Goal: Information Seeking & Learning: Learn about a topic

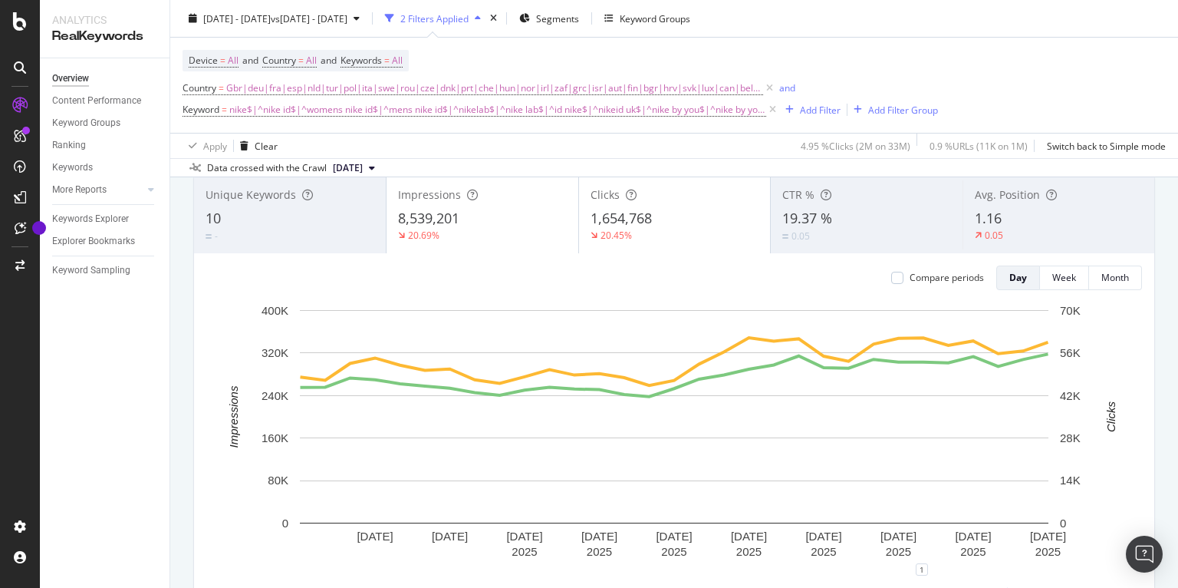
scroll to position [104, 0]
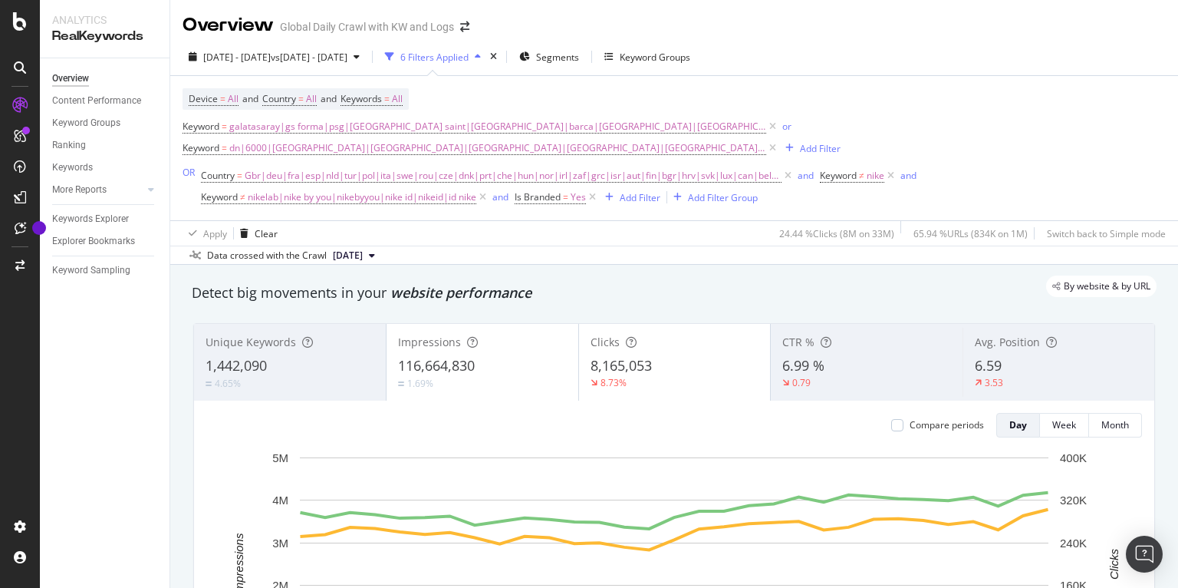
scroll to position [84, 0]
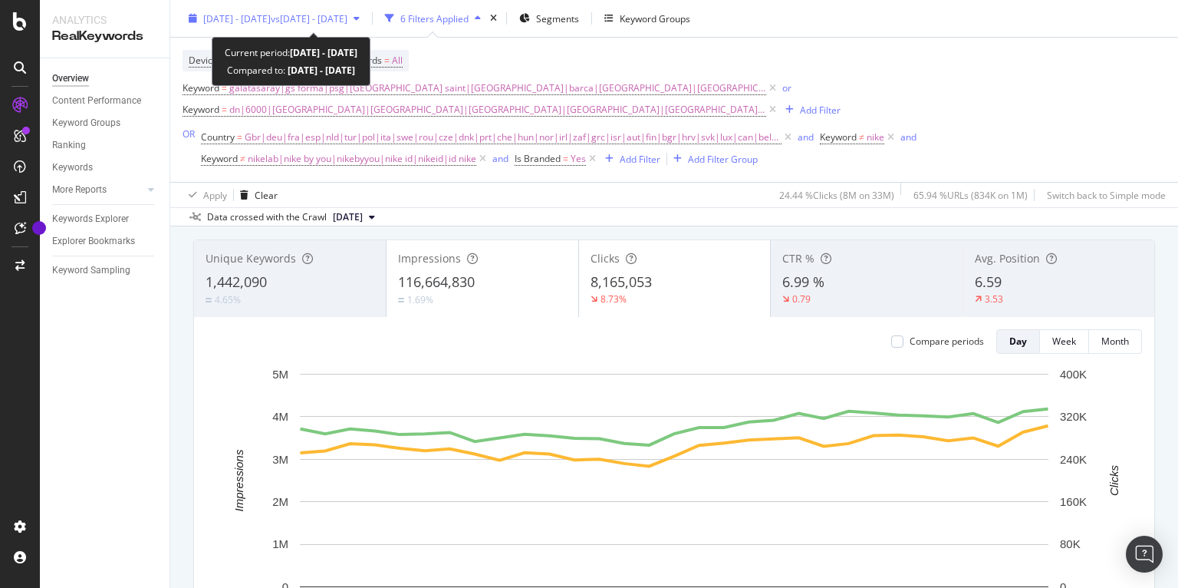
click at [347, 18] on span "vs 2024 Aug. 1st - Aug. 31st" at bounding box center [309, 18] width 77 height 13
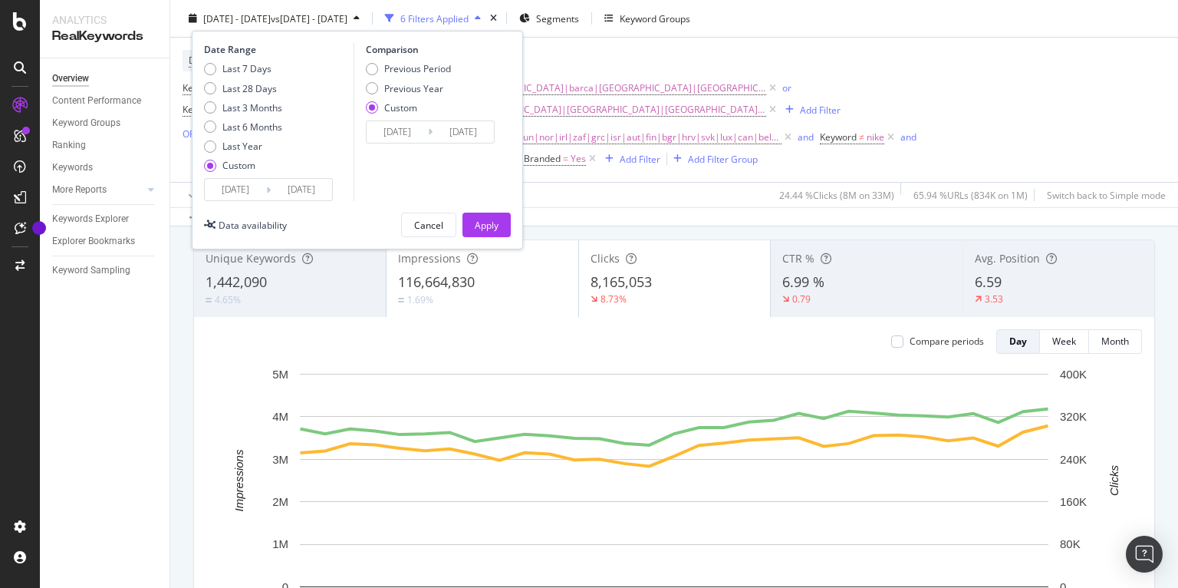
drag, startPoint x: 406, startPoint y: 66, endPoint x: 420, endPoint y: 110, distance: 46.8
click at [406, 66] on div "Previous Period" at bounding box center [417, 68] width 67 height 13
type input "[DATE]"
drag, startPoint x: 477, startPoint y: 222, endPoint x: 484, endPoint y: 235, distance: 14.8
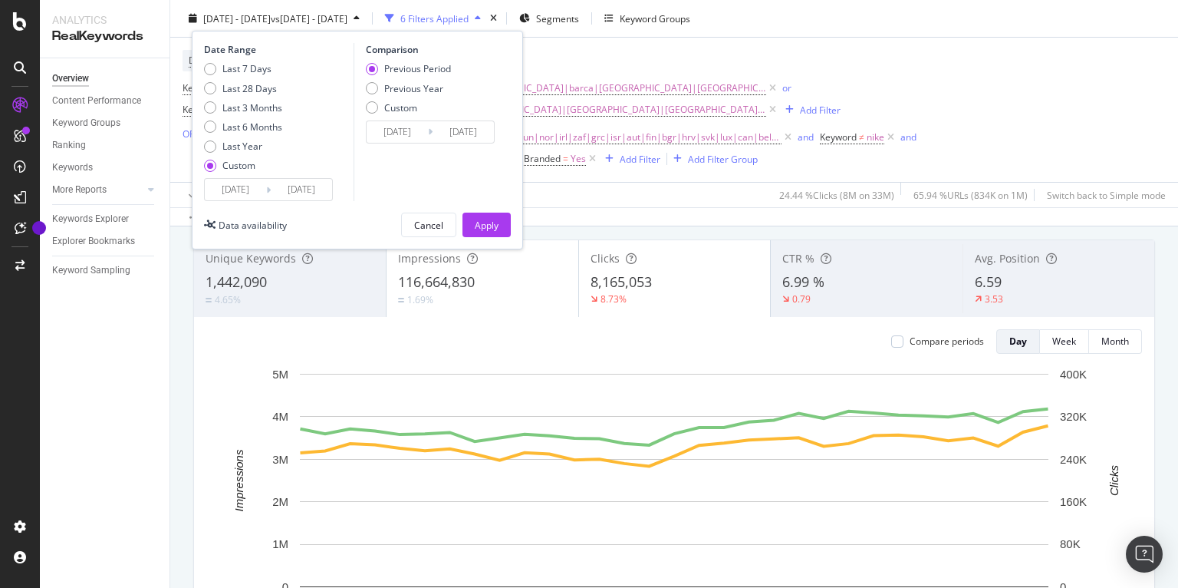
click at [477, 222] on div "Apply" at bounding box center [487, 224] width 24 height 13
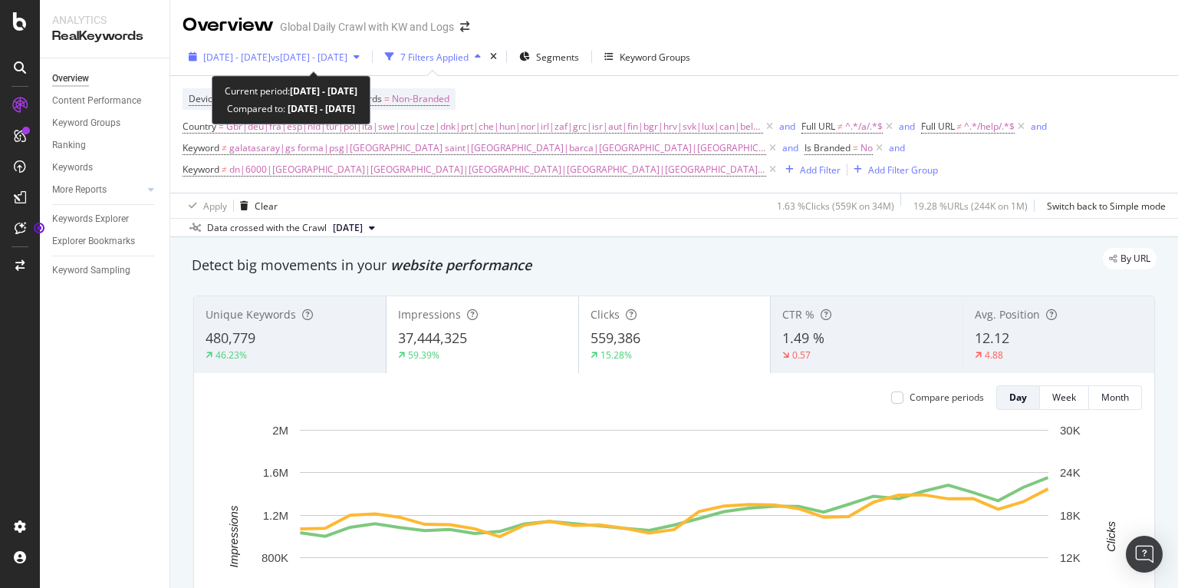
click at [347, 60] on span "vs 2024 Aug. 1st - Aug. 31st" at bounding box center [309, 57] width 77 height 13
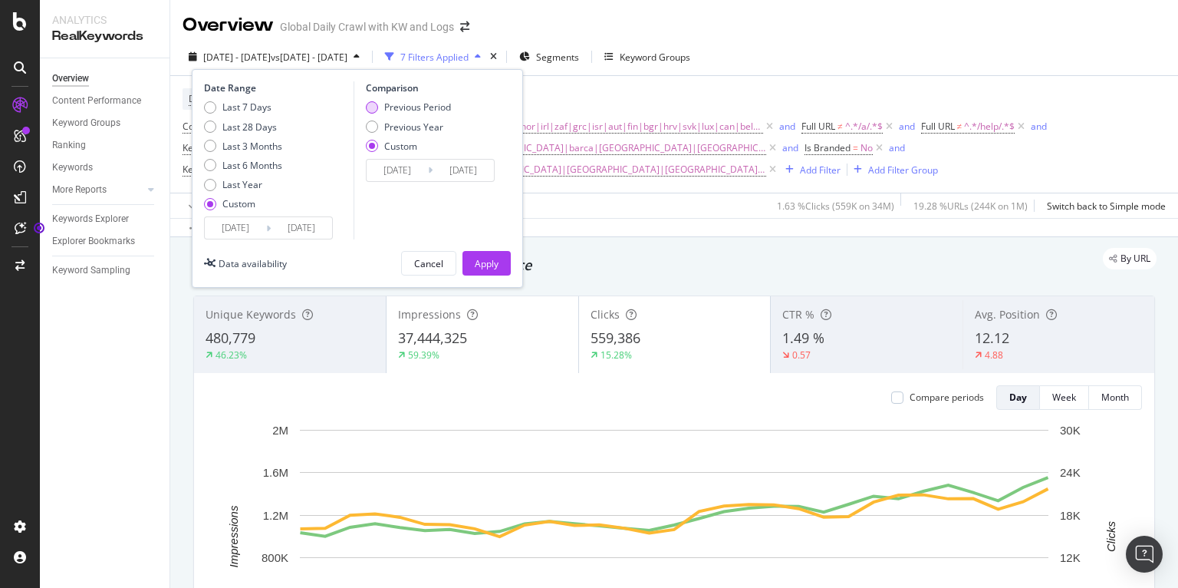
click at [398, 108] on div "Previous Period" at bounding box center [417, 106] width 67 height 13
type input "[DATE]"
click at [489, 262] on div "Apply" at bounding box center [487, 263] width 24 height 13
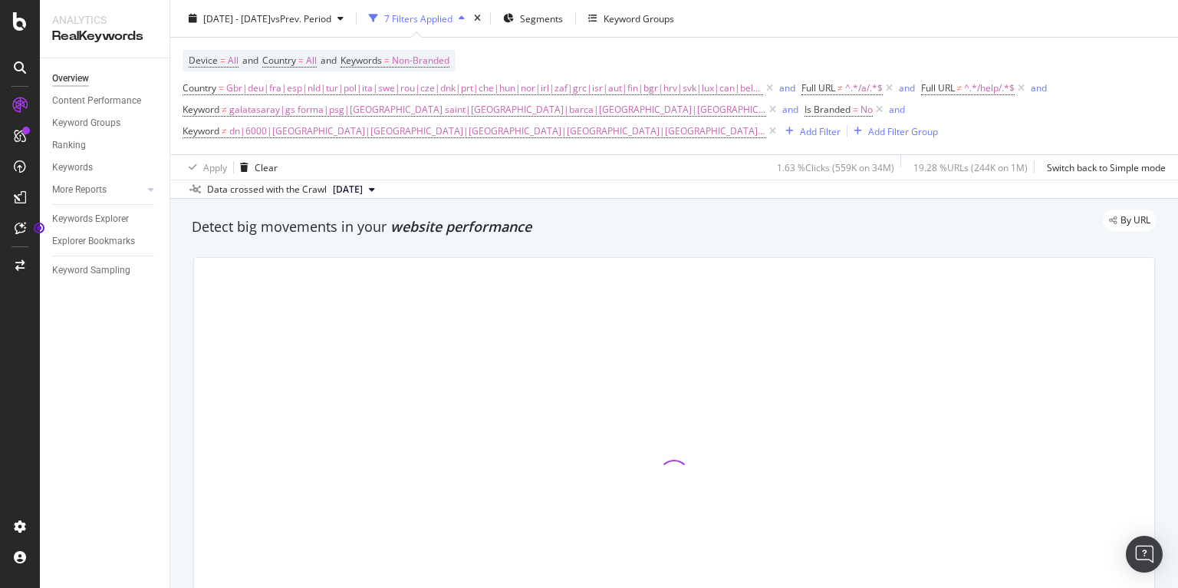
scroll to position [42, 0]
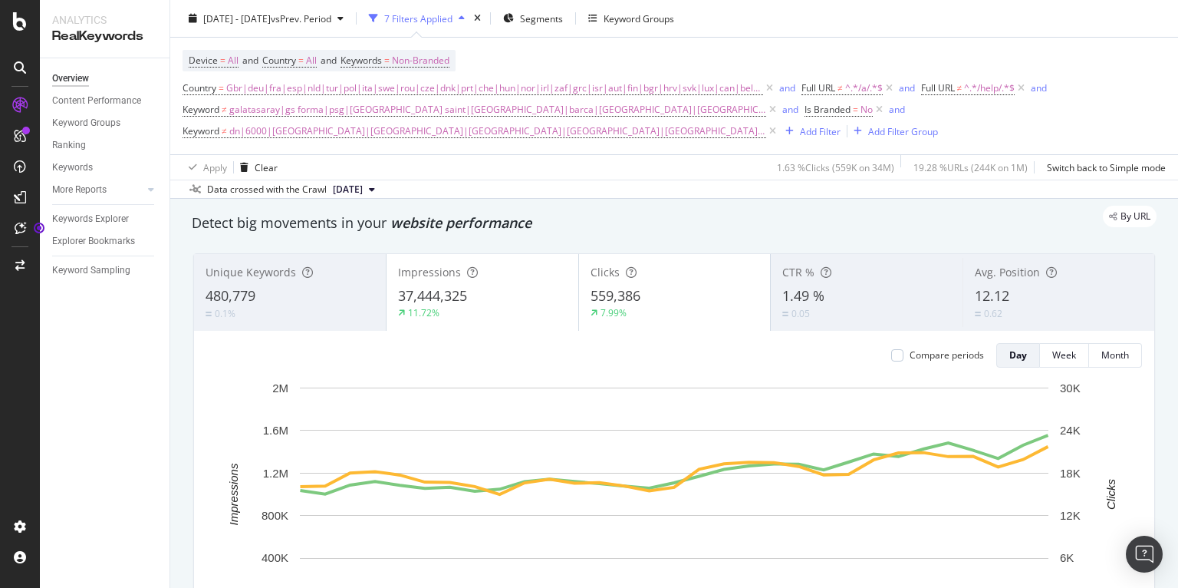
click at [0, 578] on div at bounding box center [20, 294] width 40 height 588
click at [94, 219] on div "Keywords Explorer" at bounding box center [90, 219] width 77 height 16
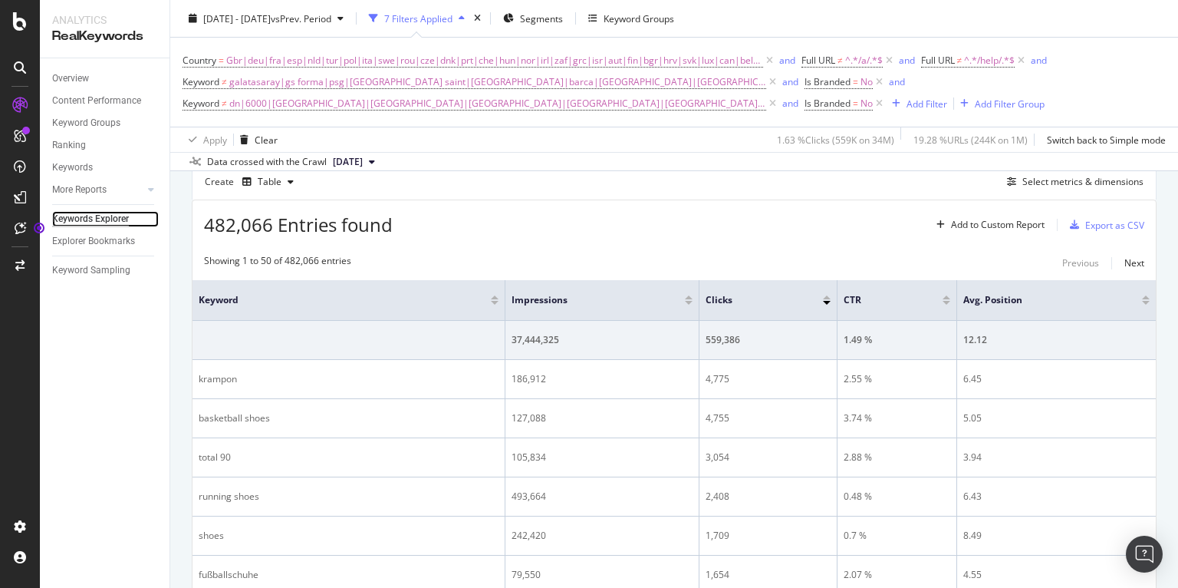
scroll to position [432, 0]
click at [993, 106] on div "Add Filter Group" at bounding box center [1010, 103] width 70 height 13
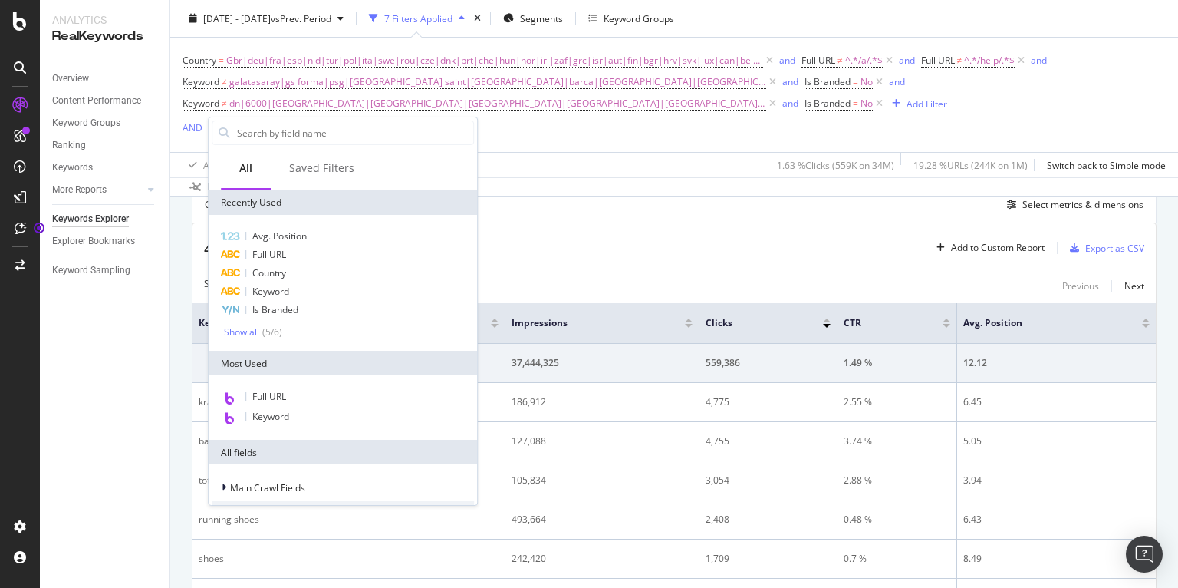
scroll to position [457, 0]
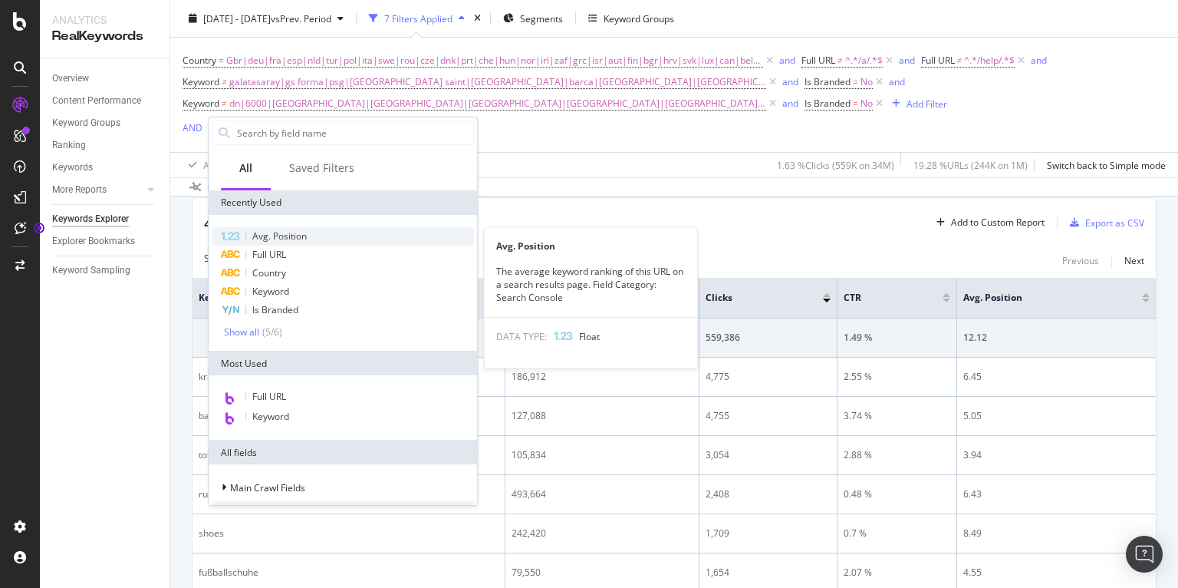
click at [353, 234] on div "Avg. Position" at bounding box center [343, 236] width 262 height 18
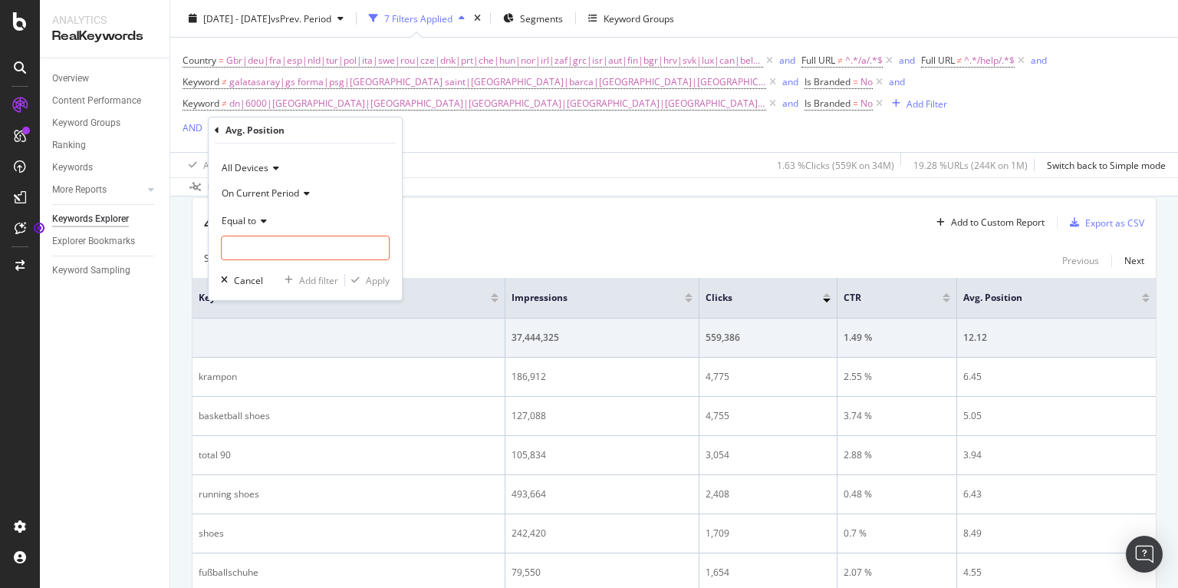
click at [295, 191] on span "On Current Period" at bounding box center [260, 192] width 77 height 13
click at [351, 285] on div "Diff. Between Period - value" at bounding box center [307, 284] width 164 height 20
click at [252, 222] on span "Equal to" at bounding box center [239, 220] width 35 height 13
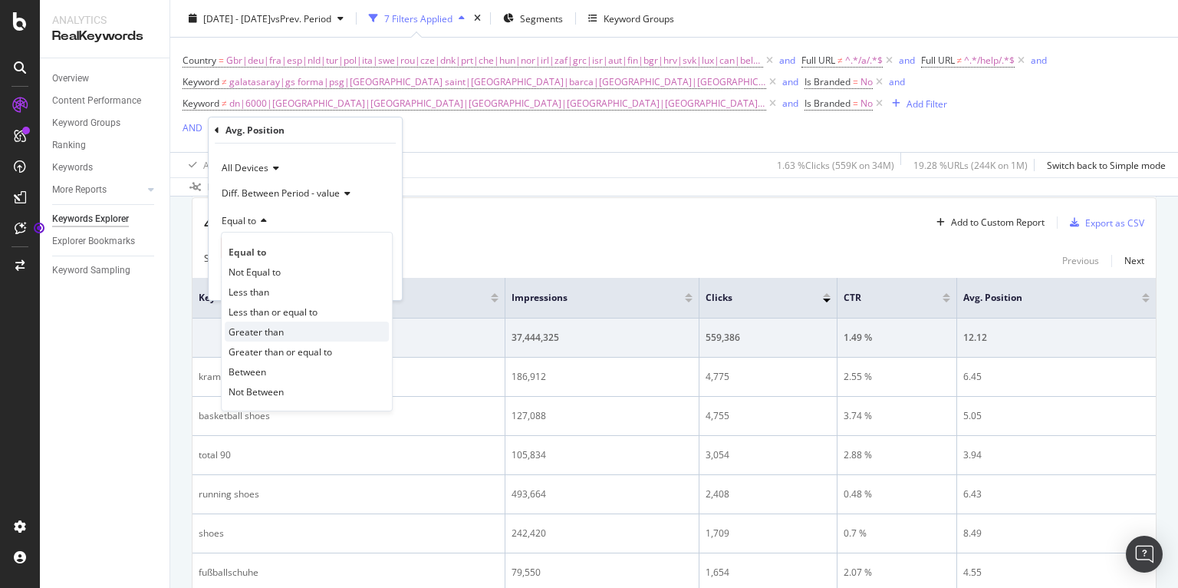
click at [265, 327] on span "Greater than" at bounding box center [256, 331] width 55 height 13
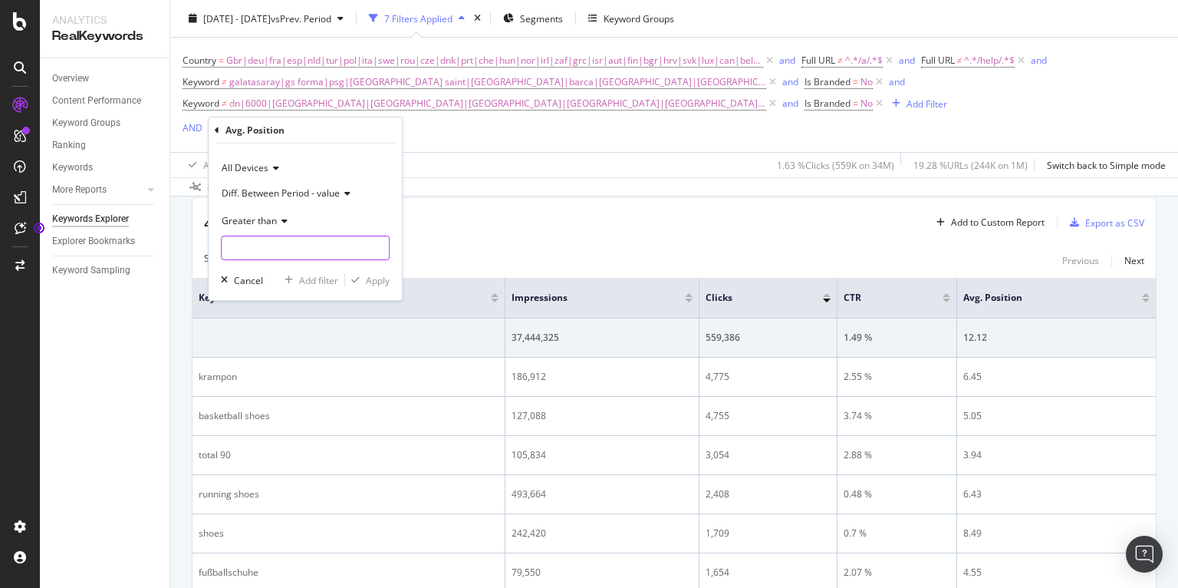
click at [279, 252] on input "number" at bounding box center [305, 247] width 169 height 25
type input "0"
type input "0.5"
click at [374, 276] on div "Apply" at bounding box center [378, 280] width 24 height 13
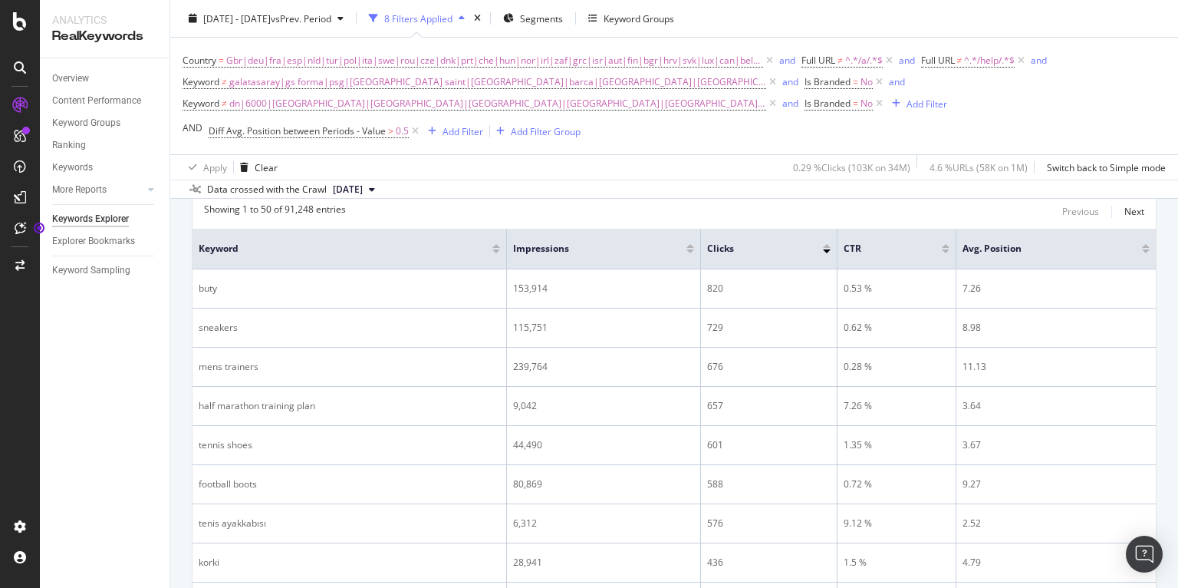
scroll to position [460, 0]
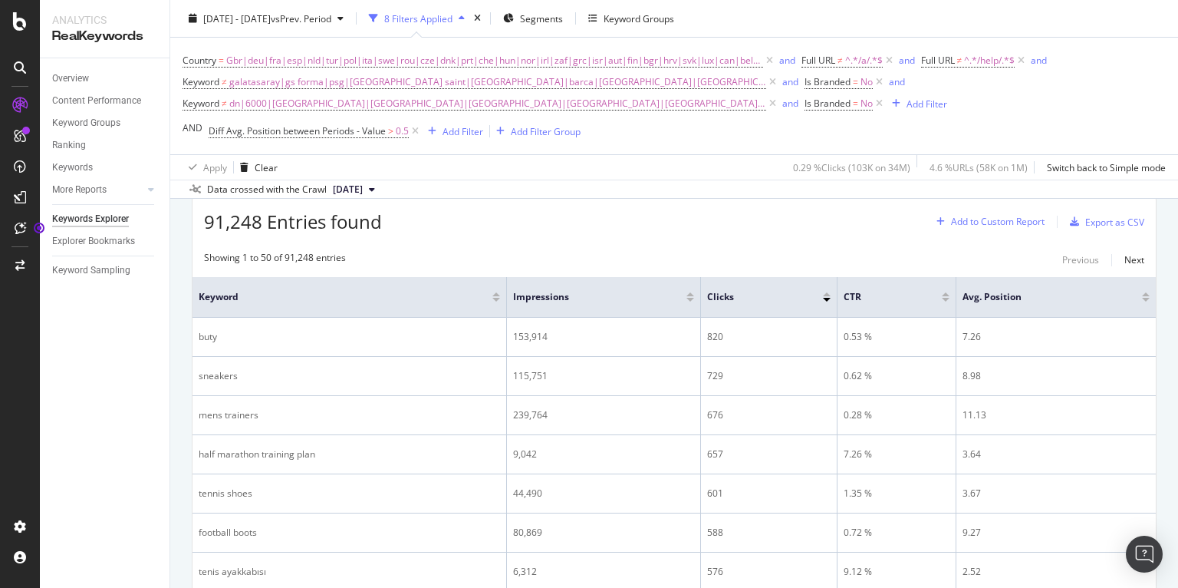
click at [956, 210] on div "Add to Custom Report" at bounding box center [987, 221] width 114 height 23
click at [726, 217] on div "91,248 Entries found Add to Custom Report Export as CSV" at bounding box center [674, 216] width 963 height 38
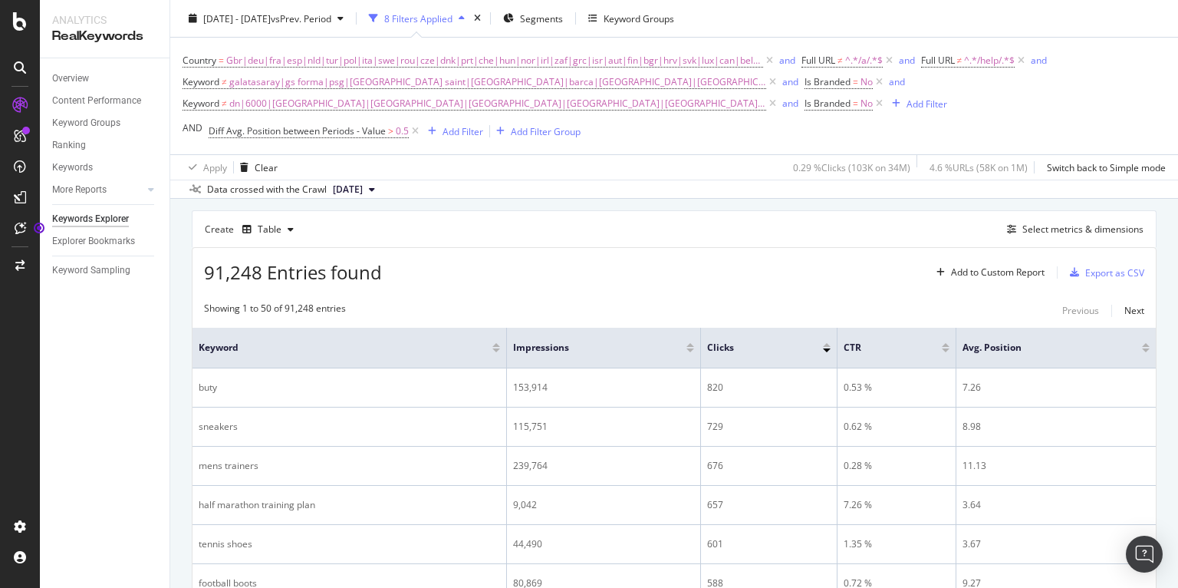
scroll to position [420, 0]
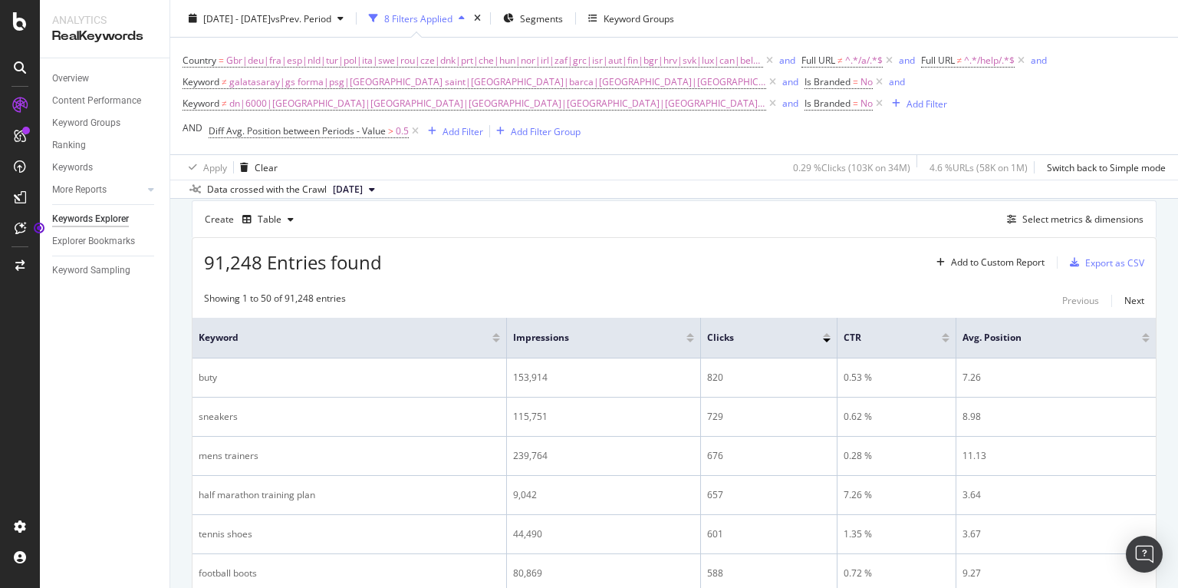
click at [1075, 229] on div "Create Table Select metrics & dimensions" at bounding box center [674, 218] width 965 height 37
click at [999, 216] on div "Create Table Select metrics & dimensions" at bounding box center [674, 218] width 965 height 37
click at [1052, 222] on div "Select metrics & dimensions" at bounding box center [1082, 218] width 121 height 13
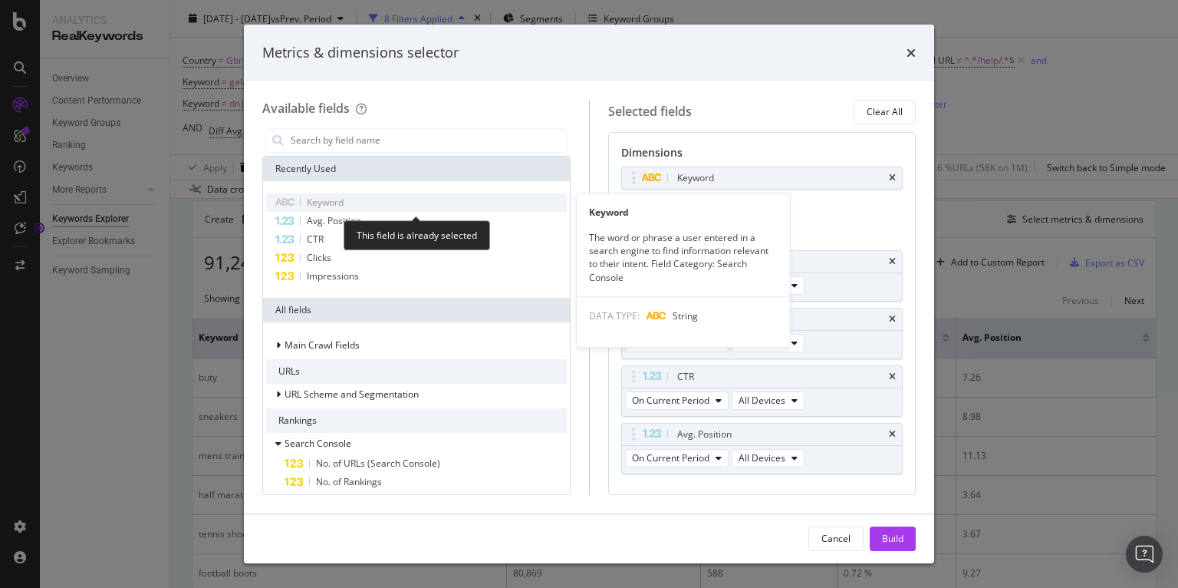
click at [340, 209] on div "Keyword" at bounding box center [416, 202] width 301 height 18
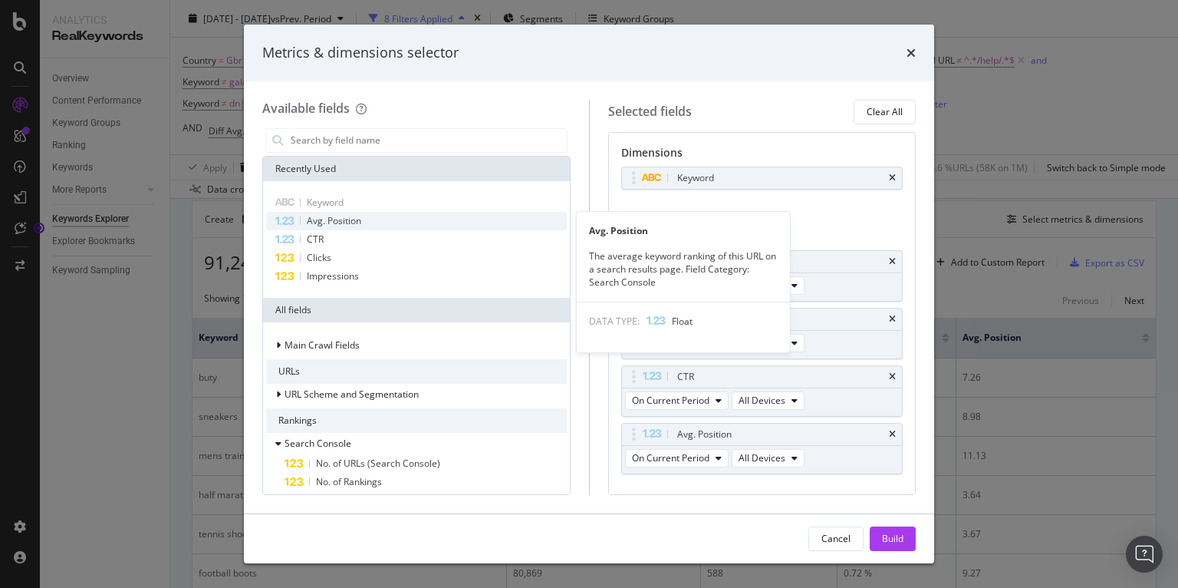
click at [342, 220] on span "Avg. Position" at bounding box center [334, 220] width 54 height 13
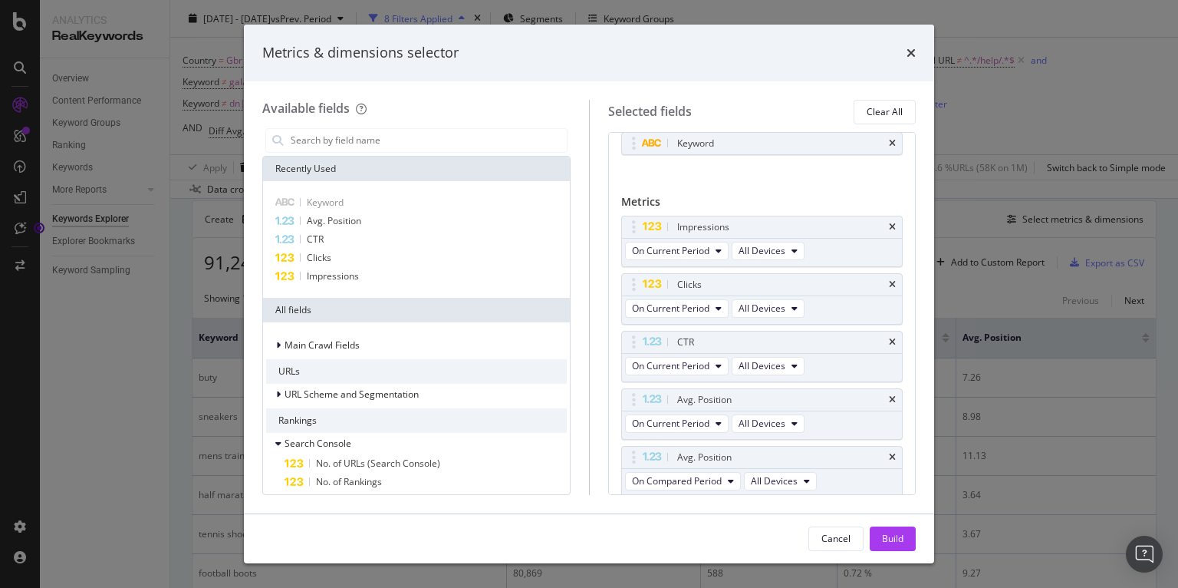
scroll to position [86, 0]
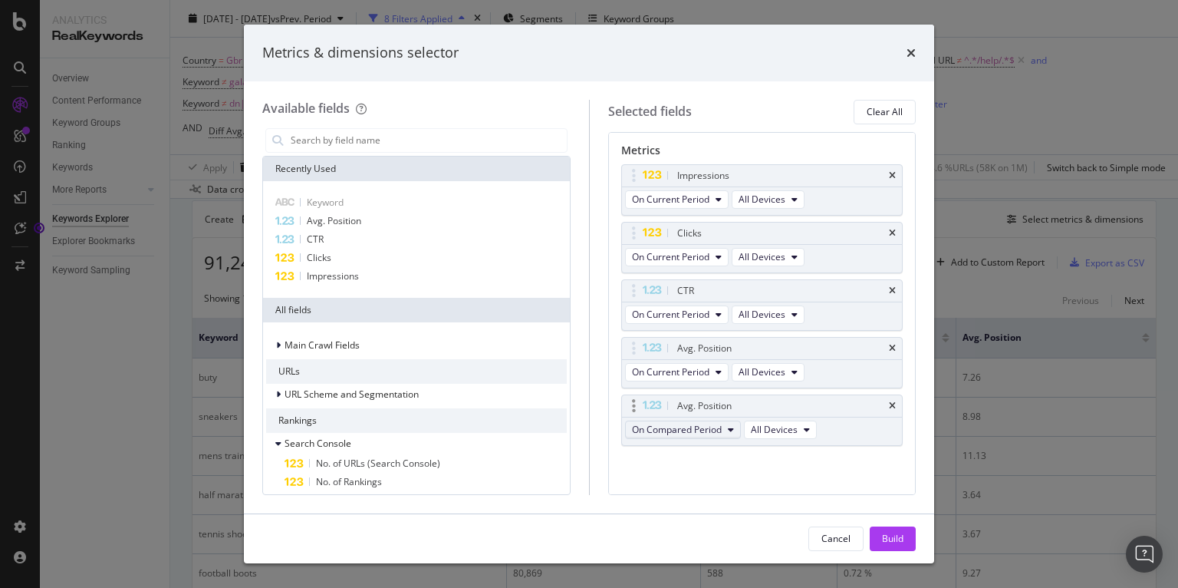
click at [690, 433] on button "On Compared Period" at bounding box center [683, 429] width 116 height 18
drag, startPoint x: 681, startPoint y: 538, endPoint x: 889, endPoint y: 541, distance: 207.9
click at [682, 538] on span "Diff. between Periods - Value" at bounding box center [711, 539] width 148 height 14
click at [884, 531] on div "Build" at bounding box center [892, 538] width 21 height 23
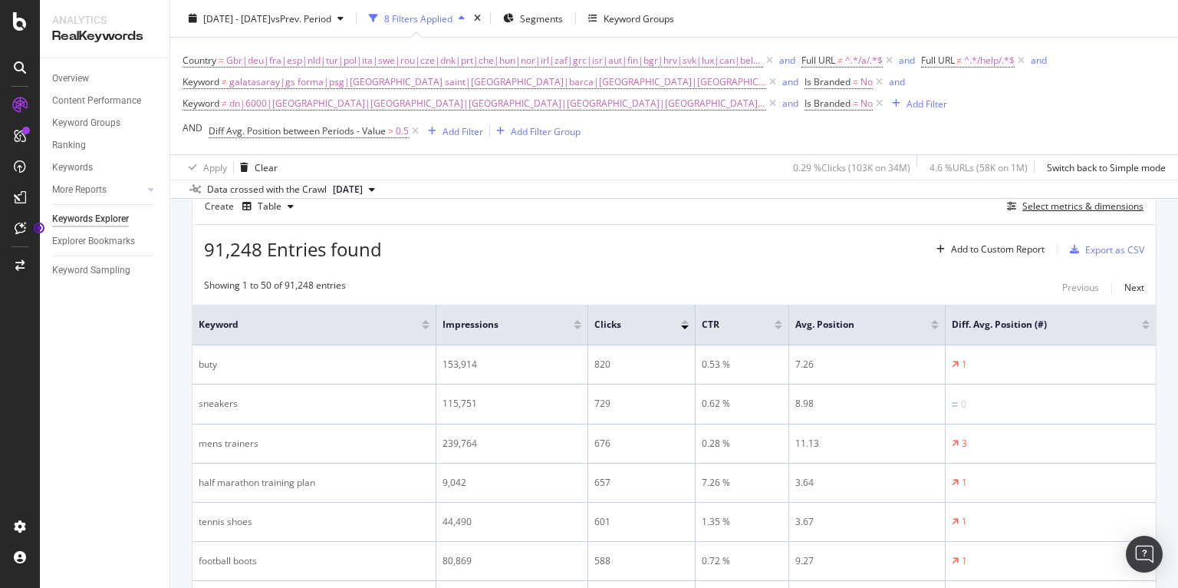
scroll to position [439, 0]
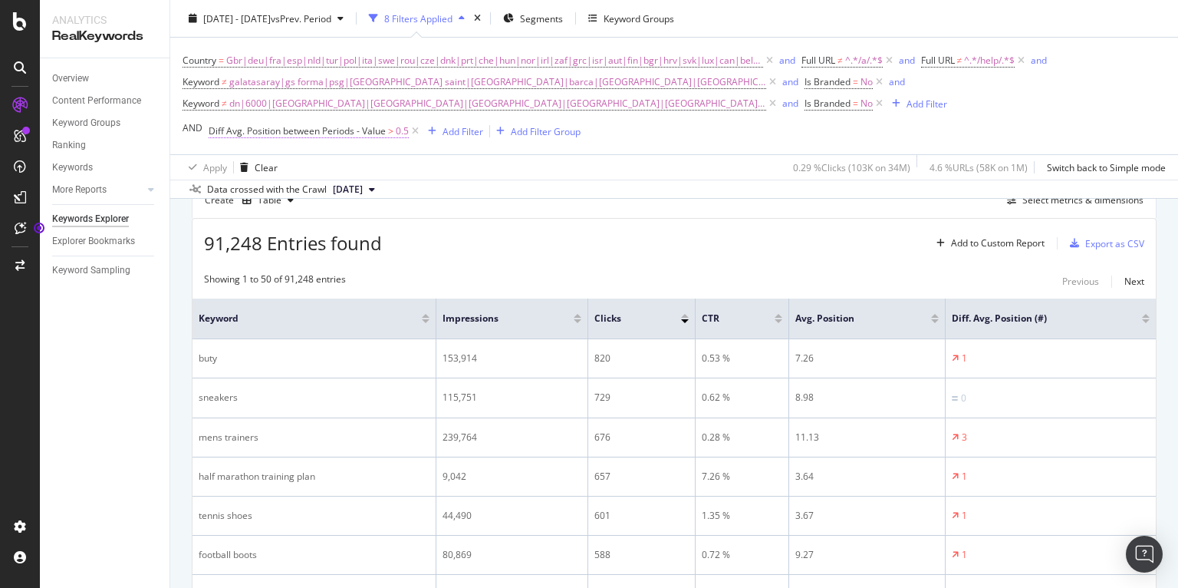
click at [332, 132] on span "Diff Avg. Position between Periods - Value" at bounding box center [297, 130] width 177 height 13
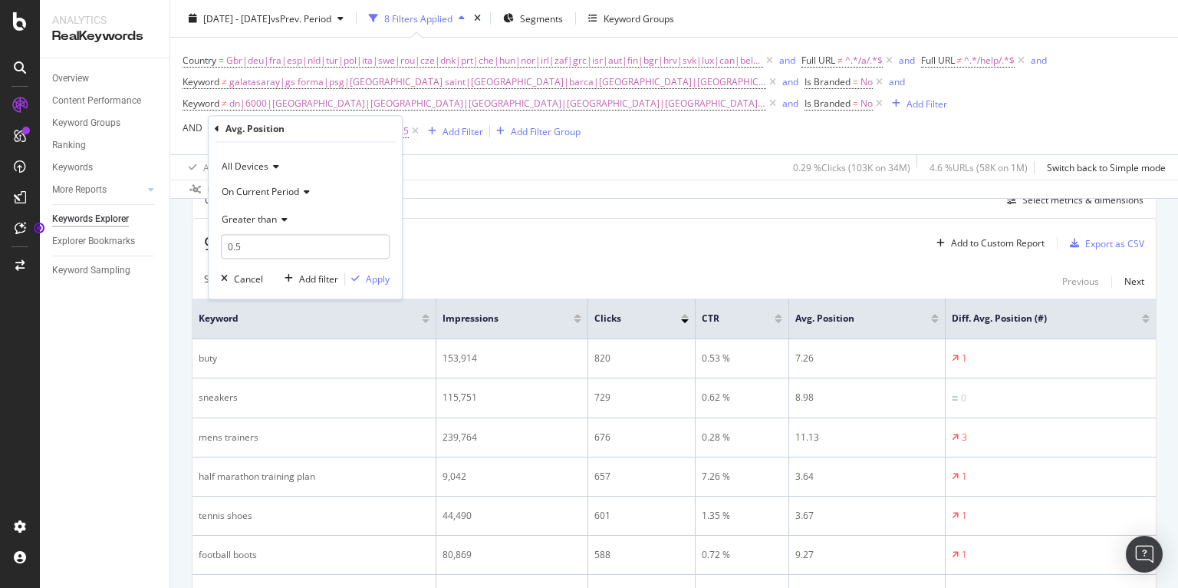
click at [260, 216] on span "Greater than" at bounding box center [249, 218] width 55 height 13
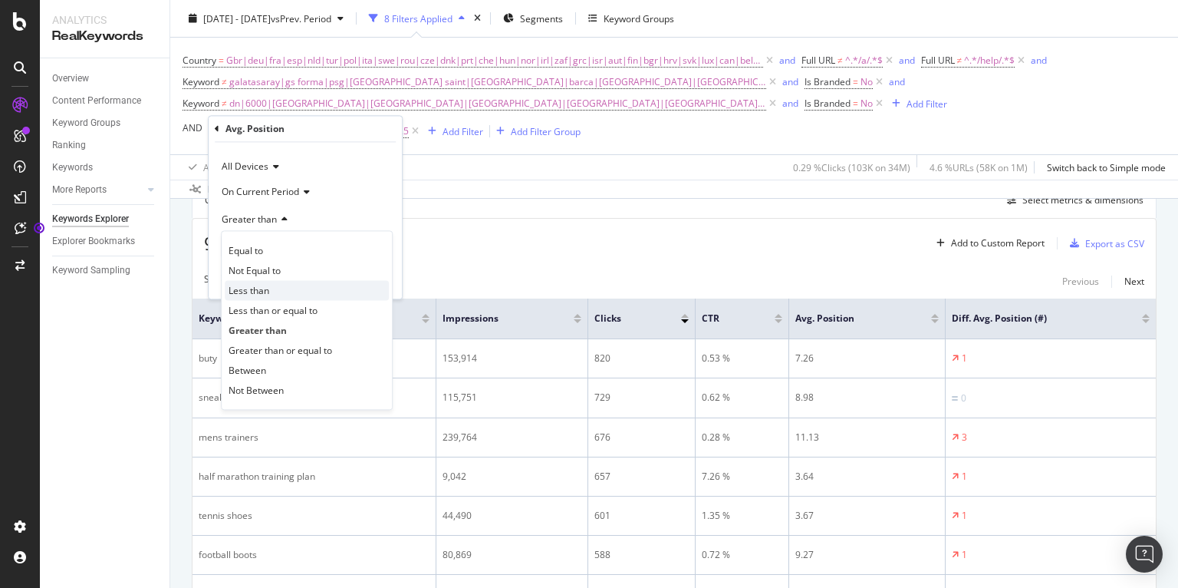
click at [276, 291] on div "Less than" at bounding box center [307, 291] width 164 height 20
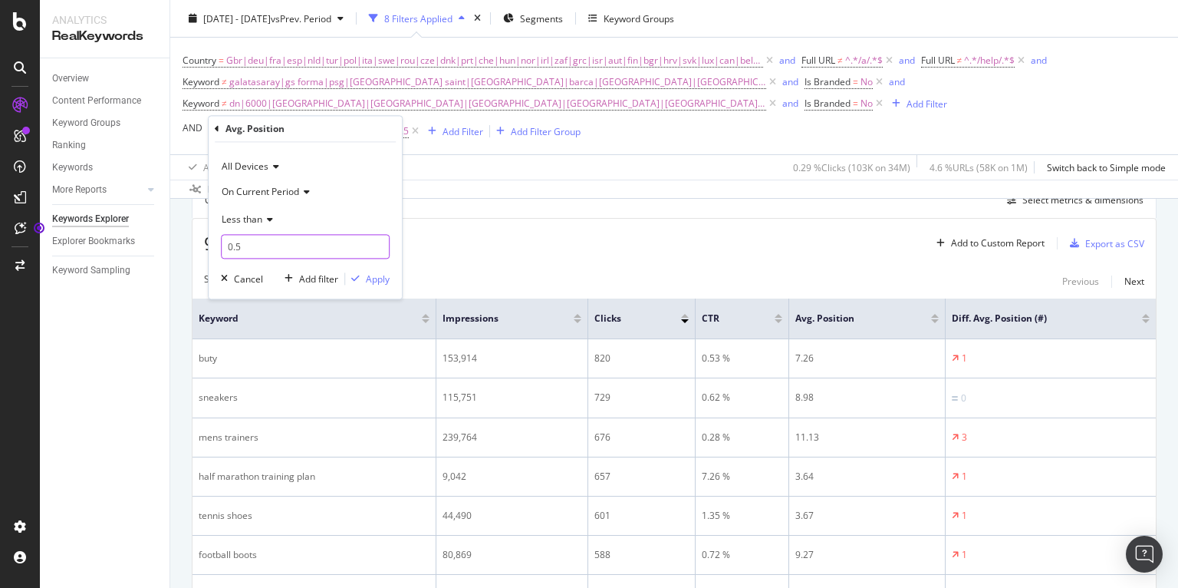
click at [224, 242] on input "0.5" at bounding box center [305, 247] width 169 height 25
type input "-0.5"
click at [377, 275] on div "Apply" at bounding box center [378, 278] width 24 height 13
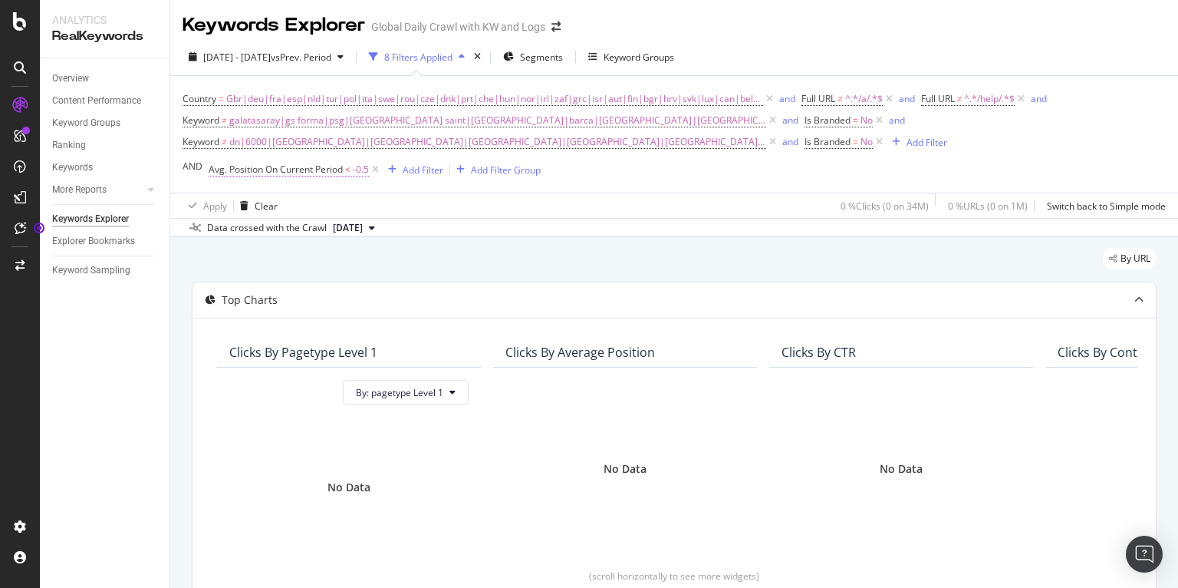
click at [320, 172] on span "Avg. Position On Current Period" at bounding box center [276, 169] width 134 height 13
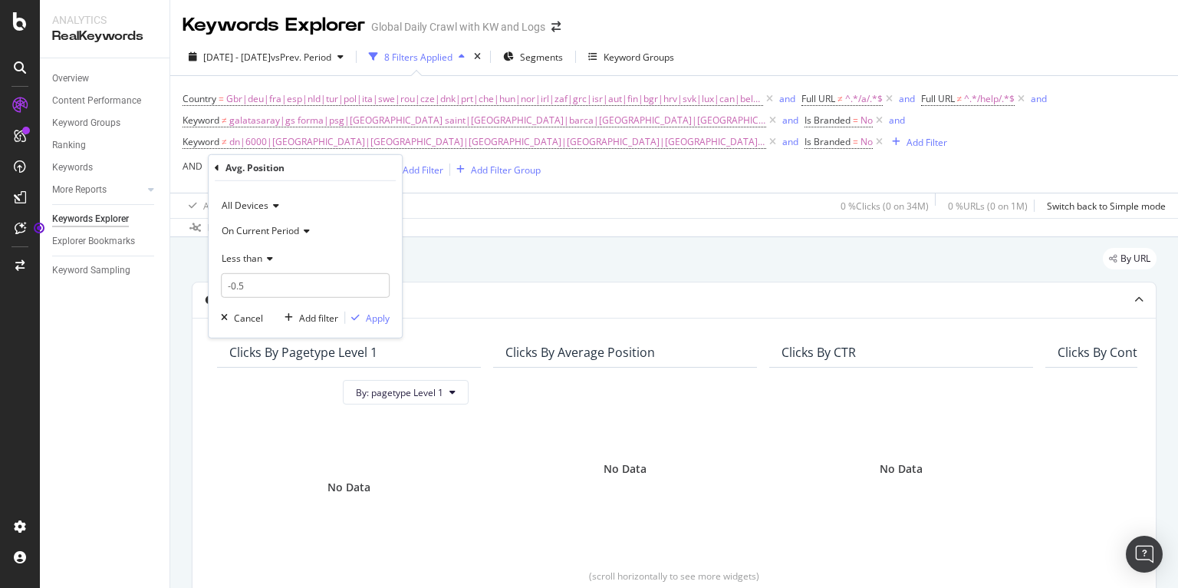
click at [259, 233] on span "On Current Period" at bounding box center [260, 229] width 77 height 13
click at [288, 316] on span "Diff. Between Period - value" at bounding box center [288, 320] width 118 height 13
click at [364, 318] on div "button" at bounding box center [355, 317] width 21 height 9
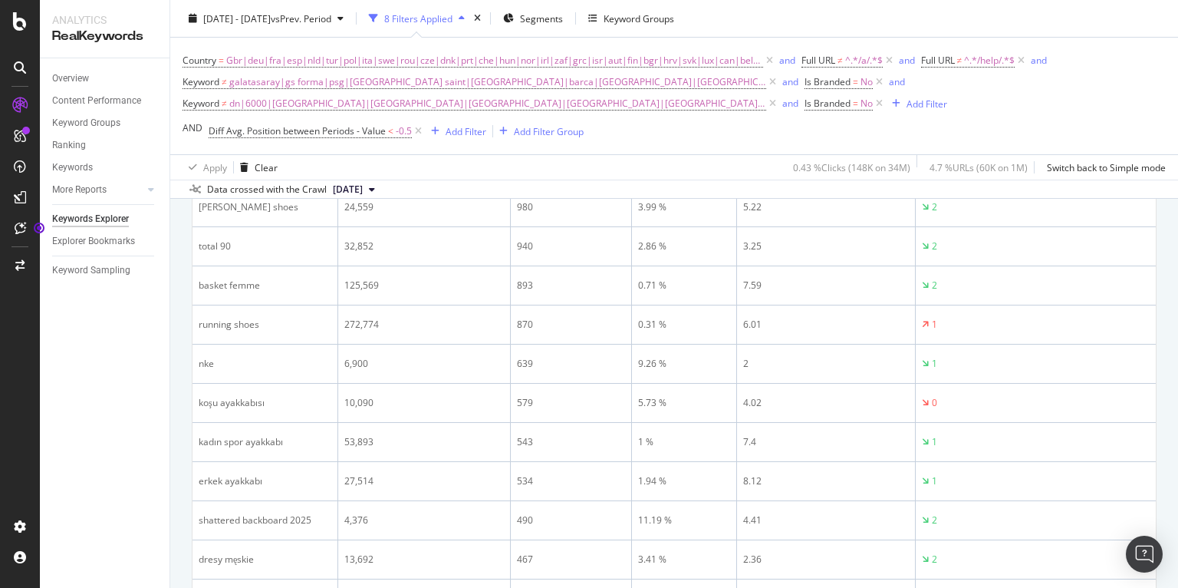
scroll to position [559, 0]
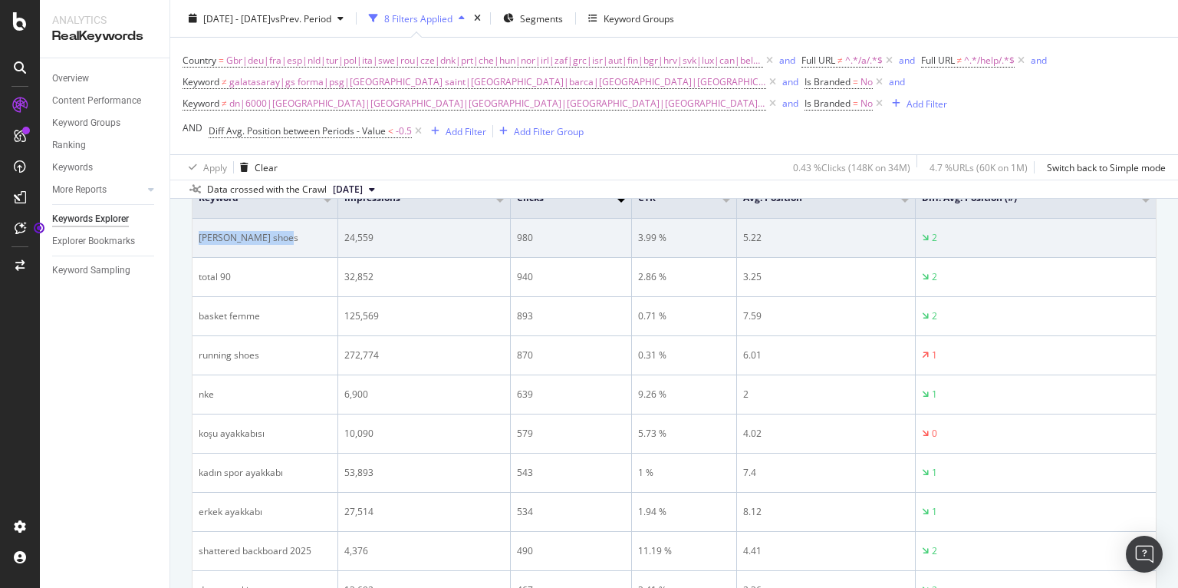
drag, startPoint x: 282, startPoint y: 238, endPoint x: 196, endPoint y: 242, distance: 86.8
click at [196, 242] on td "travis scott shoes" at bounding box center [266, 238] width 146 height 39
copy div "travis scott shoes"
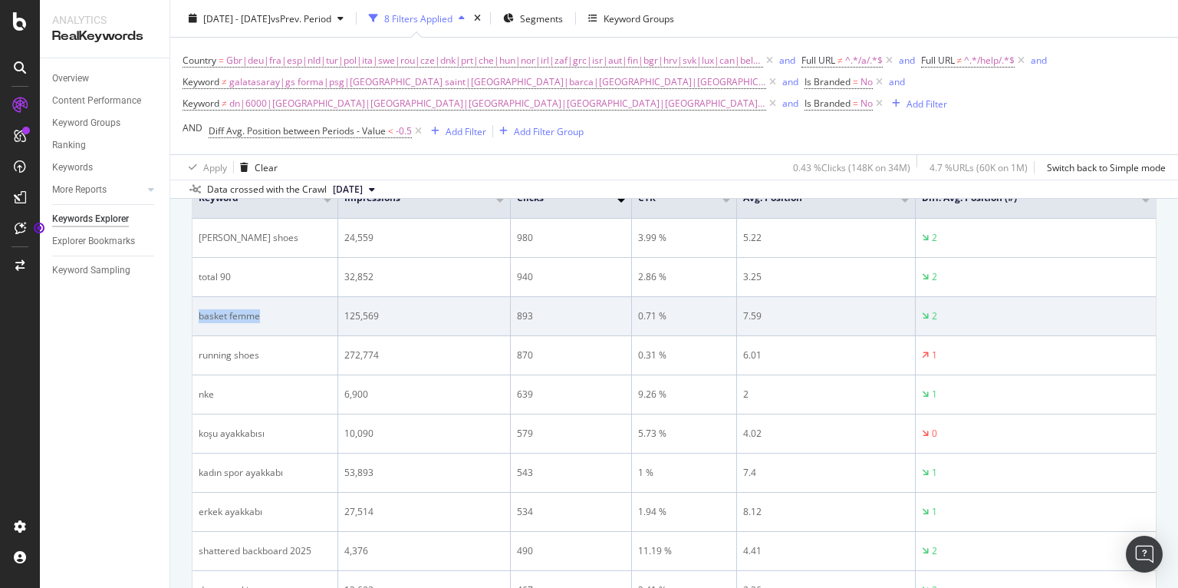
drag, startPoint x: 262, startPoint y: 320, endPoint x: 193, endPoint y: 311, distance: 70.3
click at [193, 311] on td "basket femme" at bounding box center [266, 316] width 146 height 39
copy div "basket femme"
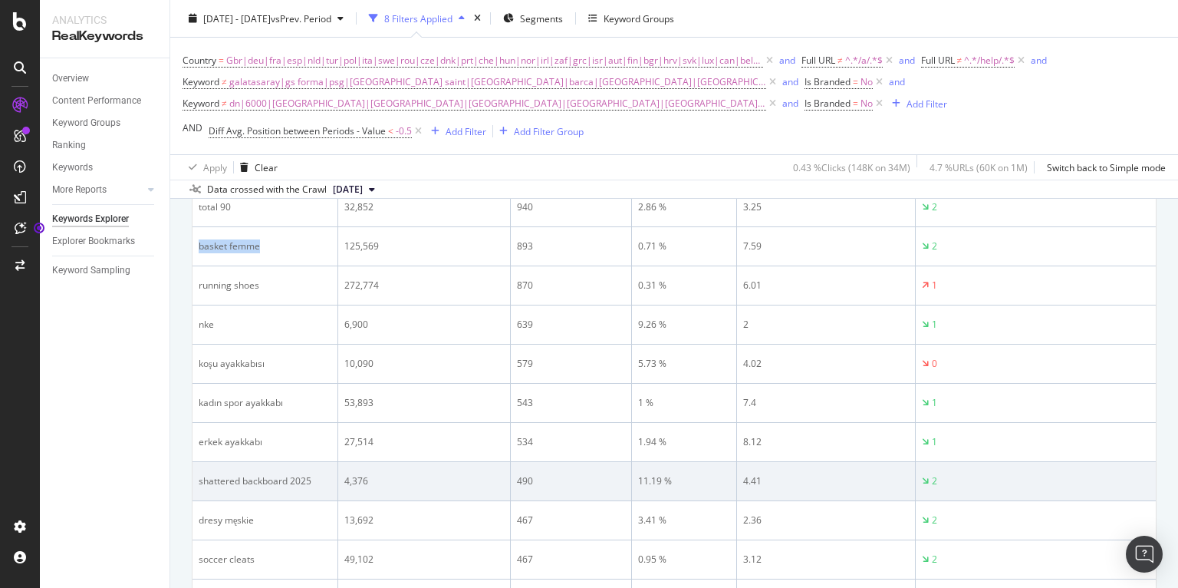
scroll to position [680, 0]
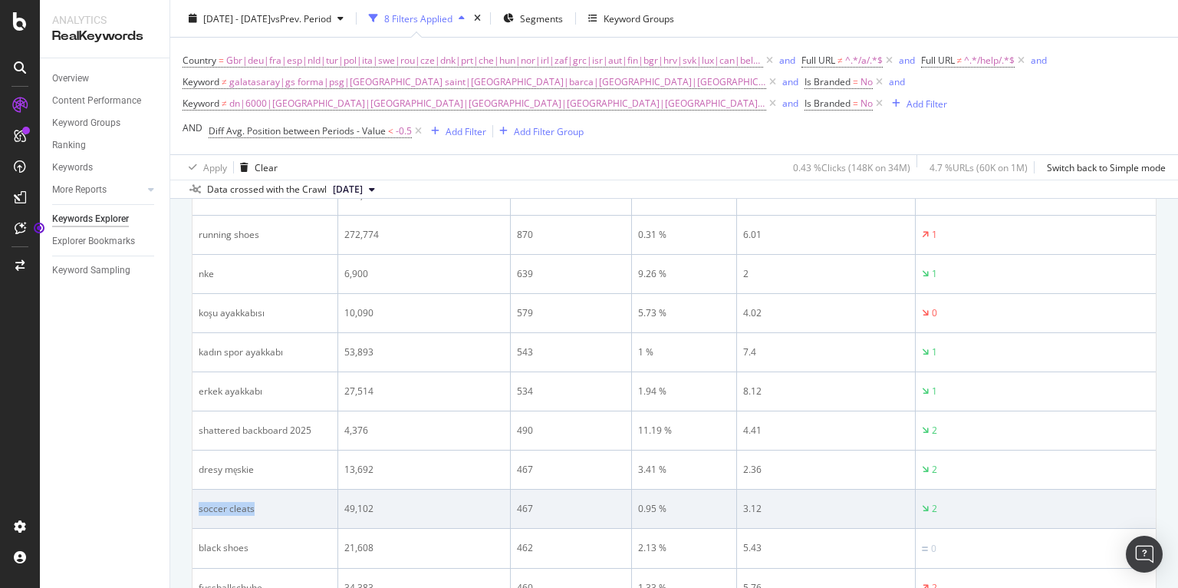
drag, startPoint x: 262, startPoint y: 505, endPoint x: 196, endPoint y: 505, distance: 66.0
click at [196, 505] on td "soccer cleats" at bounding box center [266, 508] width 146 height 39
copy div "soccer cleats"
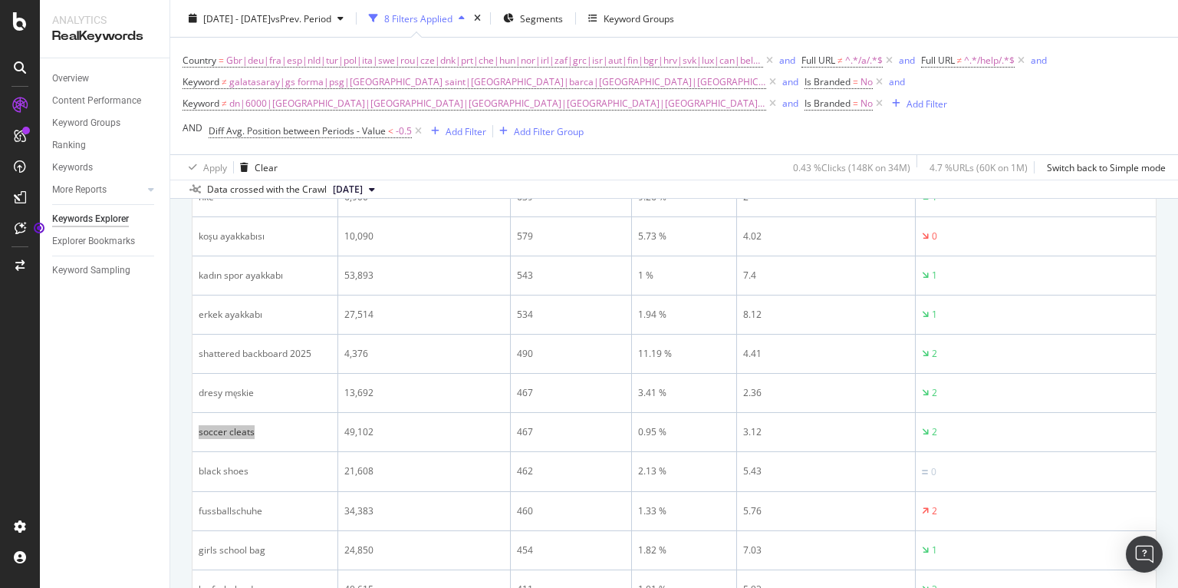
scroll to position [822, 0]
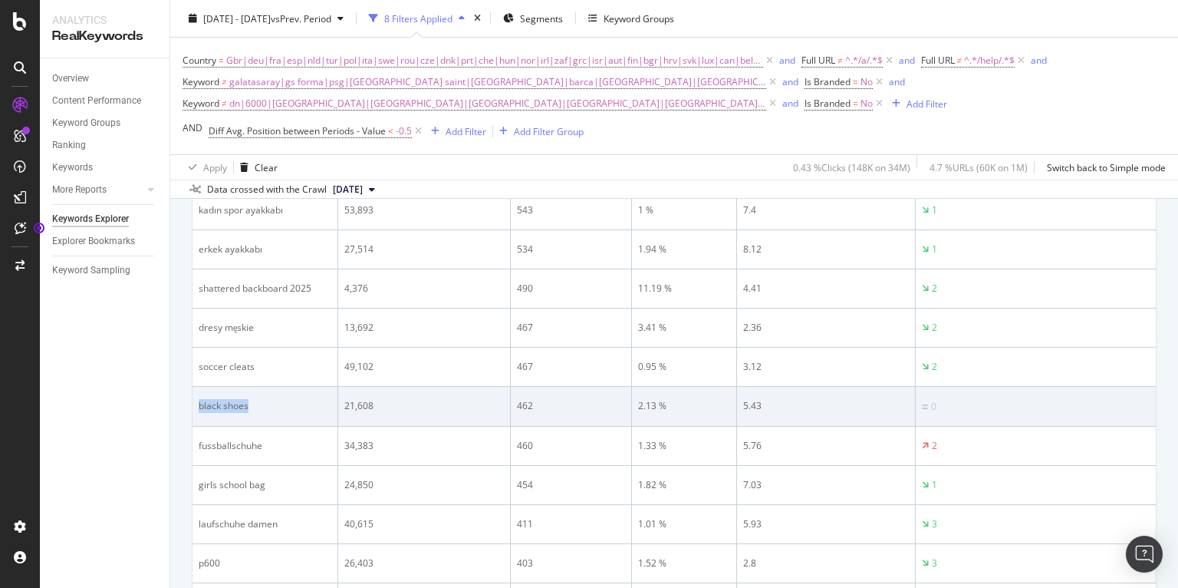
drag, startPoint x: 224, startPoint y: 406, endPoint x: 198, endPoint y: 407, distance: 26.1
click at [199, 407] on div "black shoes" at bounding box center [265, 406] width 133 height 14
copy div "black shoes"
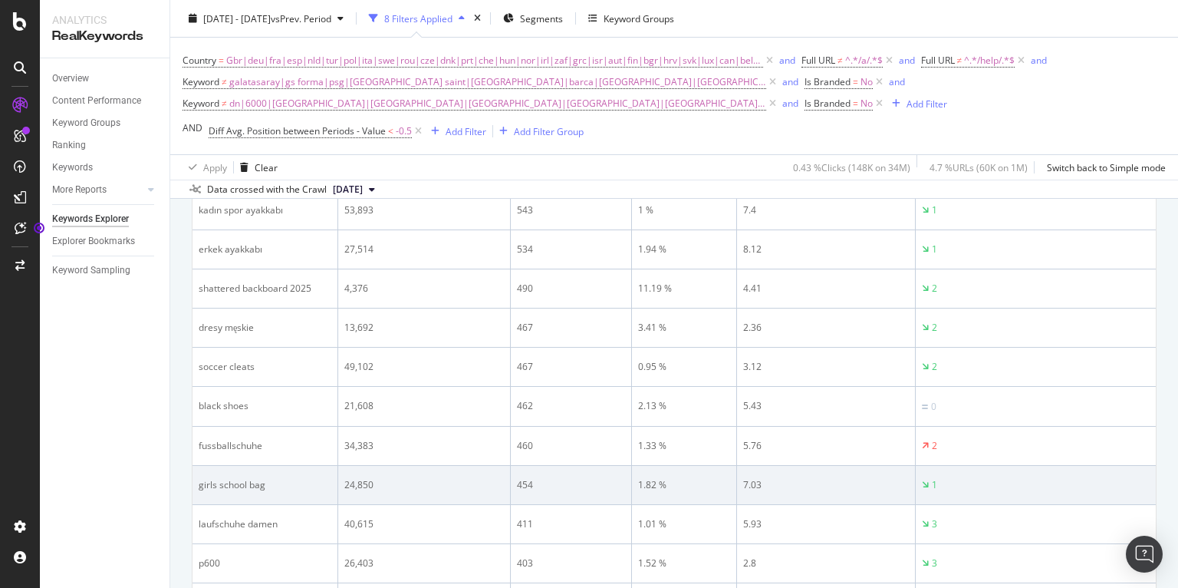
click at [278, 469] on td "girls school bag" at bounding box center [266, 485] width 146 height 39
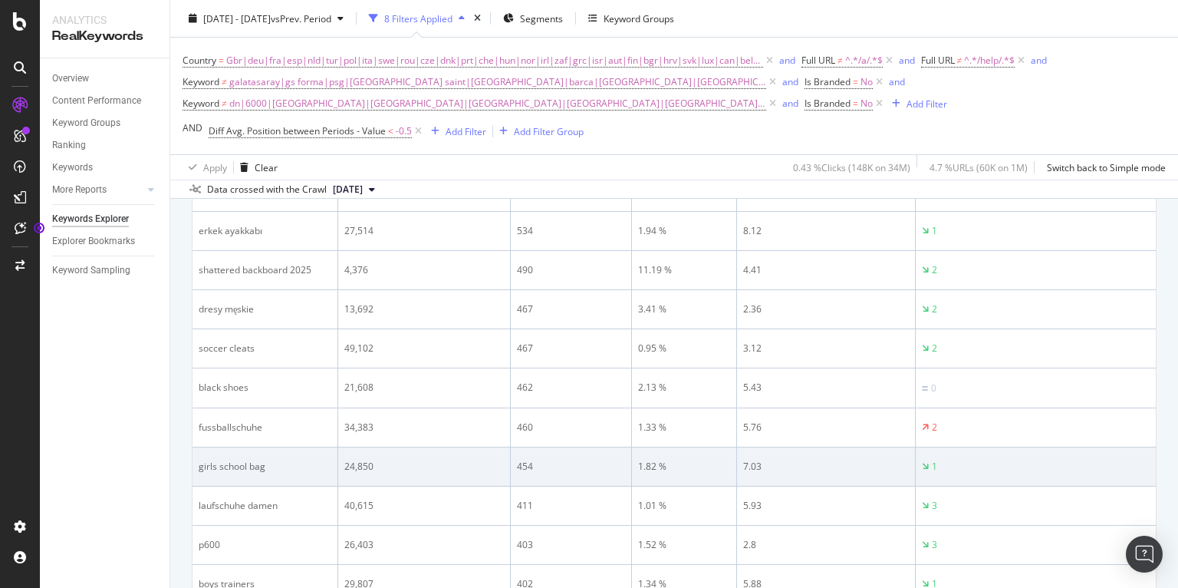
scroll to position [841, 0]
drag, startPoint x: 274, startPoint y: 466, endPoint x: 193, endPoint y: 466, distance: 81.3
click at [193, 466] on td "girls school bag" at bounding box center [266, 465] width 146 height 39
copy div "girls school bag"
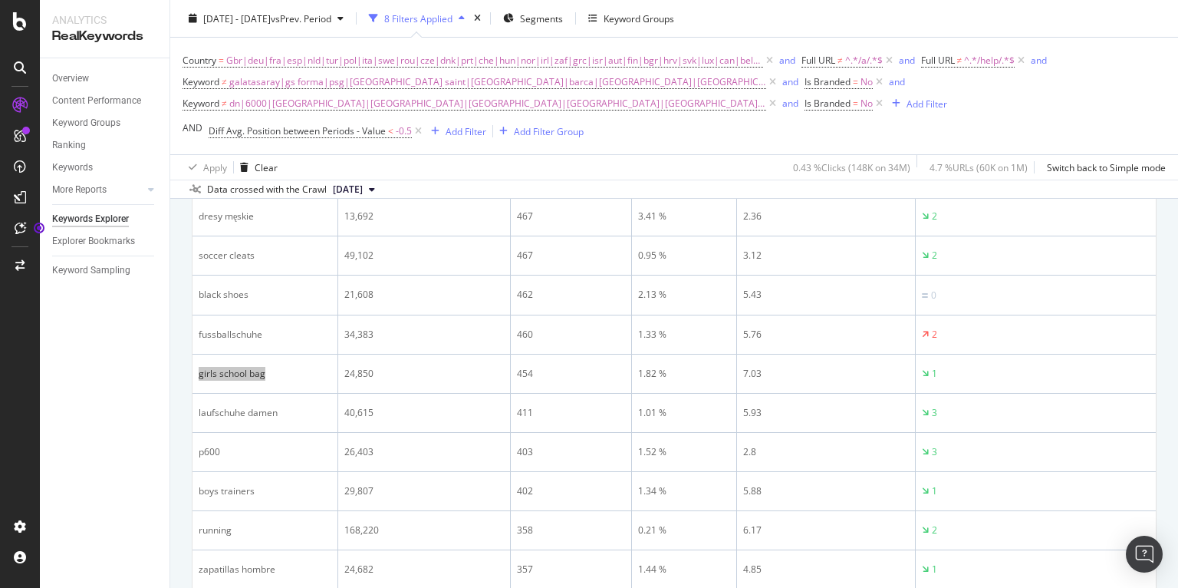
scroll to position [941, 0]
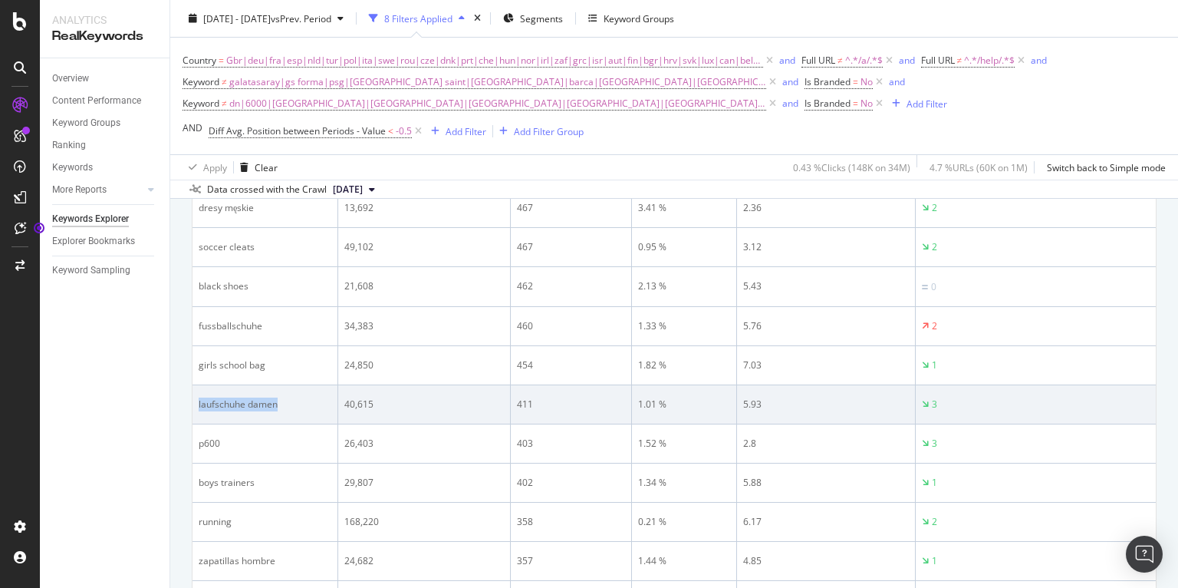
drag, startPoint x: 286, startPoint y: 405, endPoint x: 199, endPoint y: 408, distance: 87.5
click at [199, 408] on div "laufschuhe damen" at bounding box center [265, 404] width 133 height 14
copy div "laufschuhe damen"
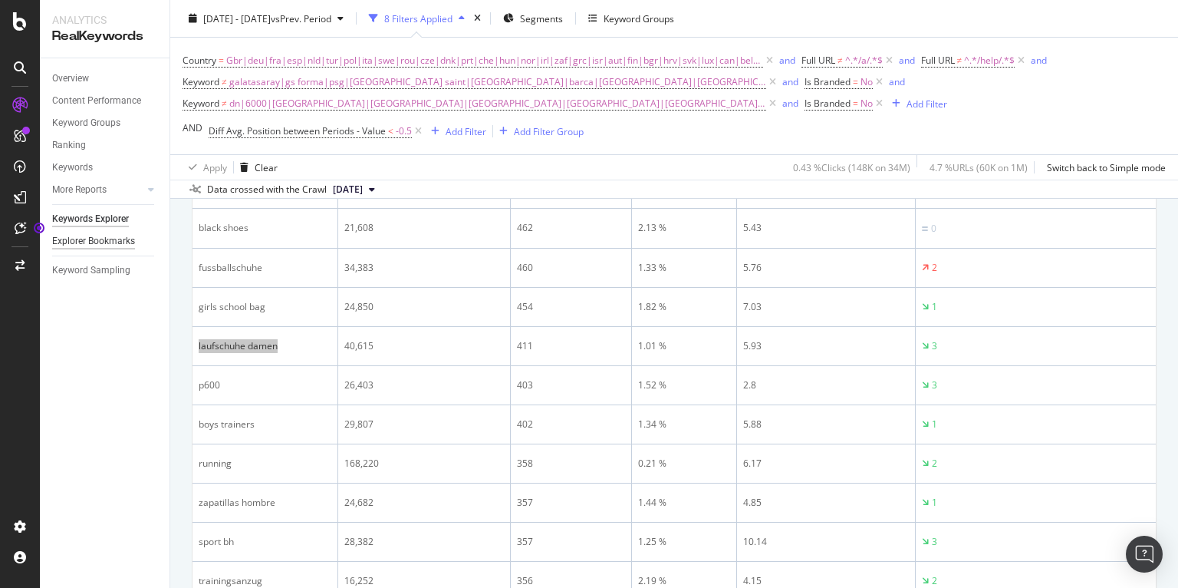
scroll to position [1022, 0]
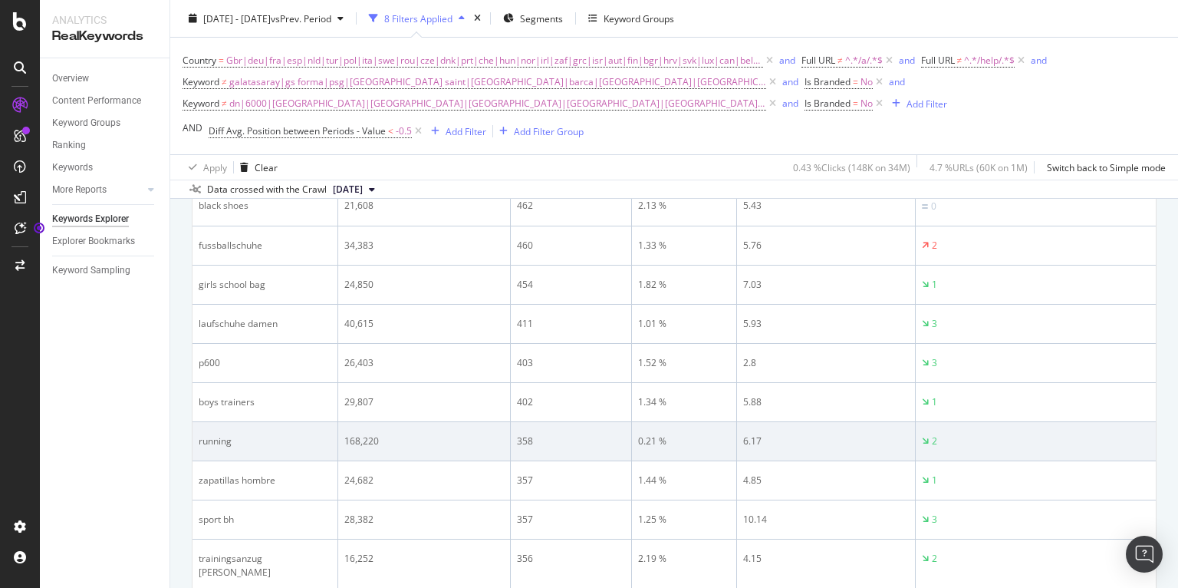
click at [254, 442] on div "running" at bounding box center [265, 441] width 133 height 14
drag, startPoint x: 232, startPoint y: 438, endPoint x: 194, endPoint y: 443, distance: 38.6
click at [194, 443] on td "running" at bounding box center [266, 441] width 146 height 39
copy div "running"
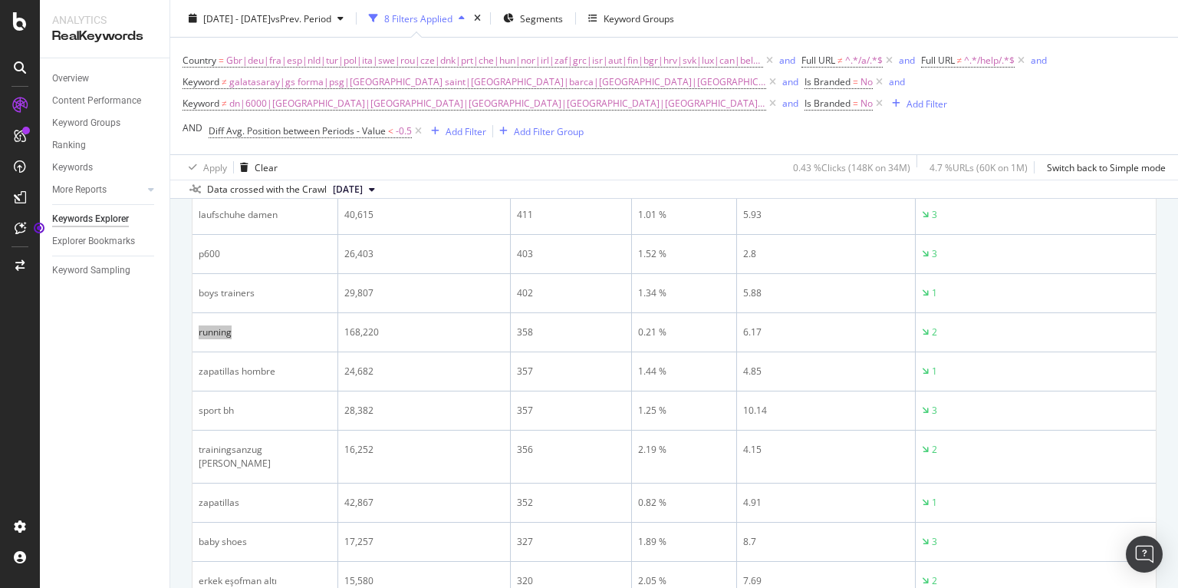
scroll to position [1133, 0]
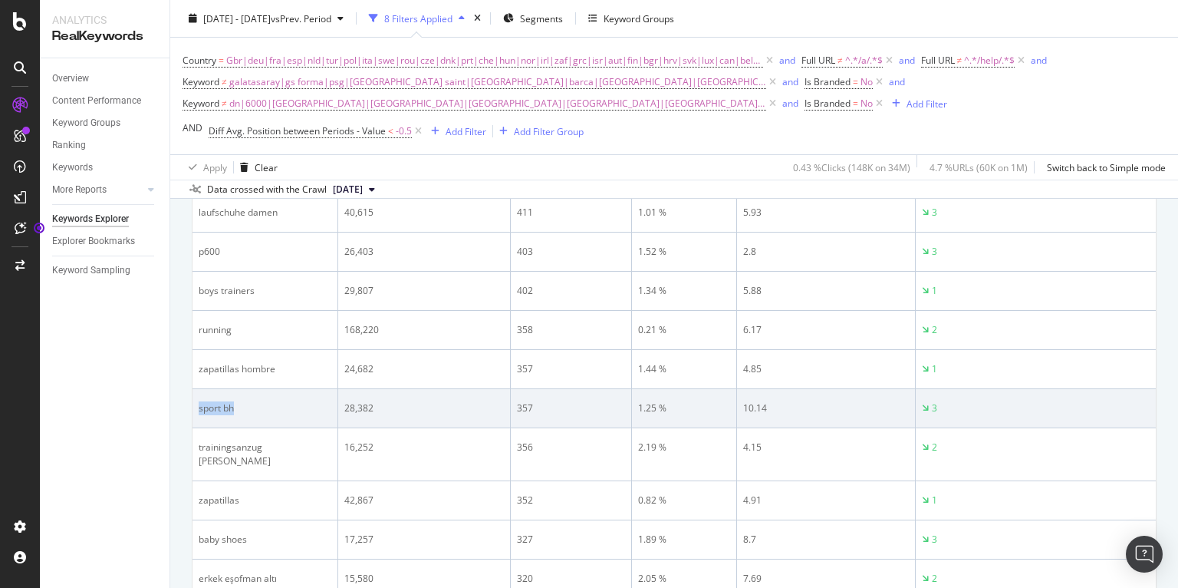
drag, startPoint x: 238, startPoint y: 410, endPoint x: 197, endPoint y: 409, distance: 40.7
click at [197, 409] on td "sport bh" at bounding box center [266, 408] width 146 height 39
copy div "sport bh"
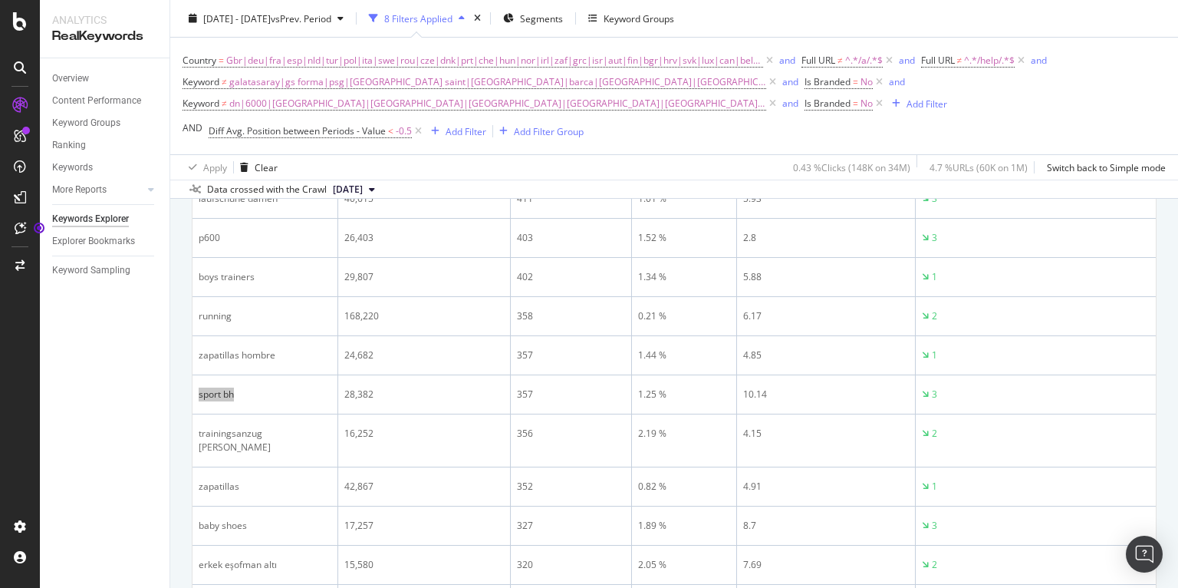
scroll to position [1164, 0]
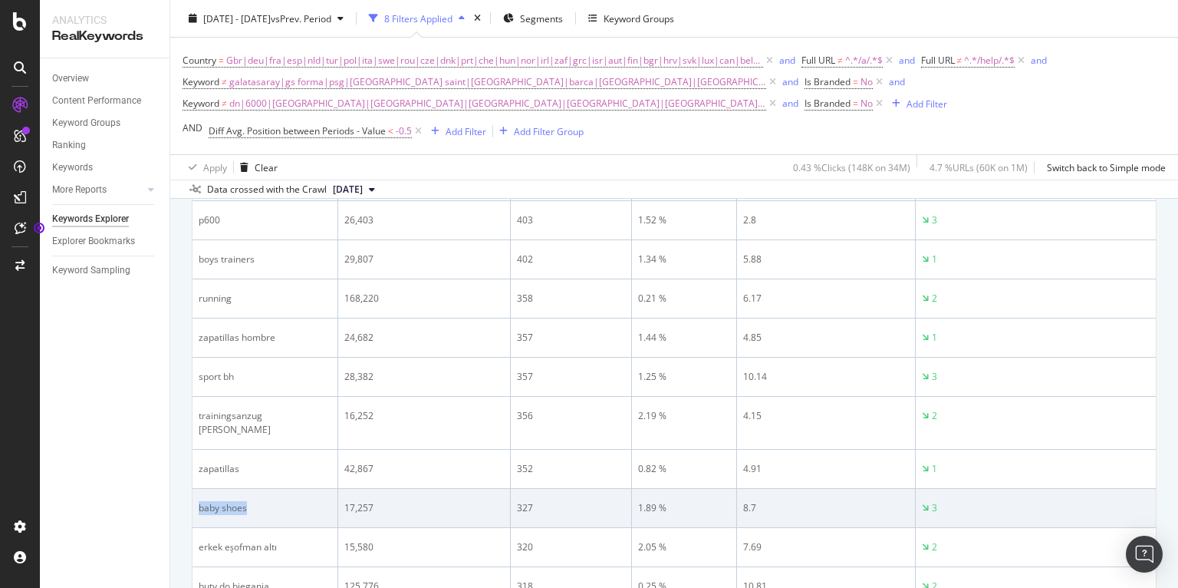
drag, startPoint x: 271, startPoint y: 492, endPoint x: 196, endPoint y: 494, distance: 74.4
click at [196, 494] on td "baby shoes" at bounding box center [266, 508] width 146 height 39
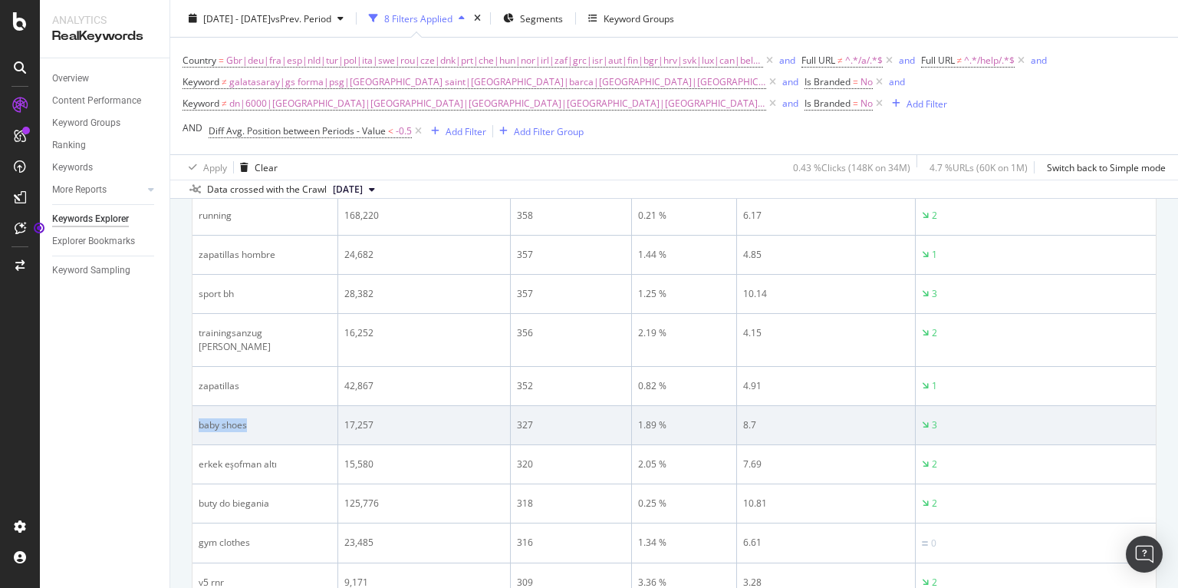
scroll to position [1316, 0]
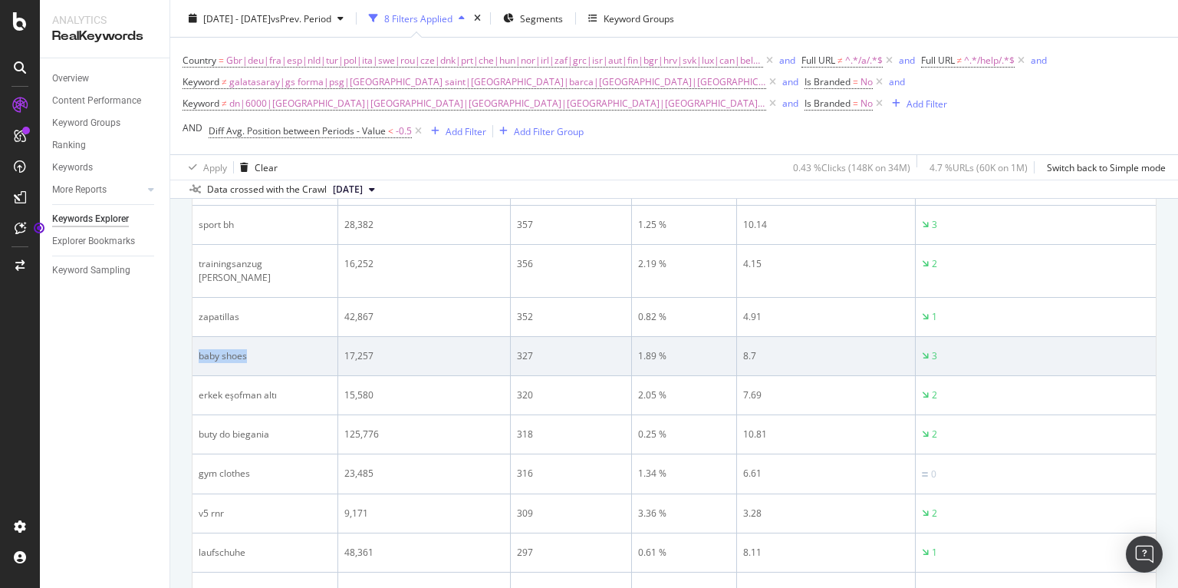
copy div "baby shoes"
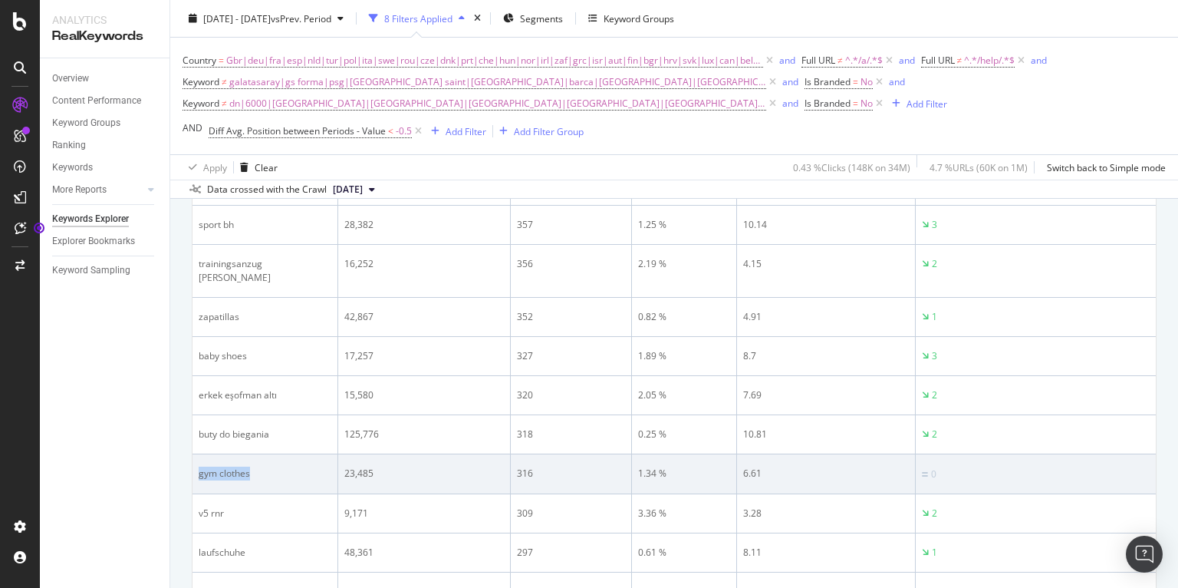
drag, startPoint x: 268, startPoint y: 462, endPoint x: 196, endPoint y: 463, distance: 72.1
click at [196, 463] on td "gym clothes" at bounding box center [266, 474] width 146 height 40
copy div "gym clothes"
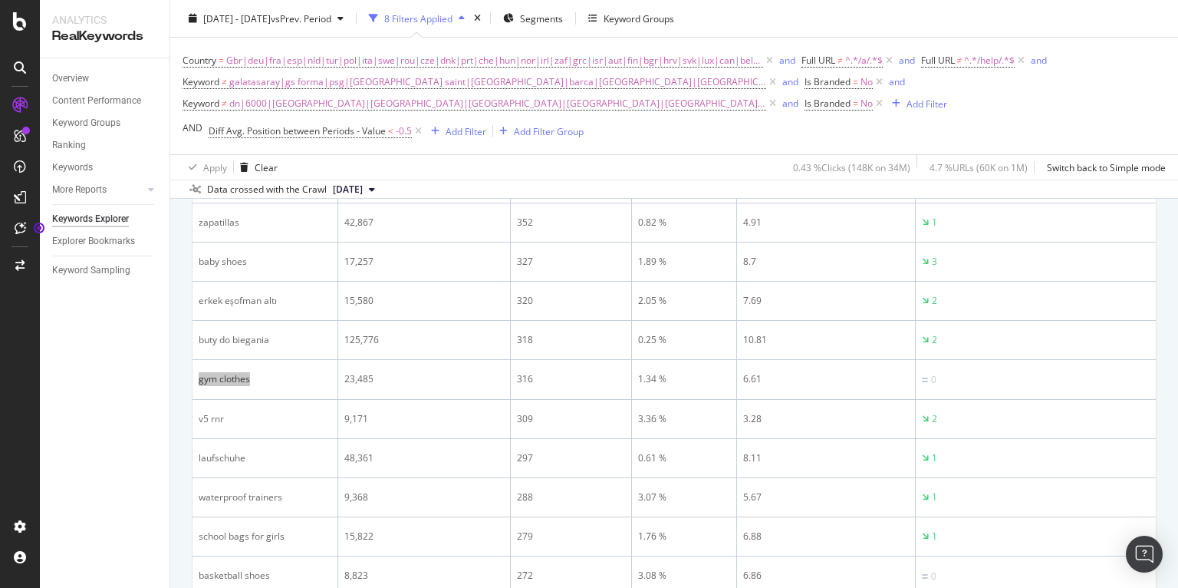
scroll to position [1411, 0]
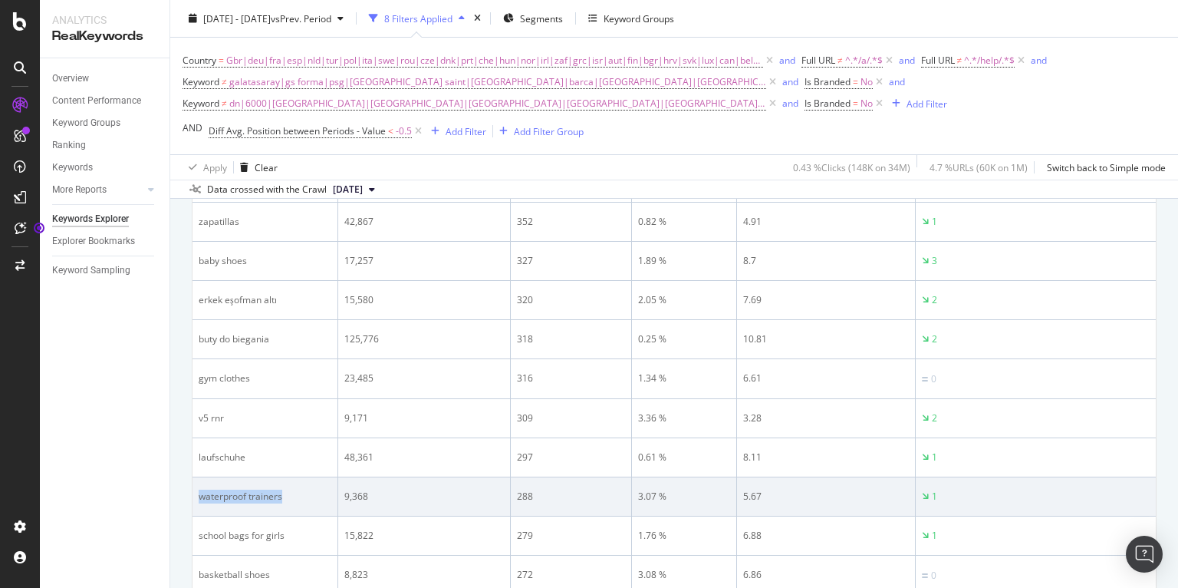
drag, startPoint x: 291, startPoint y: 486, endPoint x: 200, endPoint y: 479, distance: 91.5
click at [200, 489] on div "waterproof trainers" at bounding box center [265, 496] width 133 height 14
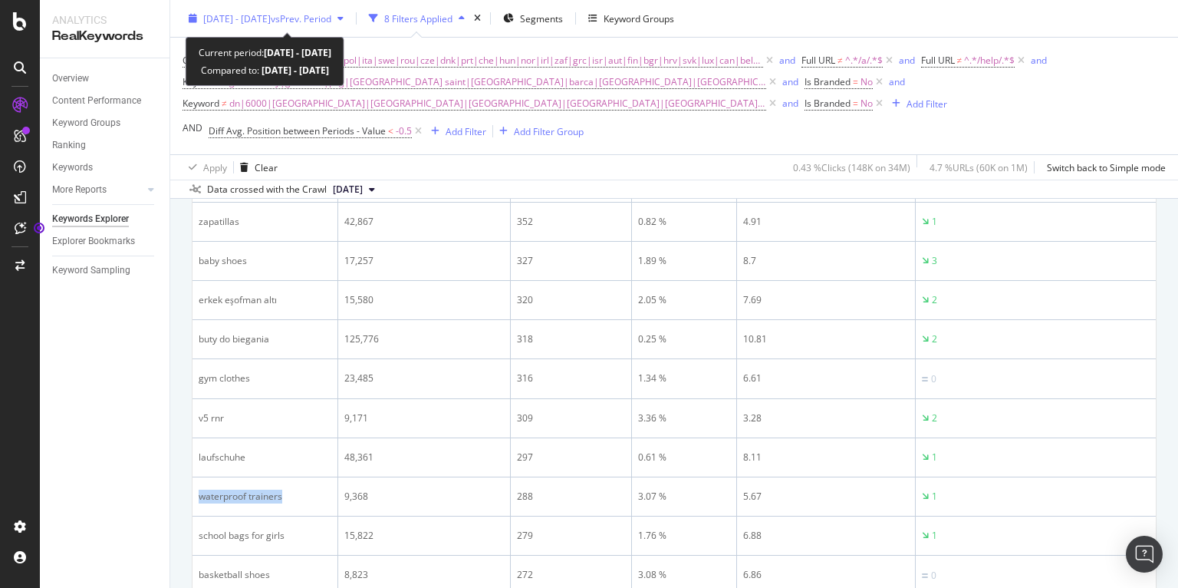
click at [319, 23] on span "vs Prev. Period" at bounding box center [301, 18] width 61 height 13
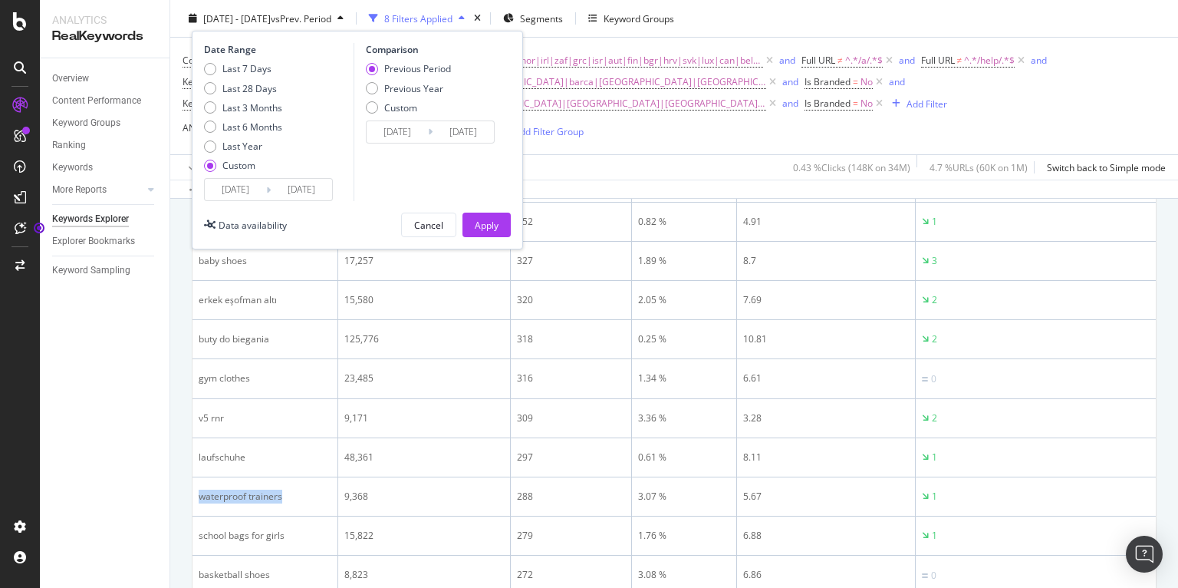
drag, startPoint x: 399, startPoint y: 81, endPoint x: 443, endPoint y: 159, distance: 89.0
click at [400, 81] on div "Previous Year" at bounding box center [413, 87] width 59 height 13
type input "2024/08/02"
type input "2024/09/01"
drag, startPoint x: 480, startPoint y: 219, endPoint x: 338, endPoint y: 132, distance: 166.7
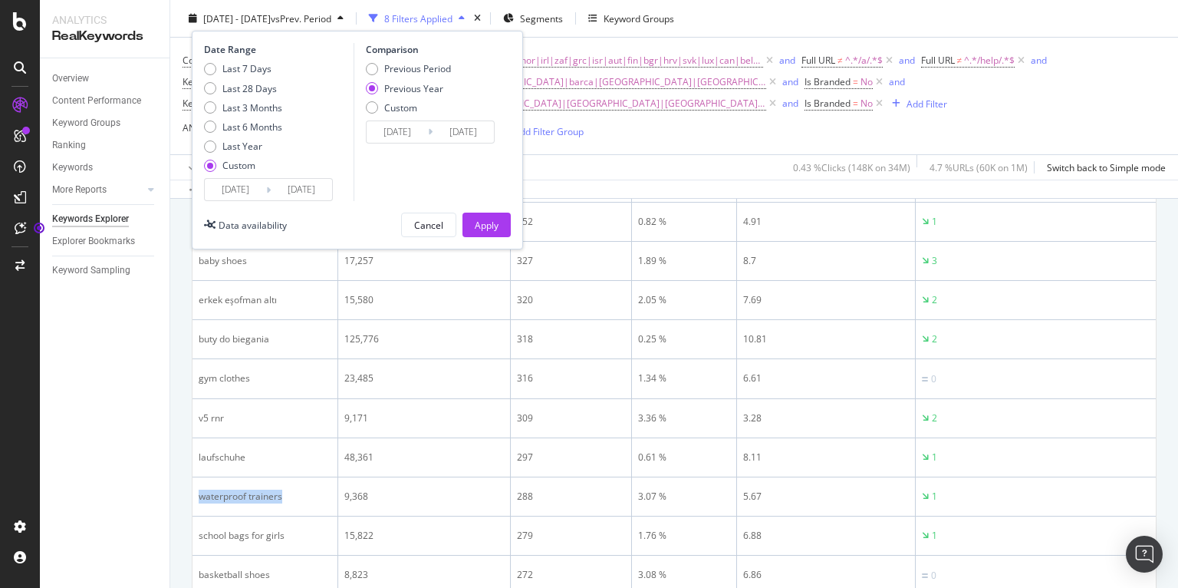
click at [480, 219] on div "Apply" at bounding box center [487, 224] width 24 height 13
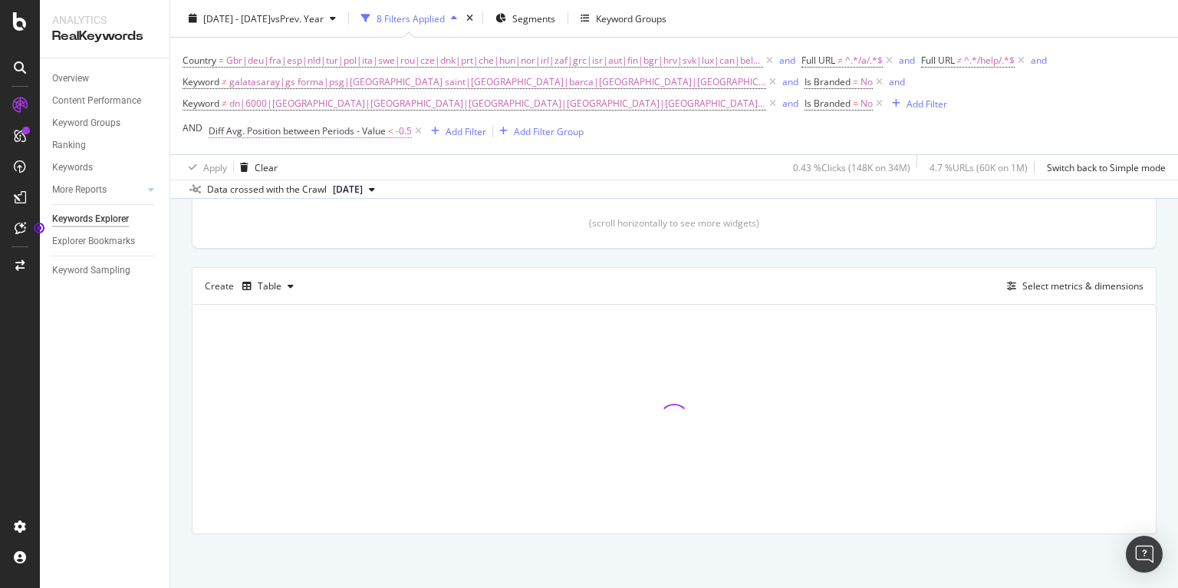
scroll to position [351, 0]
click at [400, 131] on span "-0.5" at bounding box center [404, 130] width 16 height 21
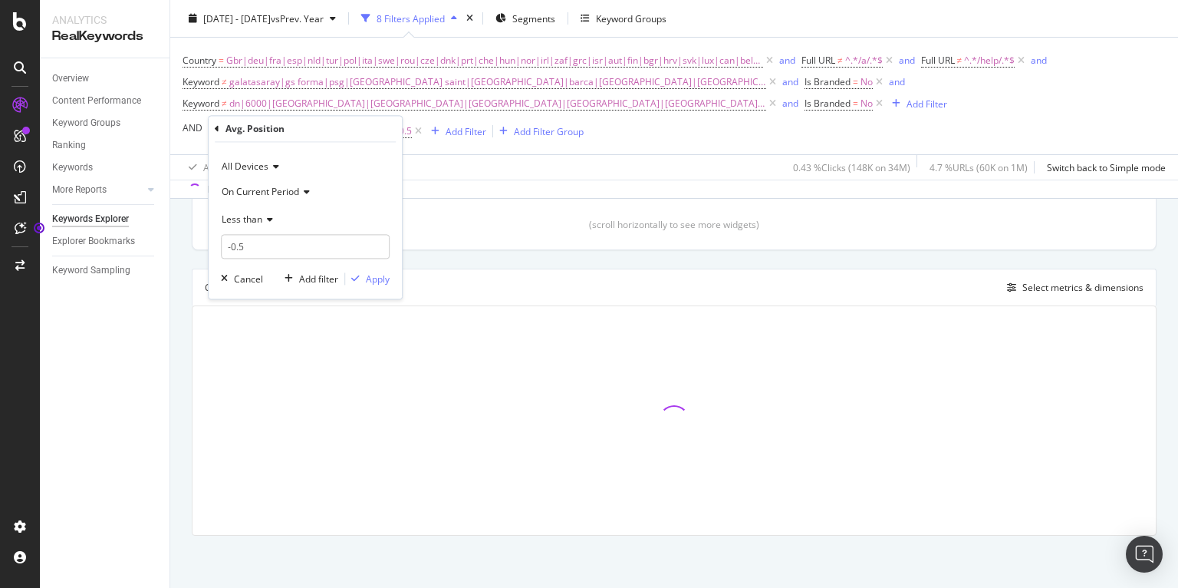
click at [252, 219] on span "Less than" at bounding box center [242, 218] width 41 height 13
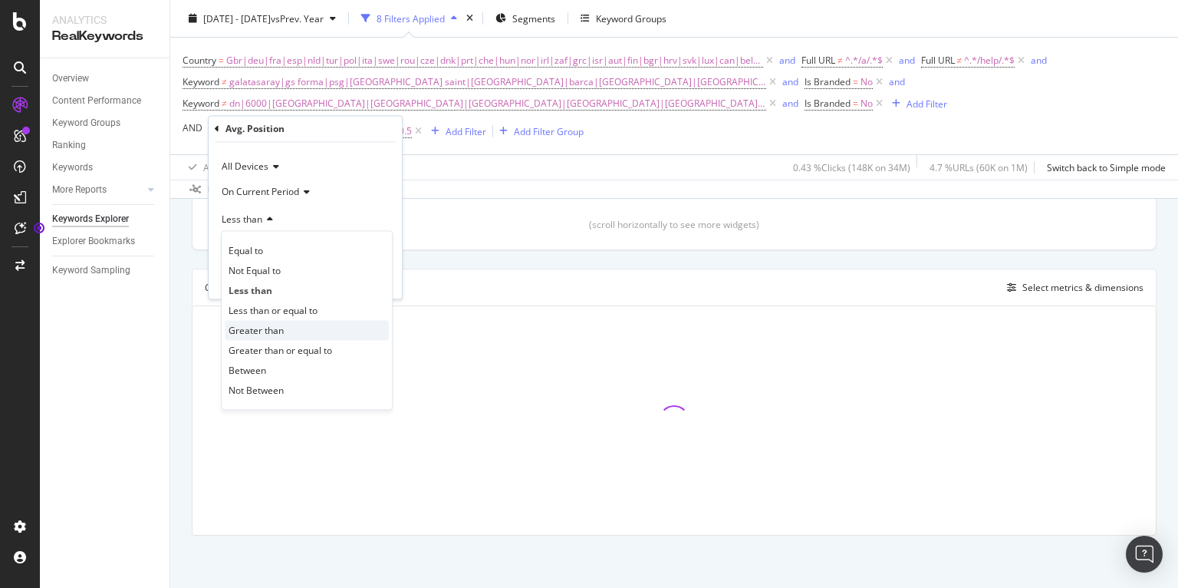
click at [255, 332] on span "Greater than" at bounding box center [256, 330] width 55 height 13
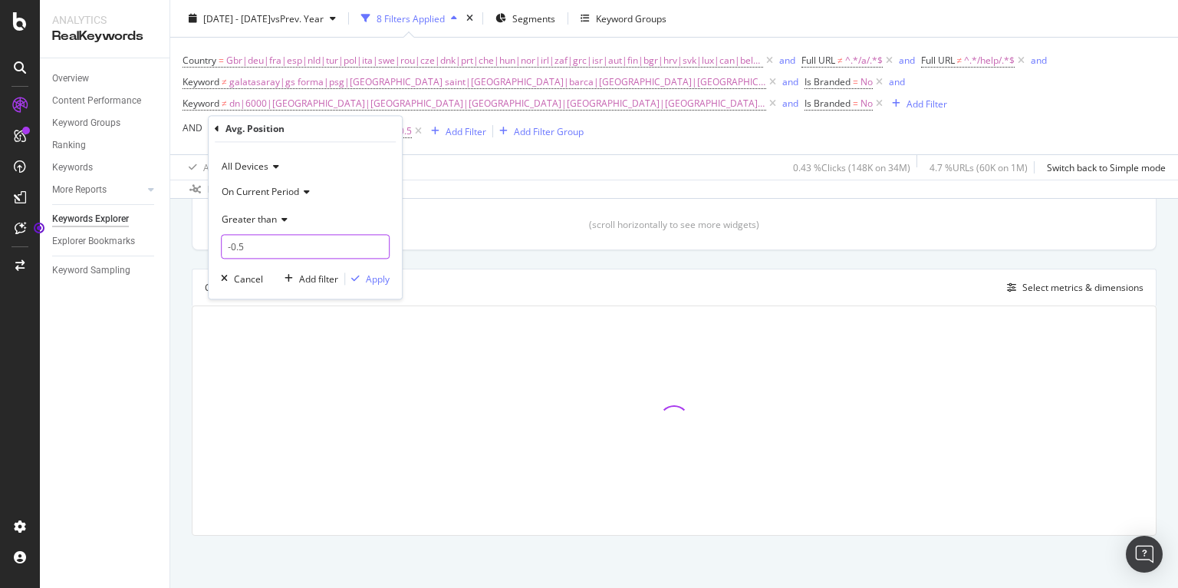
click at [229, 247] on input "-0.5" at bounding box center [305, 247] width 169 height 25
type input "1.5"
click at [376, 275] on div "Apply" at bounding box center [378, 278] width 24 height 13
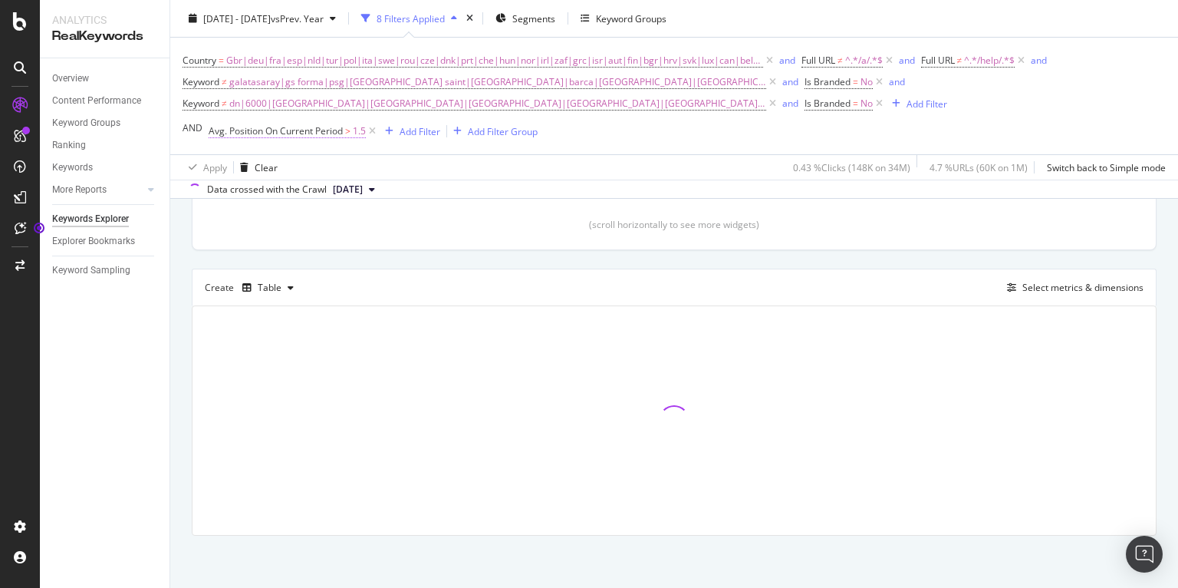
click at [307, 127] on span "Avg. Position On Current Period" at bounding box center [276, 130] width 134 height 13
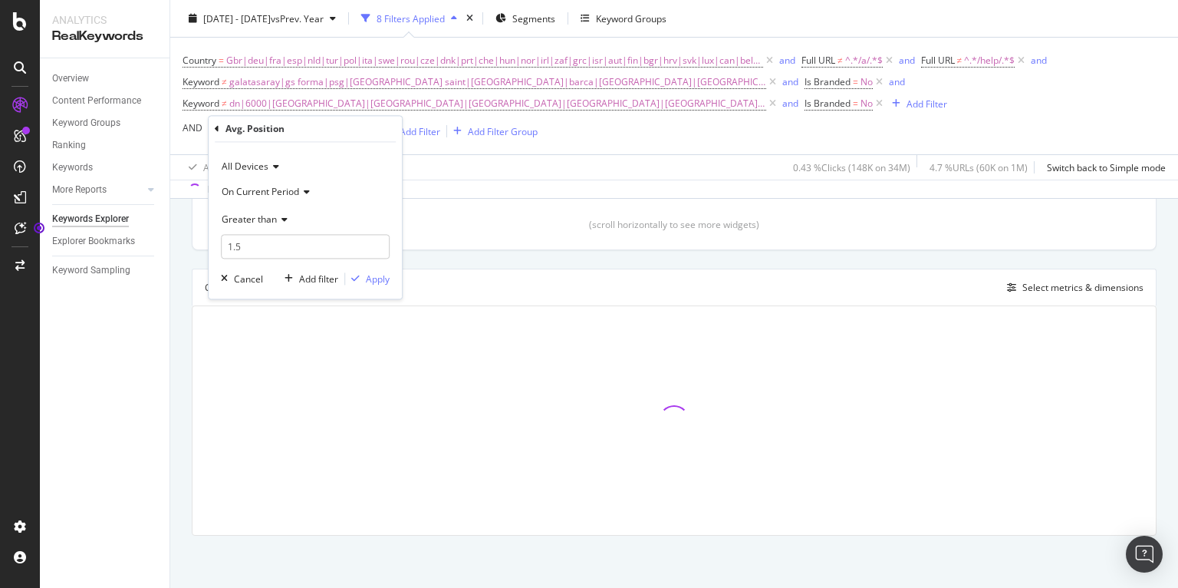
click at [281, 189] on span "On Current Period" at bounding box center [260, 191] width 77 height 13
click at [308, 285] on span "Diff. Between Period - value" at bounding box center [288, 282] width 118 height 13
click at [369, 277] on div "Apply" at bounding box center [378, 278] width 24 height 13
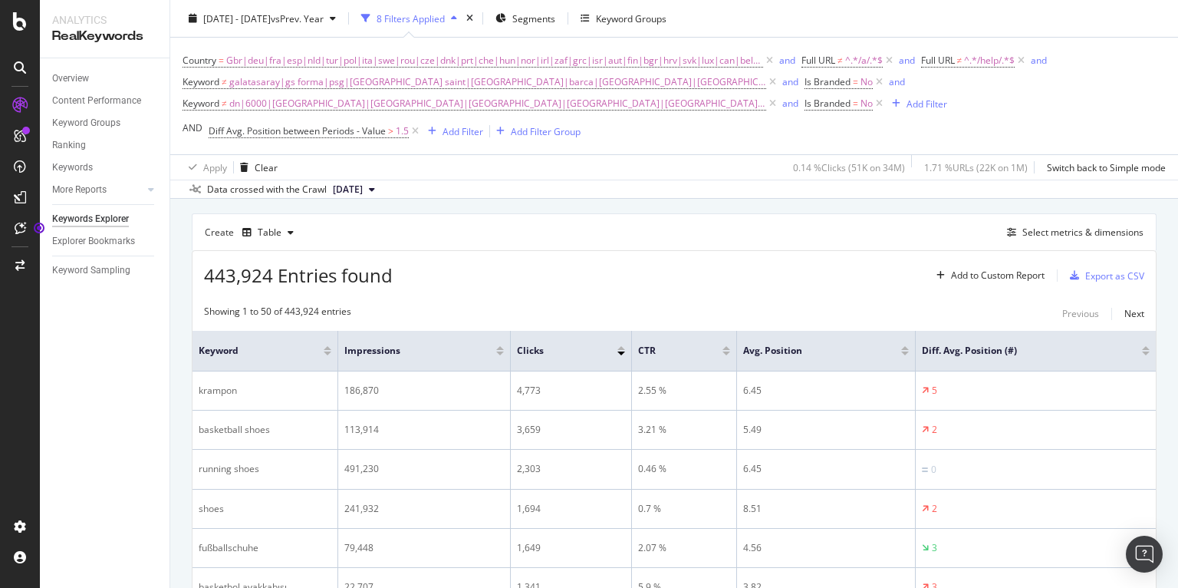
scroll to position [408, 0]
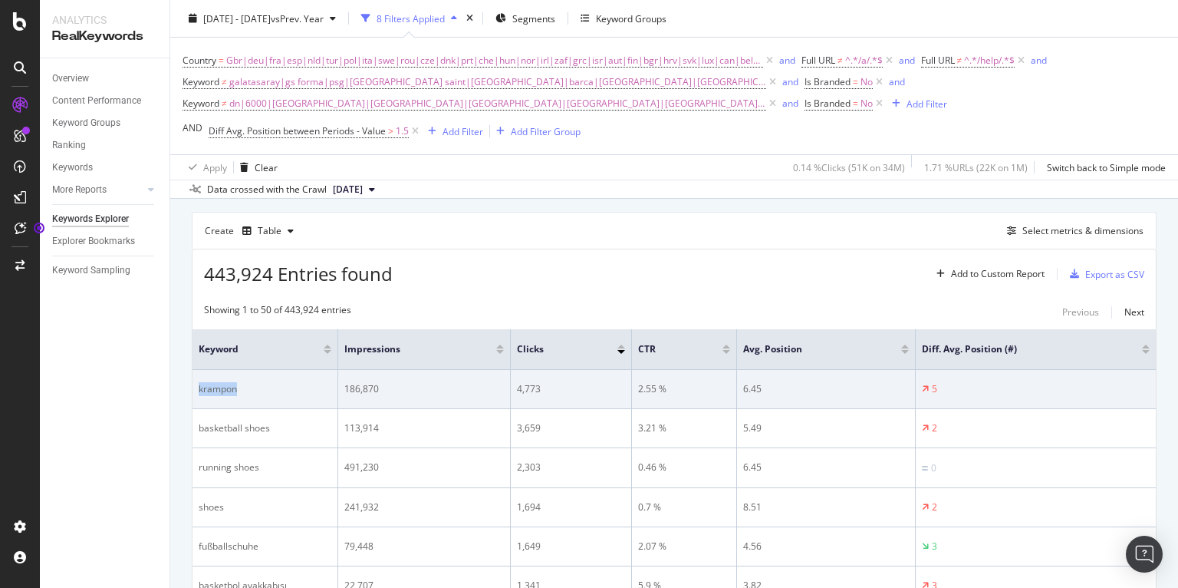
drag, startPoint x: 198, startPoint y: 387, endPoint x: 262, endPoint y: 388, distance: 63.7
click at [262, 388] on div "krampon" at bounding box center [265, 389] width 133 height 14
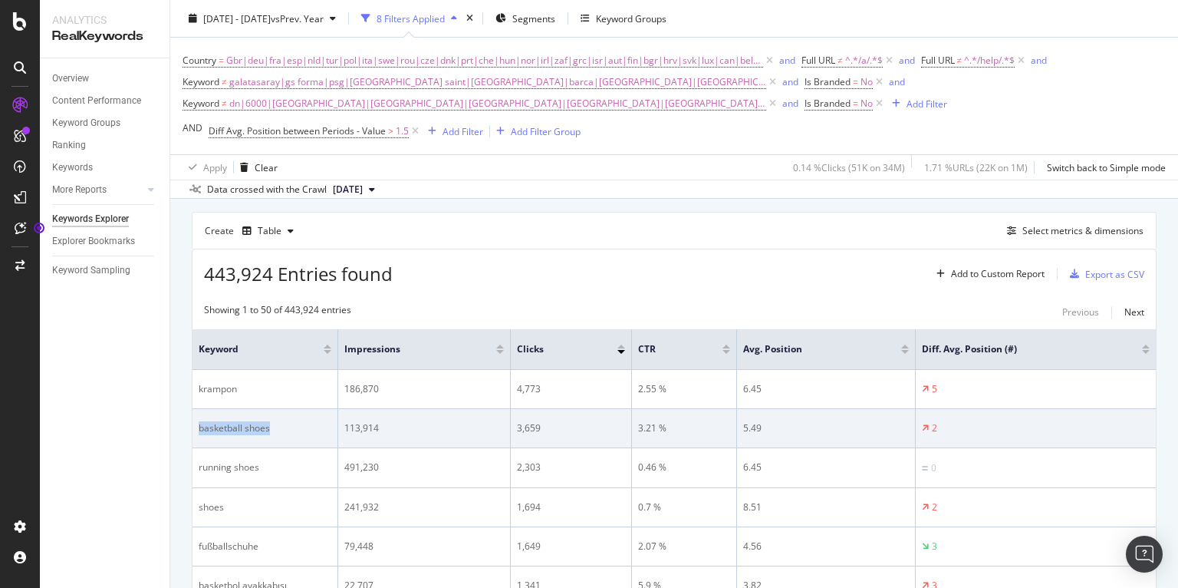
drag, startPoint x: 270, startPoint y: 424, endPoint x: 194, endPoint y: 430, distance: 76.1
click at [196, 430] on td "basketball shoes" at bounding box center [266, 428] width 146 height 39
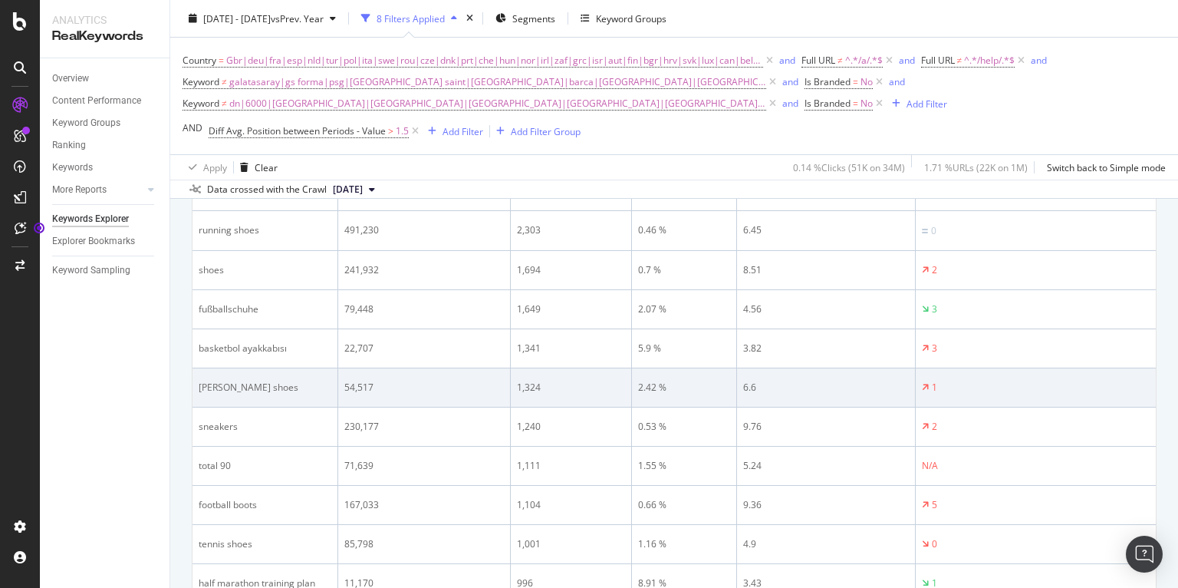
scroll to position [647, 0]
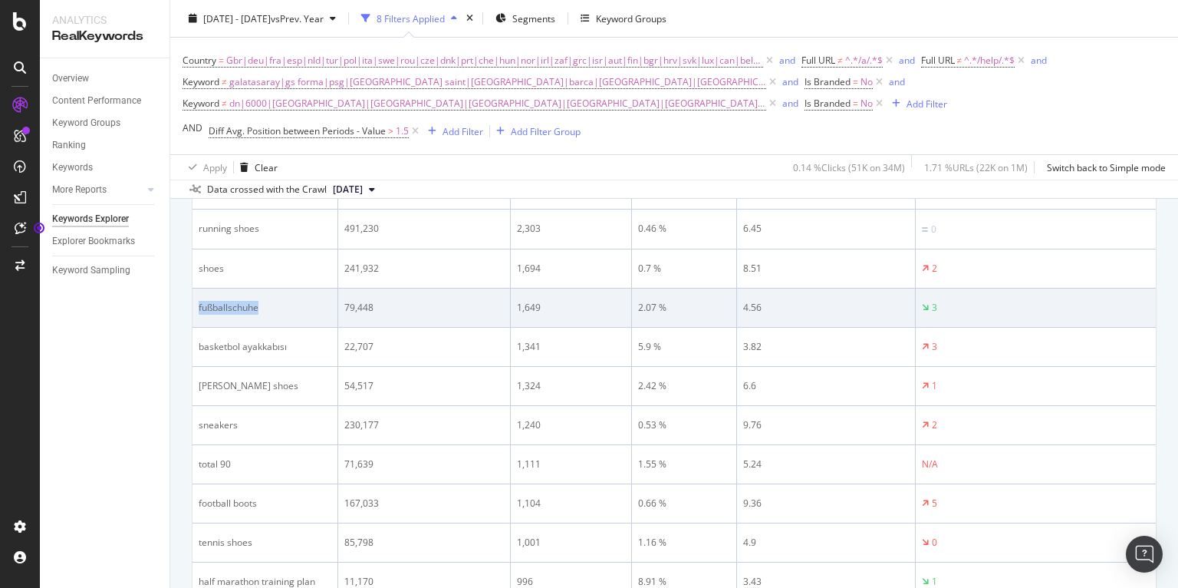
drag, startPoint x: 265, startPoint y: 305, endPoint x: 198, endPoint y: 311, distance: 67.0
click at [199, 311] on div "fußballschuhe" at bounding box center [265, 308] width 133 height 14
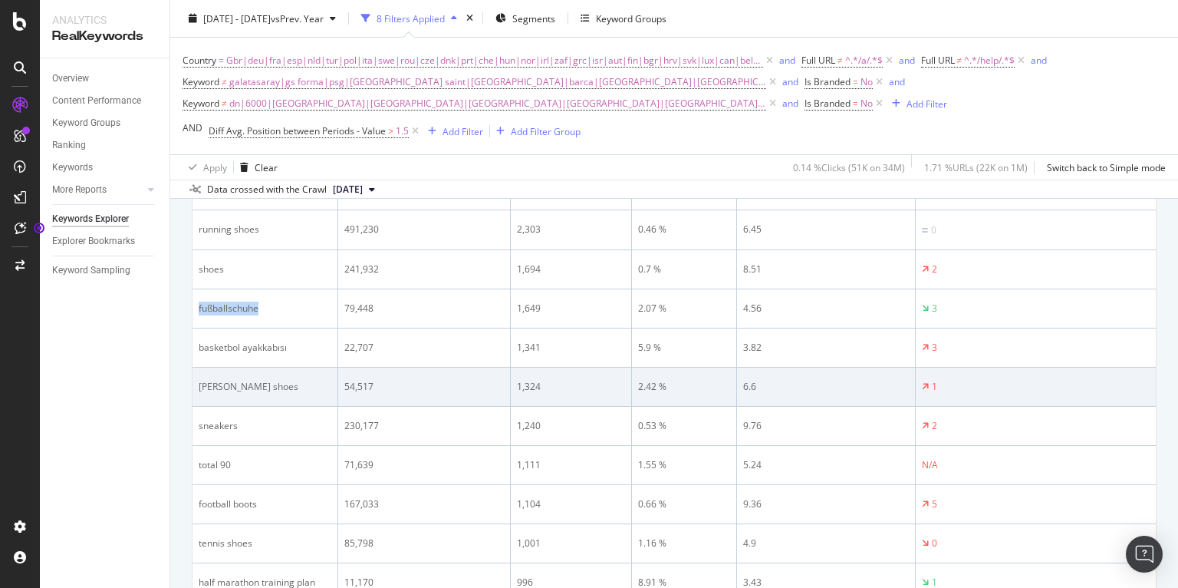
scroll to position [663, 0]
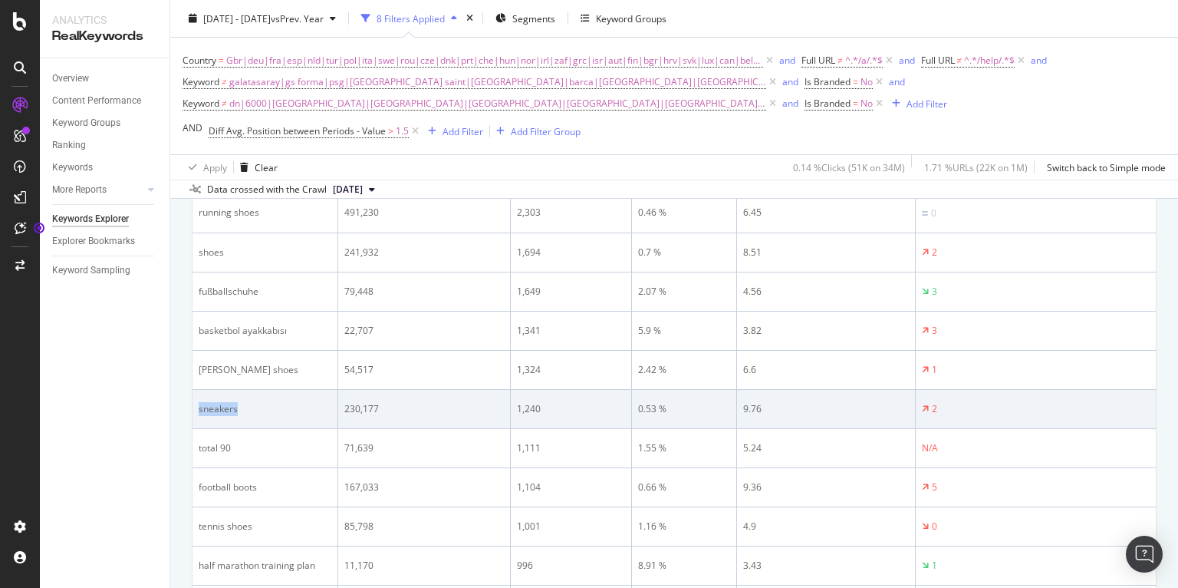
drag, startPoint x: 252, startPoint y: 412, endPoint x: 195, endPoint y: 412, distance: 57.5
click at [195, 412] on td "sneakers" at bounding box center [266, 409] width 146 height 39
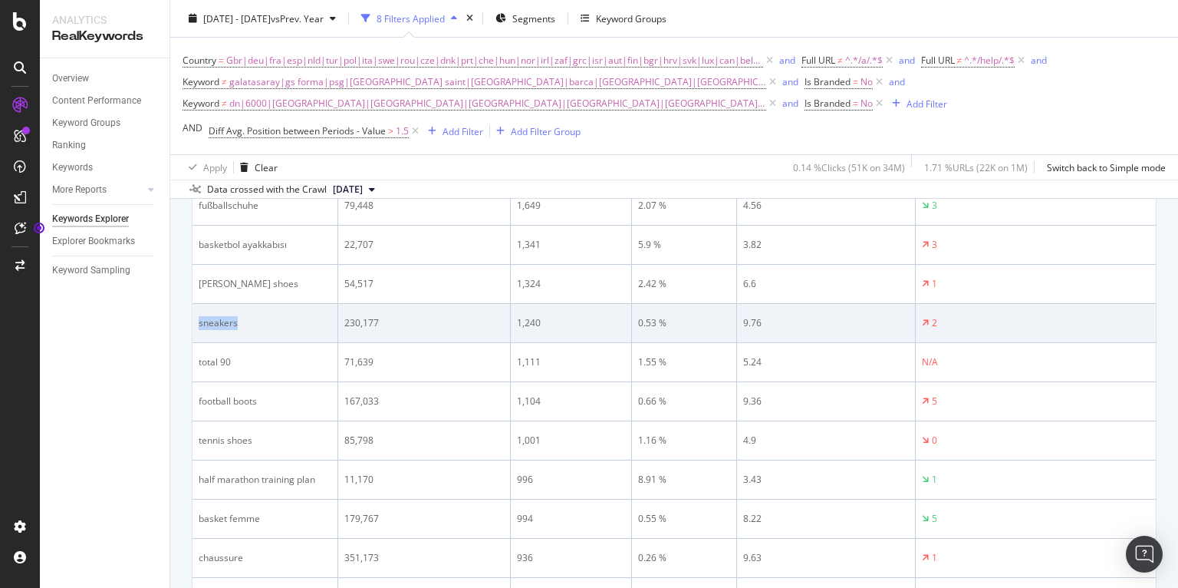
scroll to position [750, 0]
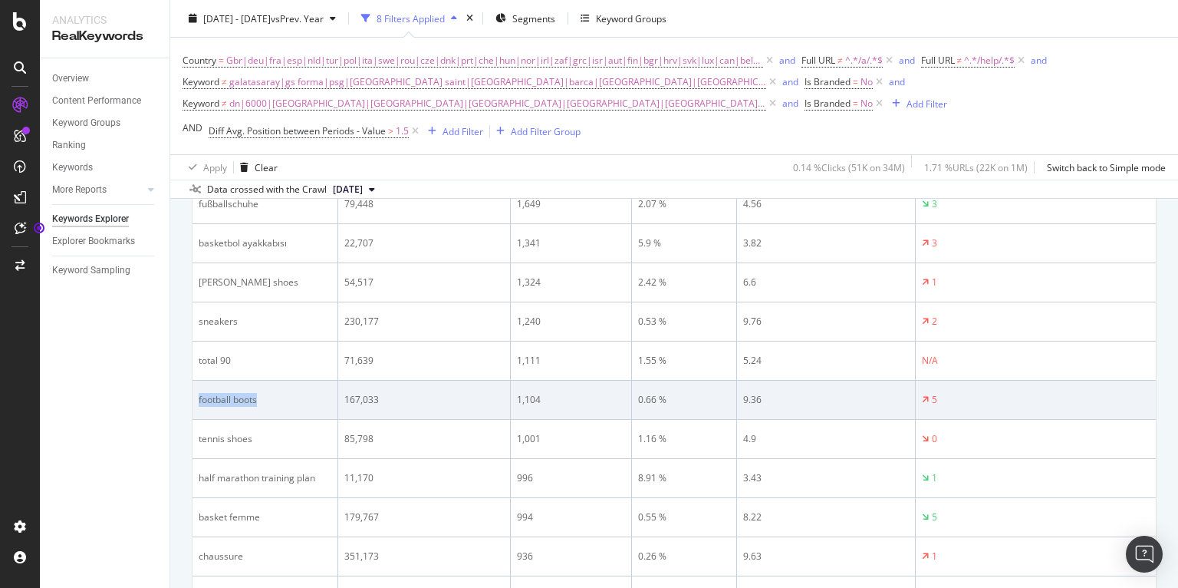
drag, startPoint x: 280, startPoint y: 403, endPoint x: 196, endPoint y: 398, distance: 83.7
click at [196, 398] on td "football boots" at bounding box center [266, 399] width 146 height 39
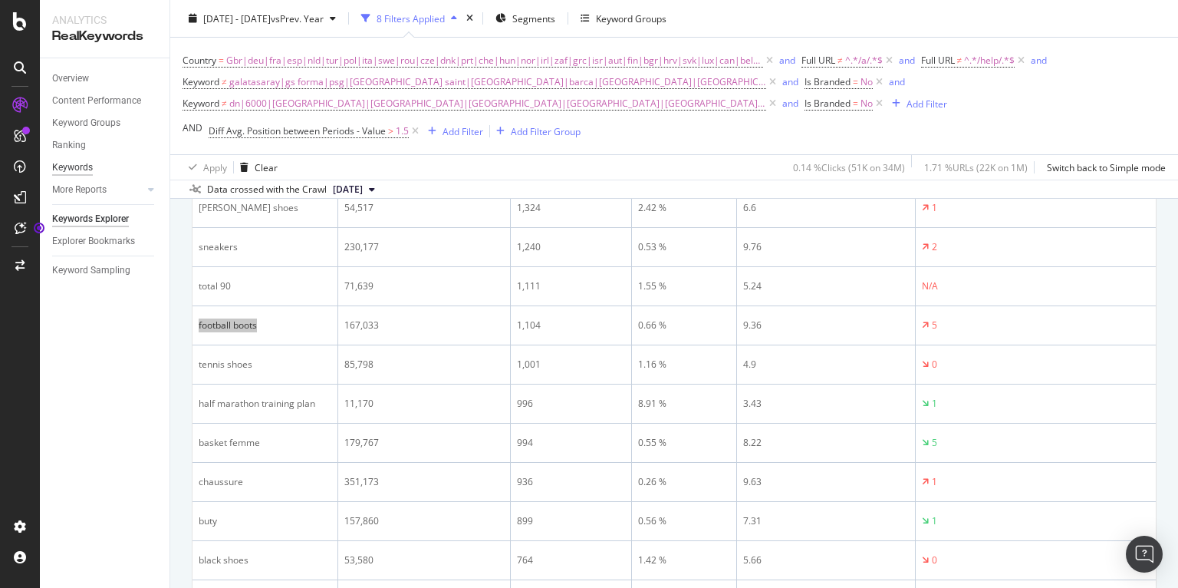
scroll to position [858, 0]
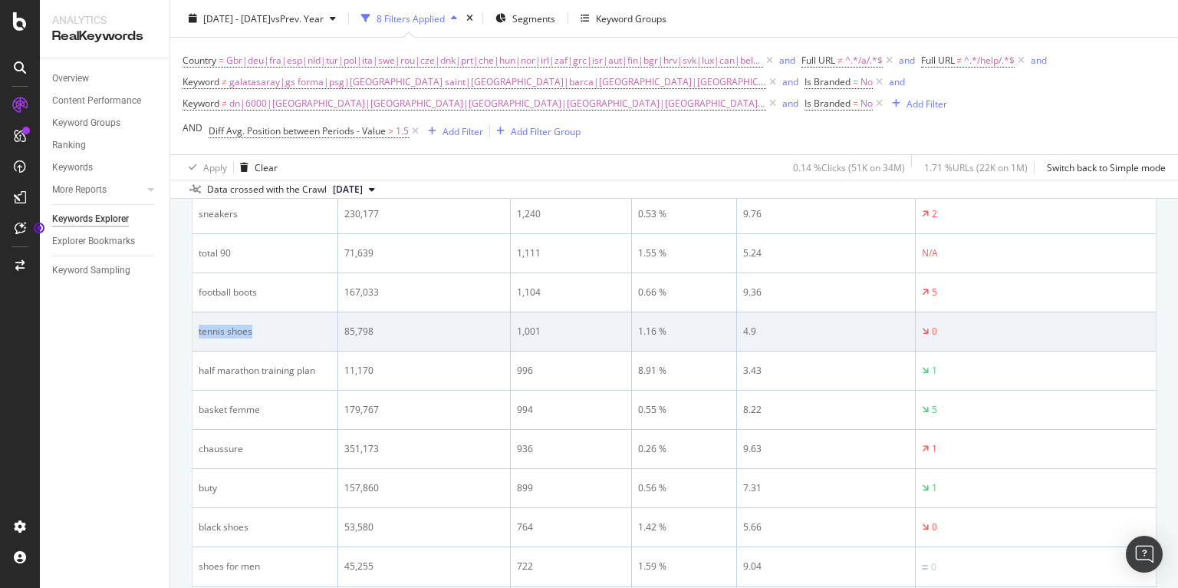
drag, startPoint x: 276, startPoint y: 336, endPoint x: 196, endPoint y: 329, distance: 80.8
click at [196, 329] on td "tennis shoes" at bounding box center [266, 331] width 146 height 39
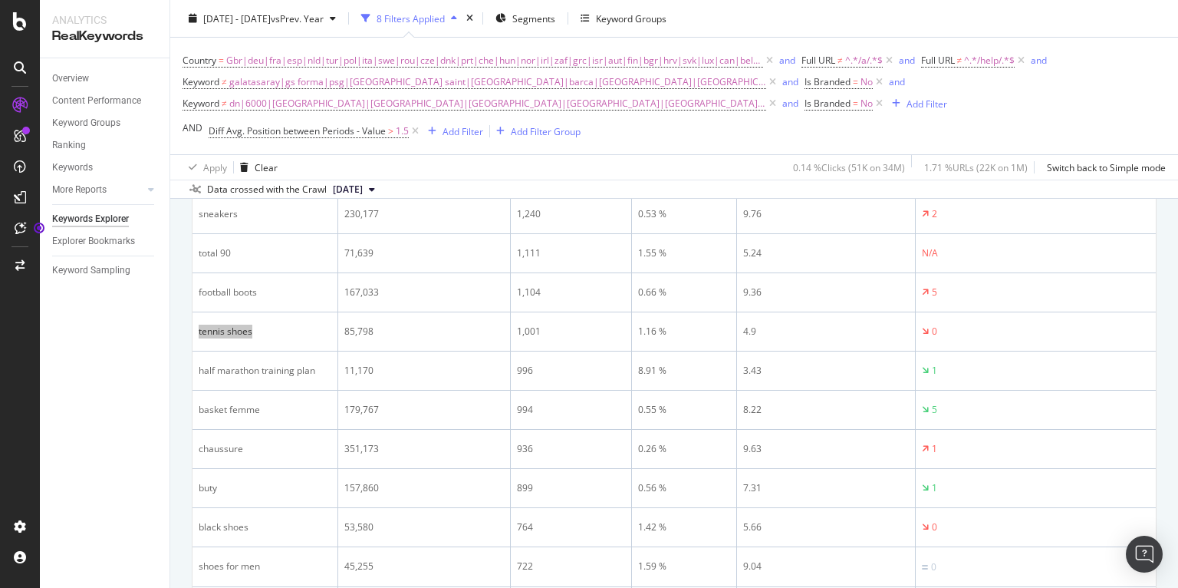
scroll to position [1007, 0]
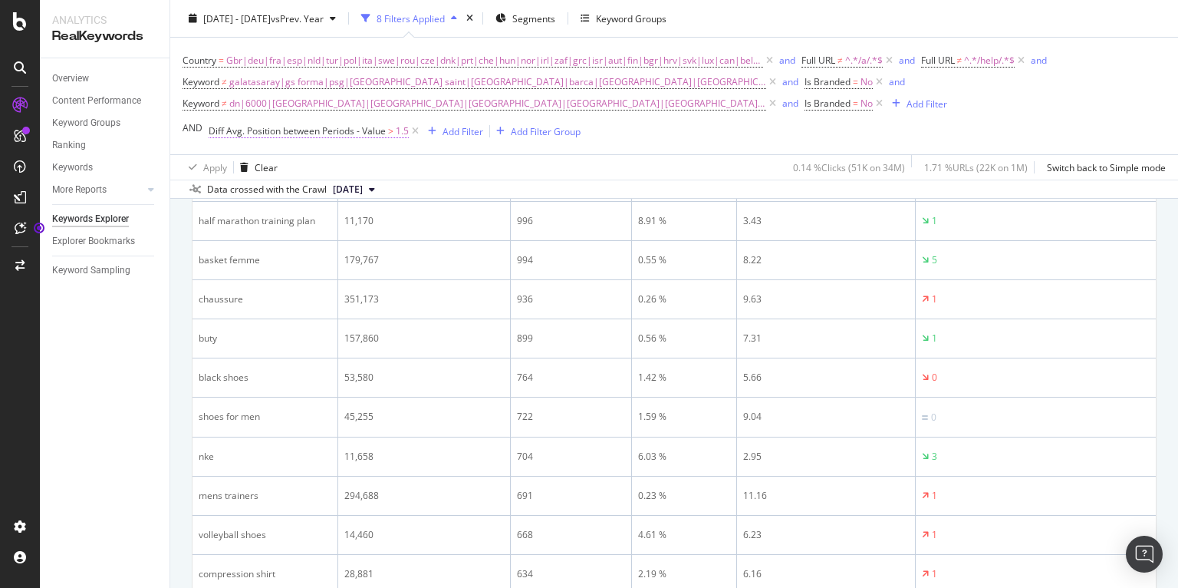
click at [357, 128] on span "Diff Avg. Position between Periods - Value" at bounding box center [297, 130] width 177 height 13
click at [235, 247] on input "1.5" at bounding box center [305, 247] width 169 height 25
click at [232, 246] on input "1.5" at bounding box center [305, 247] width 169 height 25
type input "0.5"
click at [298, 193] on span "On Current Period" at bounding box center [260, 191] width 77 height 13
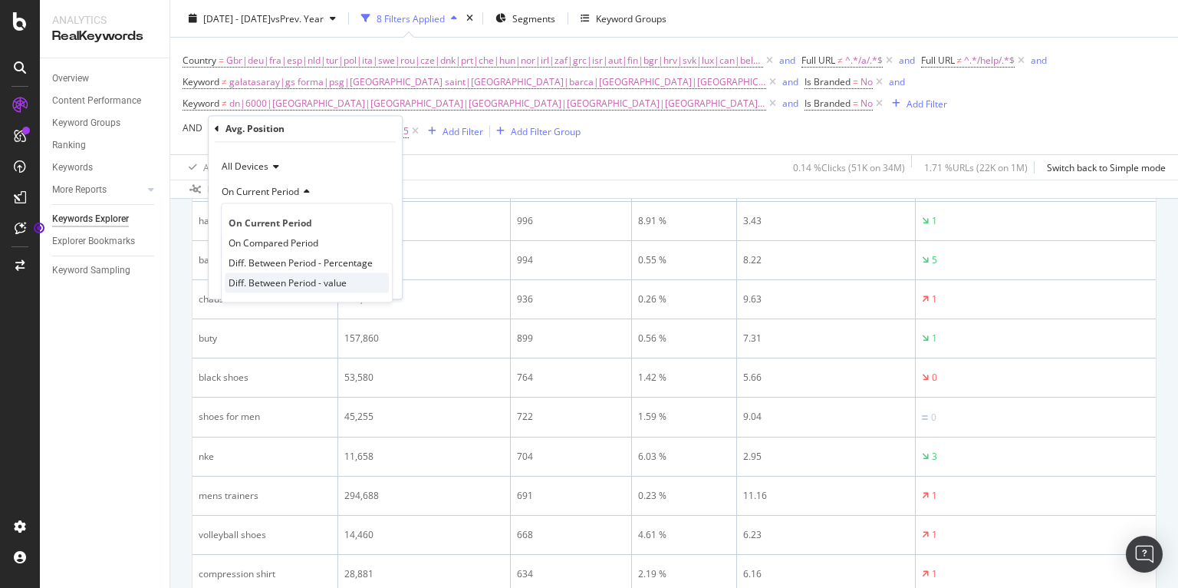
click at [295, 276] on span "Diff. Between Period - value" at bounding box center [288, 282] width 118 height 13
click at [374, 277] on div "Apply" at bounding box center [378, 278] width 24 height 13
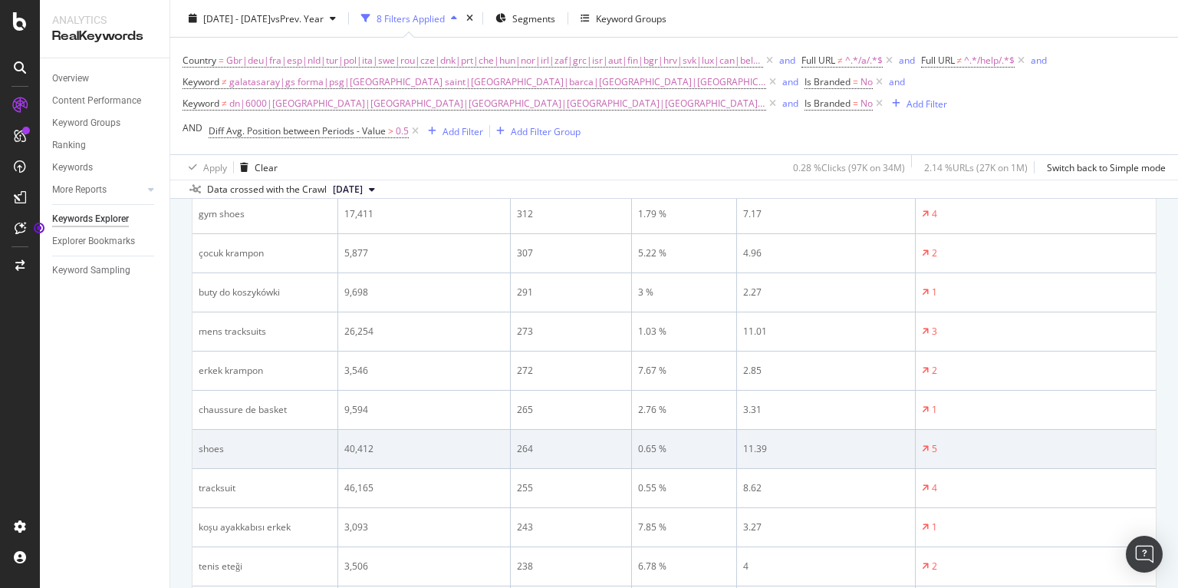
scroll to position [1014, 0]
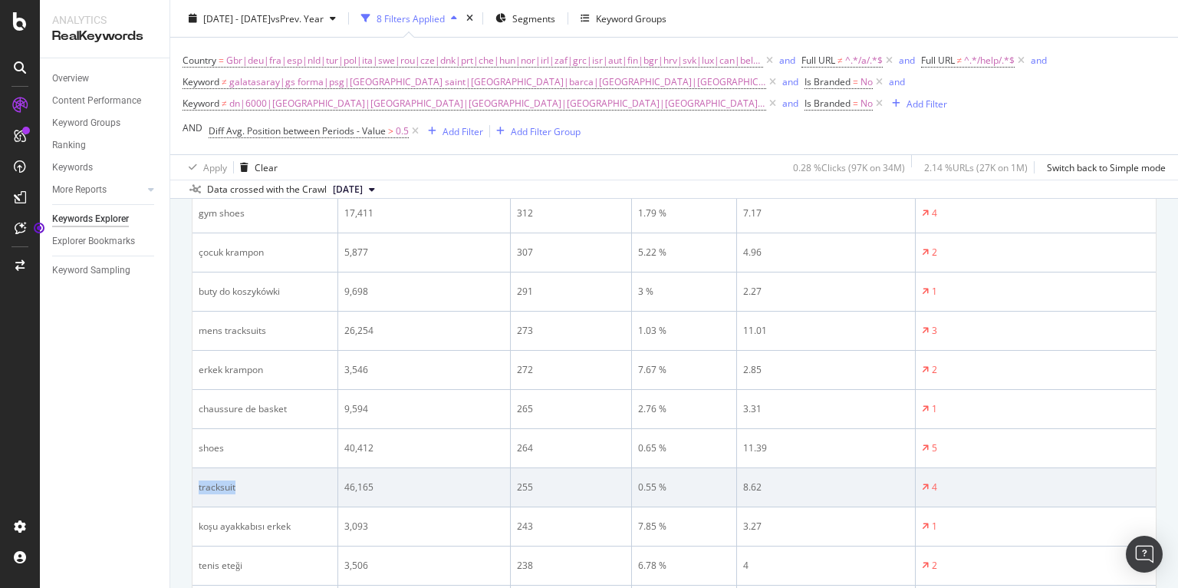
drag, startPoint x: 250, startPoint y: 489, endPoint x: 197, endPoint y: 489, distance: 52.9
click at [196, 490] on td "tracksuit" at bounding box center [266, 487] width 146 height 39
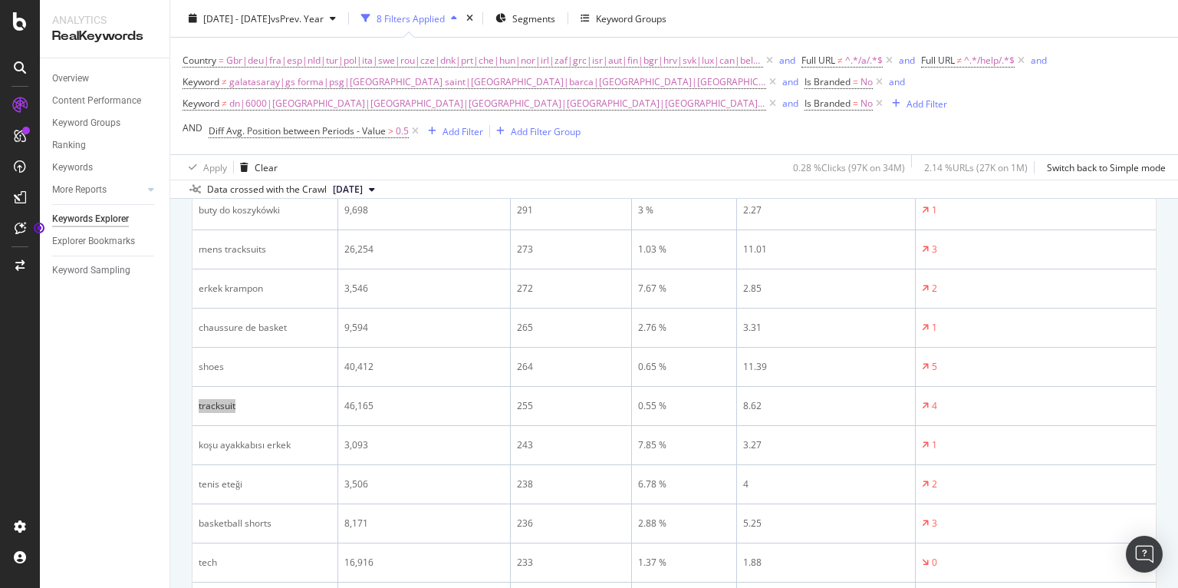
scroll to position [1190, 0]
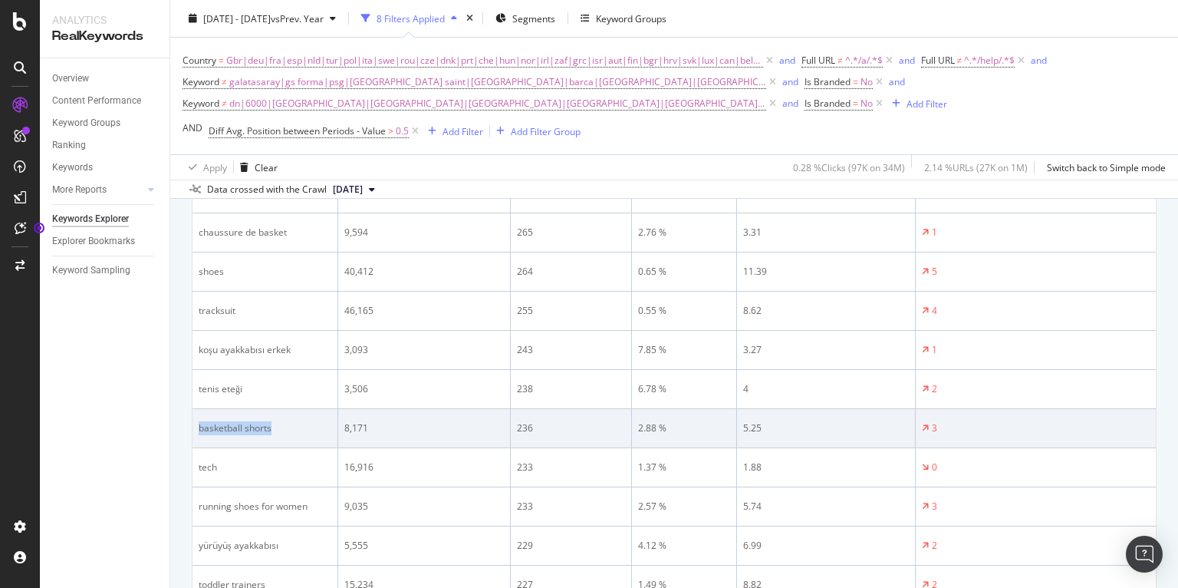
drag, startPoint x: 294, startPoint y: 426, endPoint x: 196, endPoint y: 430, distance: 98.3
click at [196, 430] on td "basketball shorts" at bounding box center [266, 428] width 146 height 39
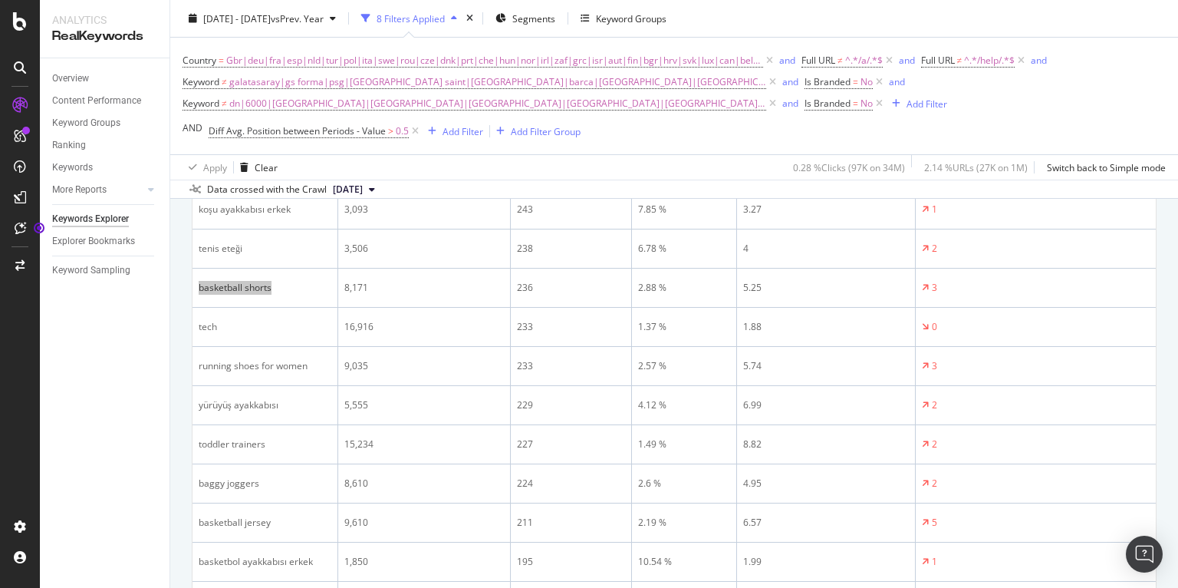
scroll to position [1354, 0]
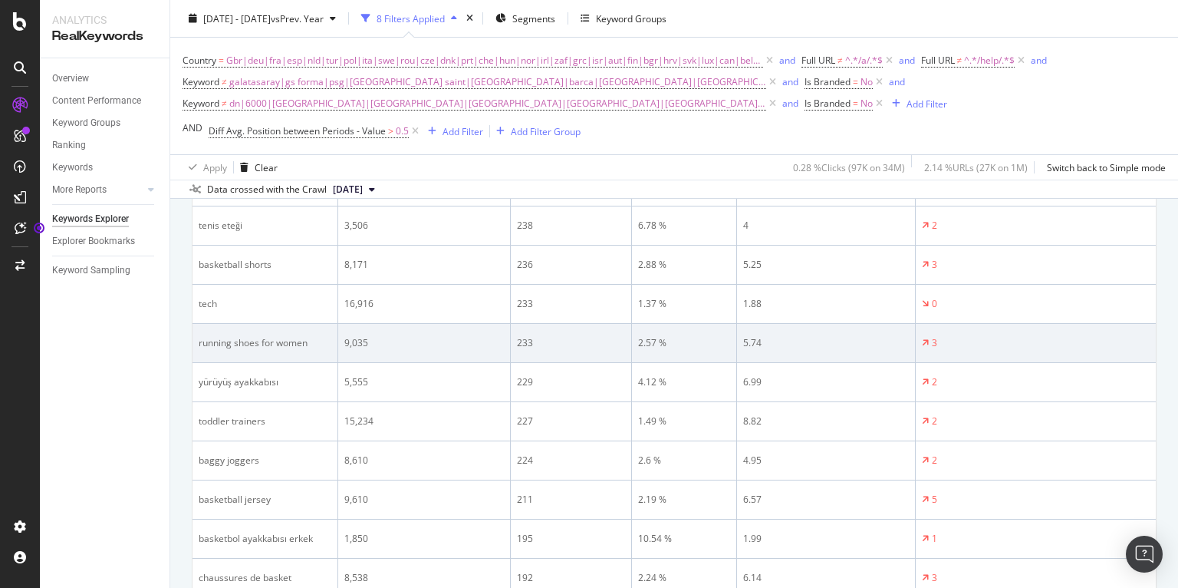
drag, startPoint x: 324, startPoint y: 343, endPoint x: 303, endPoint y: 344, distance: 20.7
click at [324, 342] on div "running shoes for women" at bounding box center [265, 343] width 133 height 14
drag, startPoint x: 309, startPoint y: 343, endPoint x: 197, endPoint y: 345, distance: 112.0
click at [197, 345] on td "running shoes for women" at bounding box center [266, 343] width 146 height 39
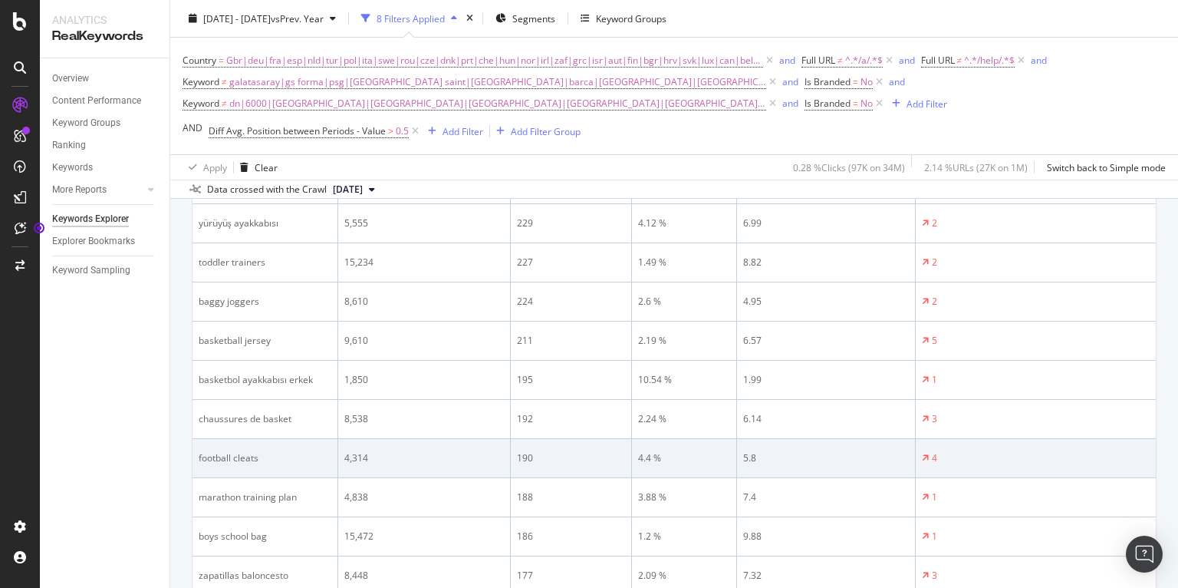
scroll to position [1551, 0]
drag, startPoint x: 307, startPoint y: 461, endPoint x: 202, endPoint y: 462, distance: 105.1
click at [202, 462] on div "marathon training plan" at bounding box center [265, 459] width 133 height 14
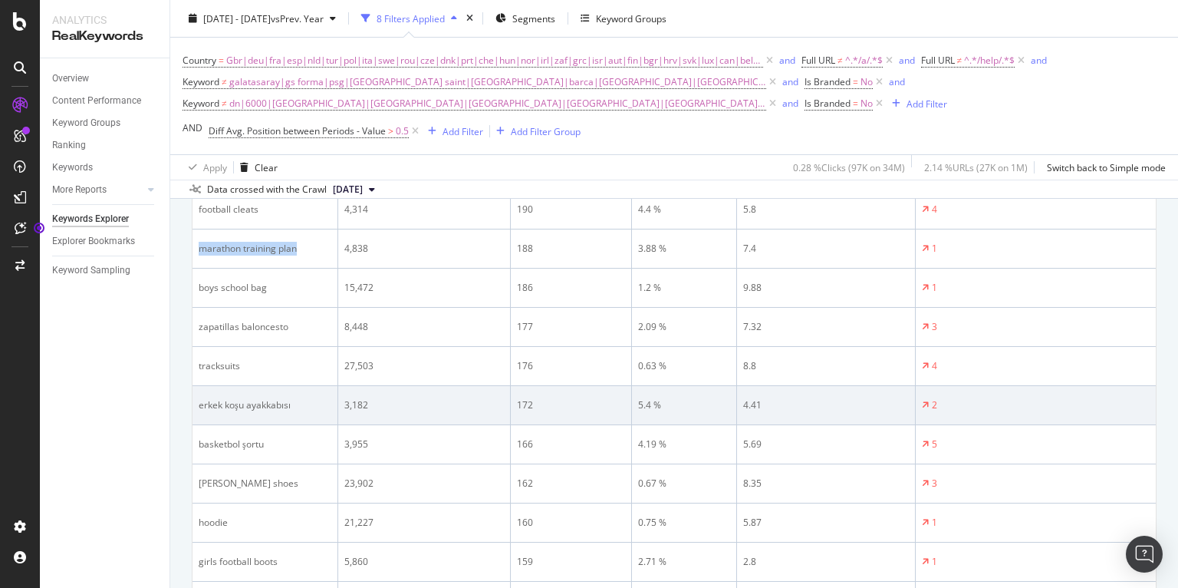
scroll to position [1786, 0]
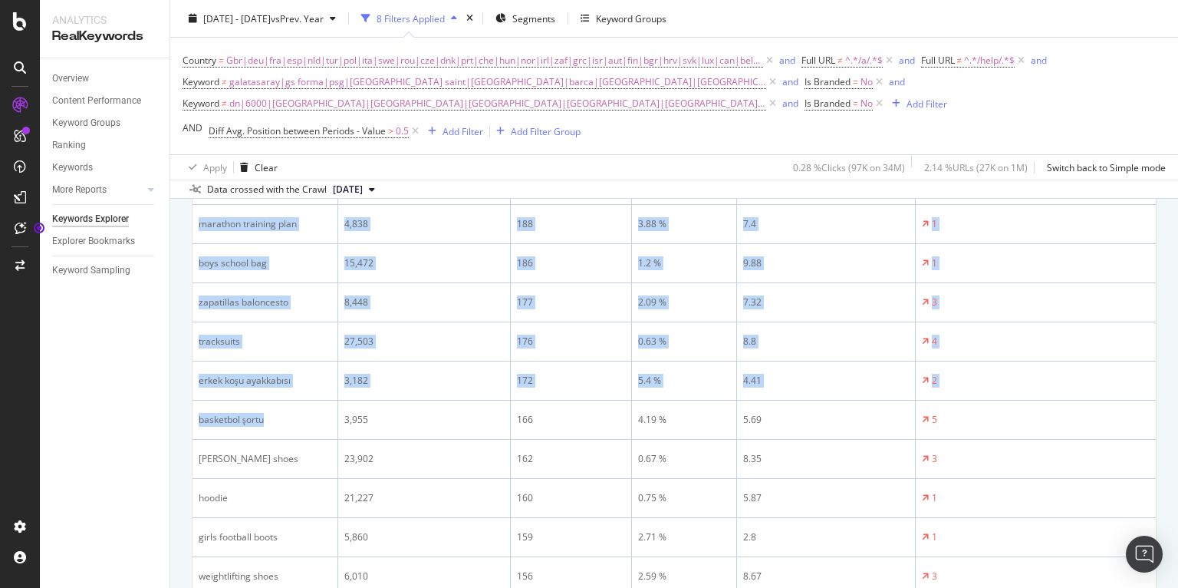
drag, startPoint x: 276, startPoint y: 420, endPoint x: 190, endPoint y: 417, distance: 86.0
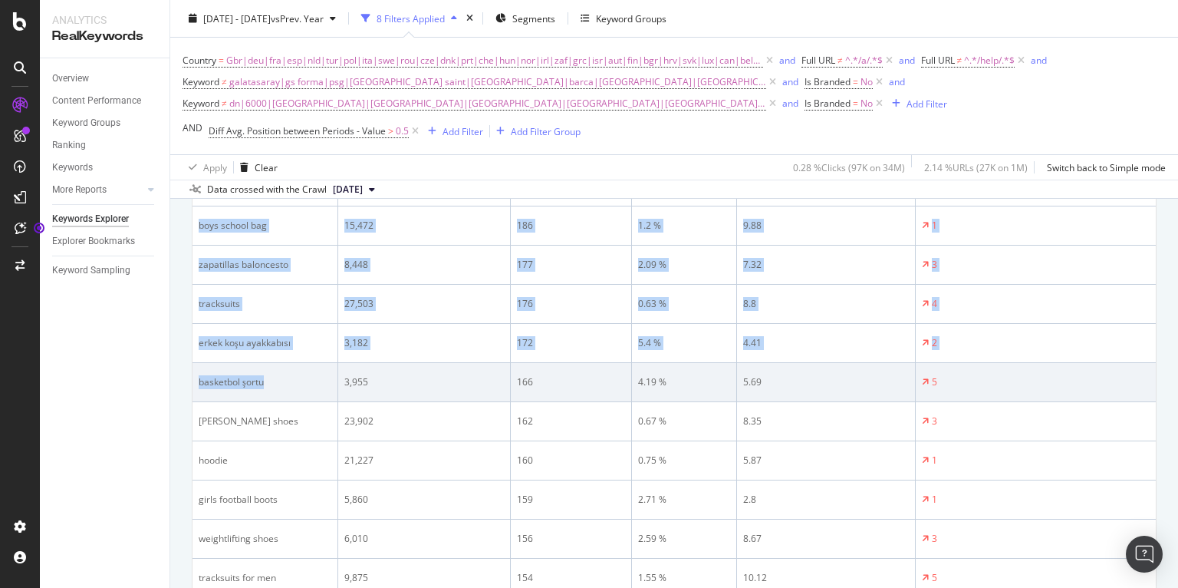
scroll to position [1914, 0]
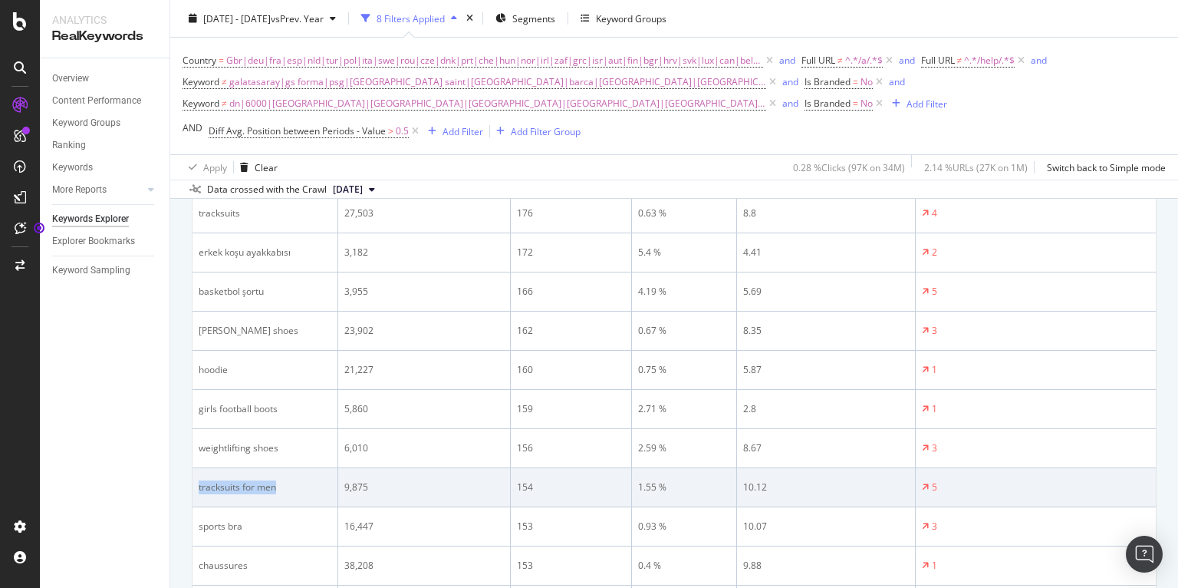
drag, startPoint x: 292, startPoint y: 482, endPoint x: 197, endPoint y: 489, distance: 95.4
click at [197, 489] on td "tracksuits for men" at bounding box center [266, 487] width 146 height 39
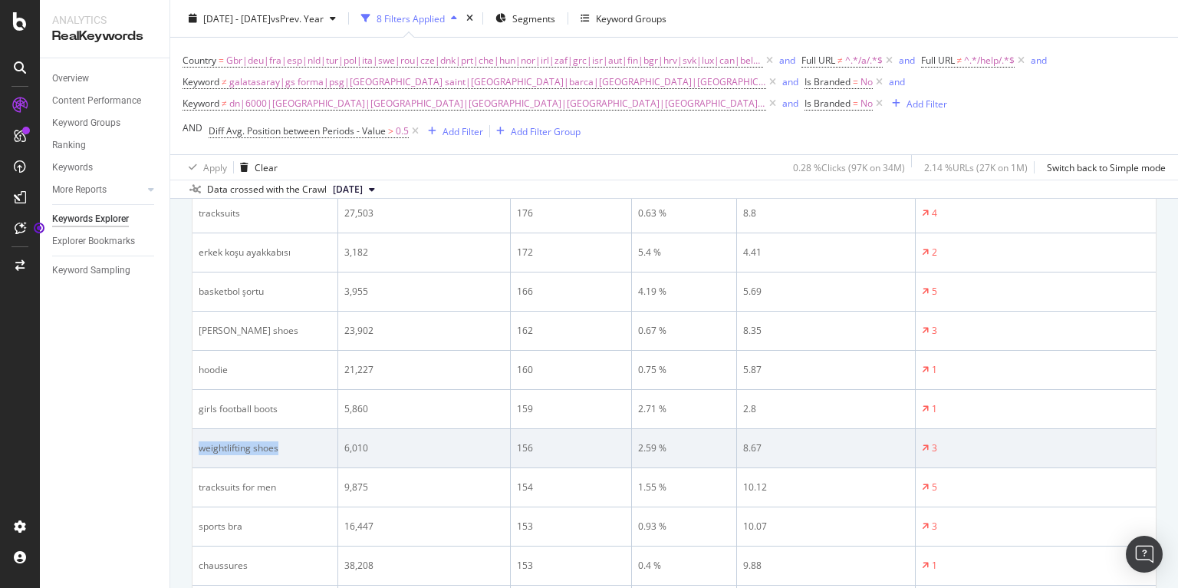
drag, startPoint x: 304, startPoint y: 448, endPoint x: 202, endPoint y: 446, distance: 101.3
click at [199, 449] on div "weightlifting shoes" at bounding box center [265, 448] width 133 height 14
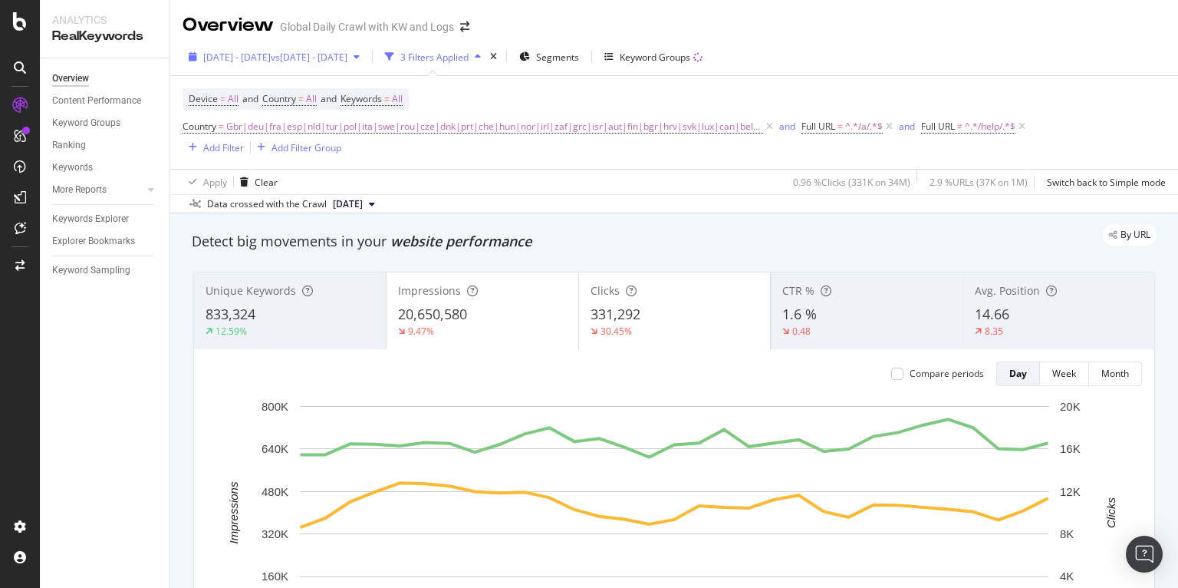
click at [347, 58] on span "vs 2024 Aug. 1st - Aug. 31st" at bounding box center [309, 57] width 77 height 13
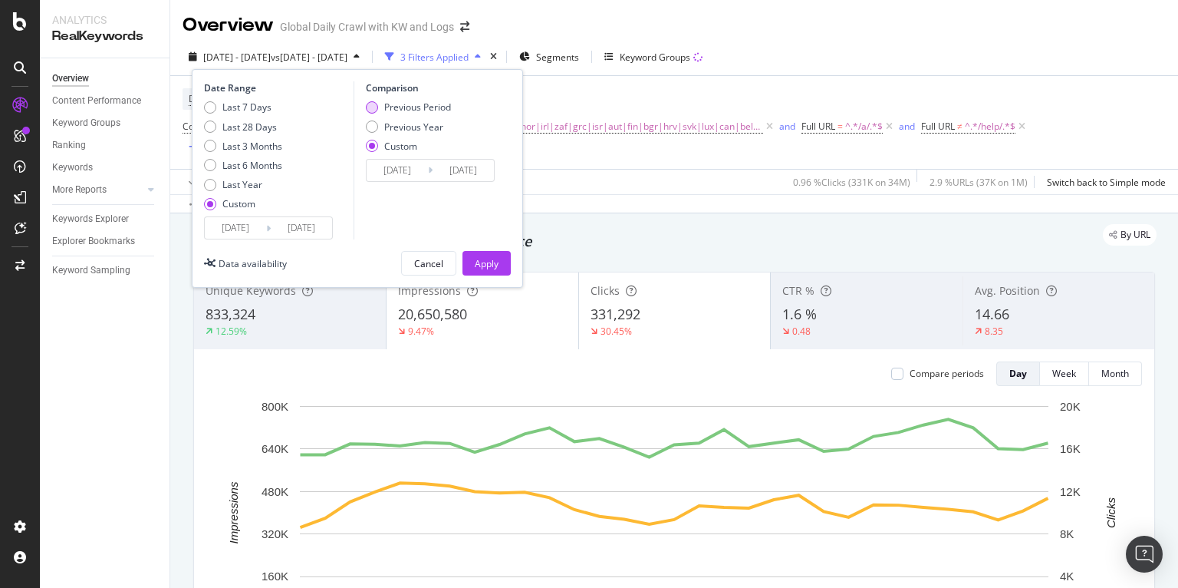
click at [433, 107] on div "Previous Period" at bounding box center [417, 106] width 67 height 13
type input "[DATE]"
drag, startPoint x: 492, startPoint y: 262, endPoint x: 366, endPoint y: 5, distance: 285.4
click at [492, 262] on div "Apply" at bounding box center [487, 263] width 24 height 13
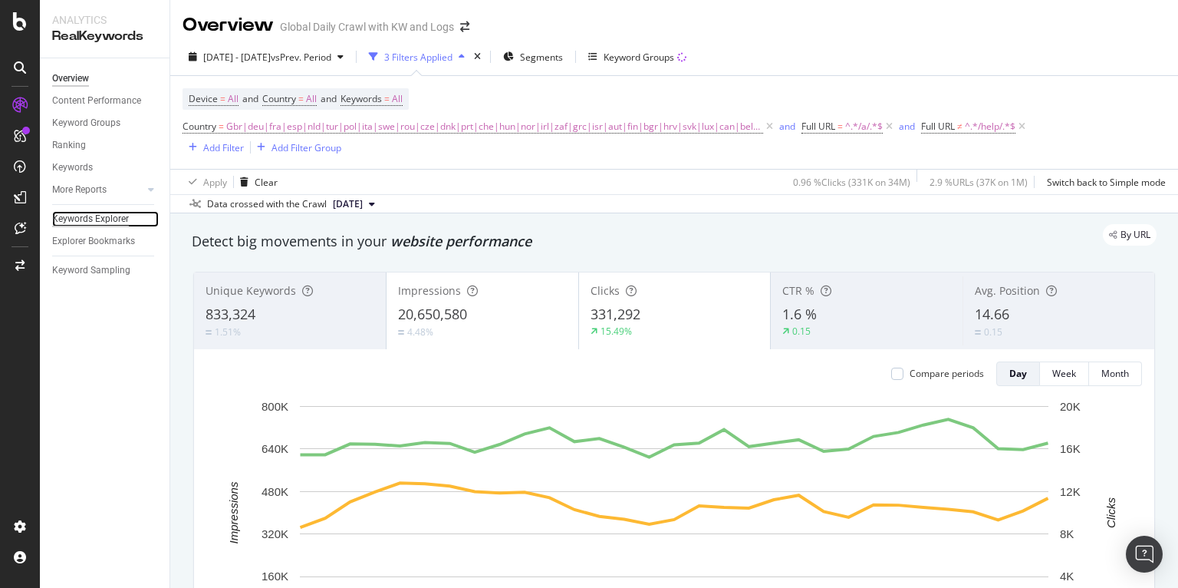
click at [103, 221] on div "Keywords Explorer" at bounding box center [90, 219] width 77 height 16
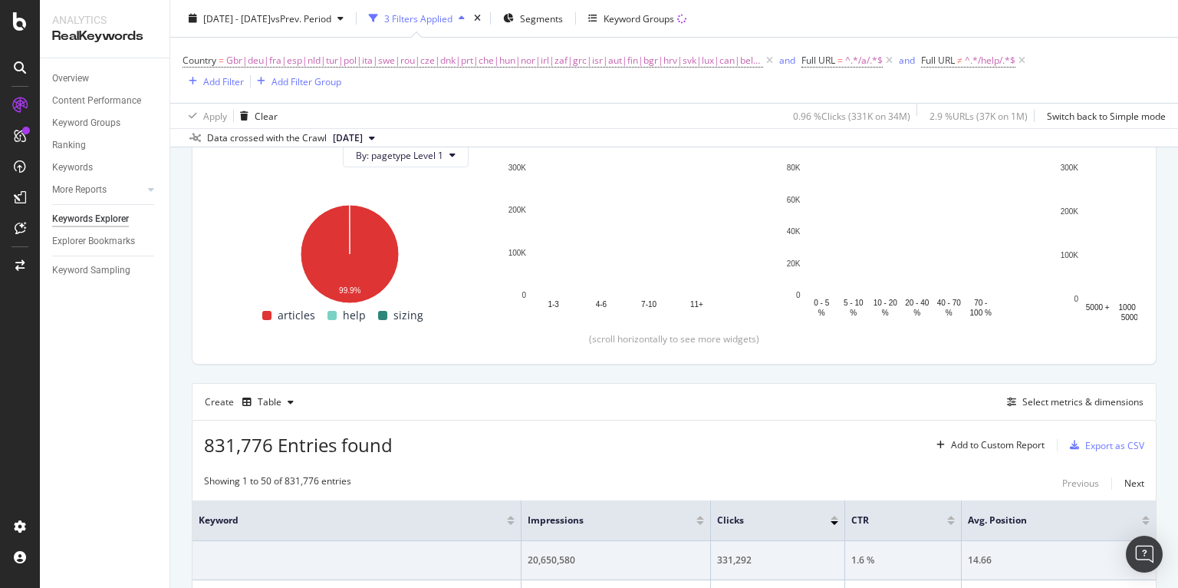
scroll to position [178, 0]
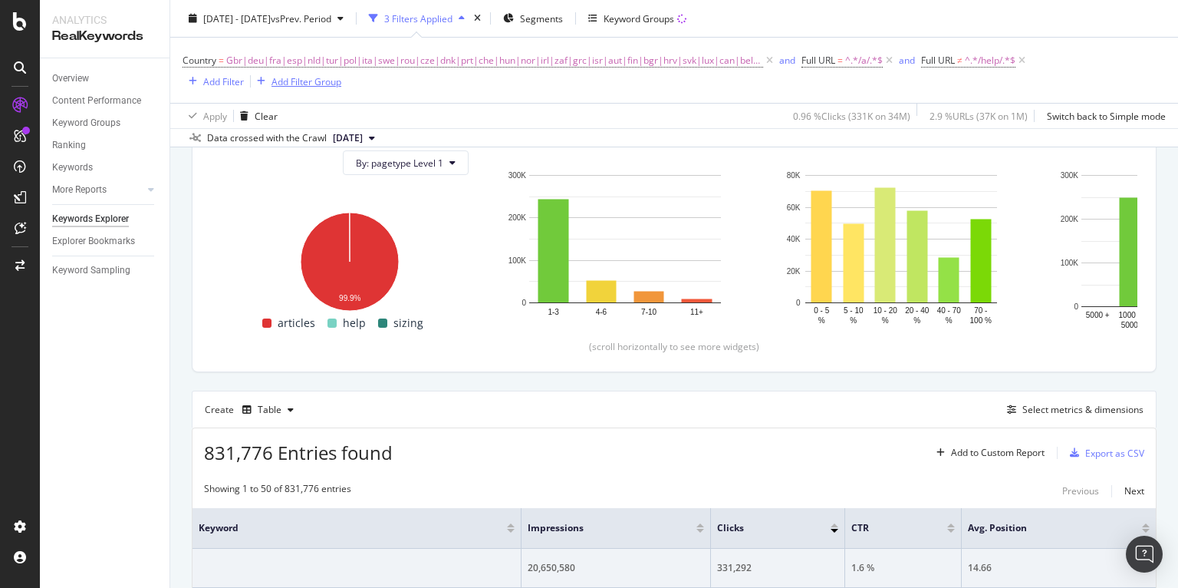
click at [291, 81] on div "Add Filter Group" at bounding box center [307, 80] width 70 height 13
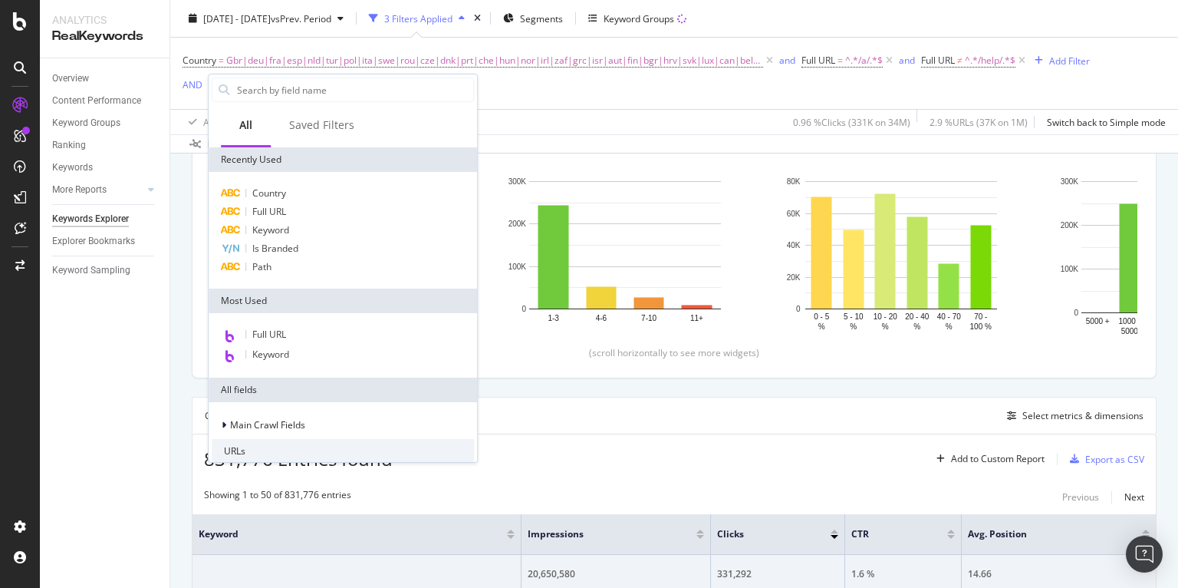
scroll to position [184, 0]
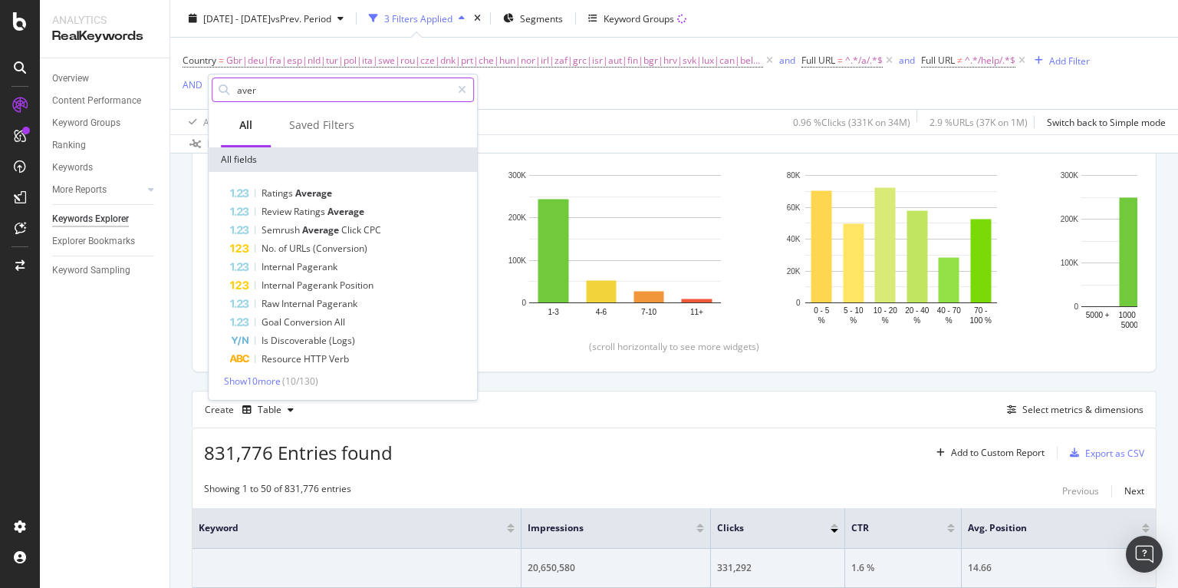
click at [362, 89] on input "aver" at bounding box center [343, 89] width 216 height 23
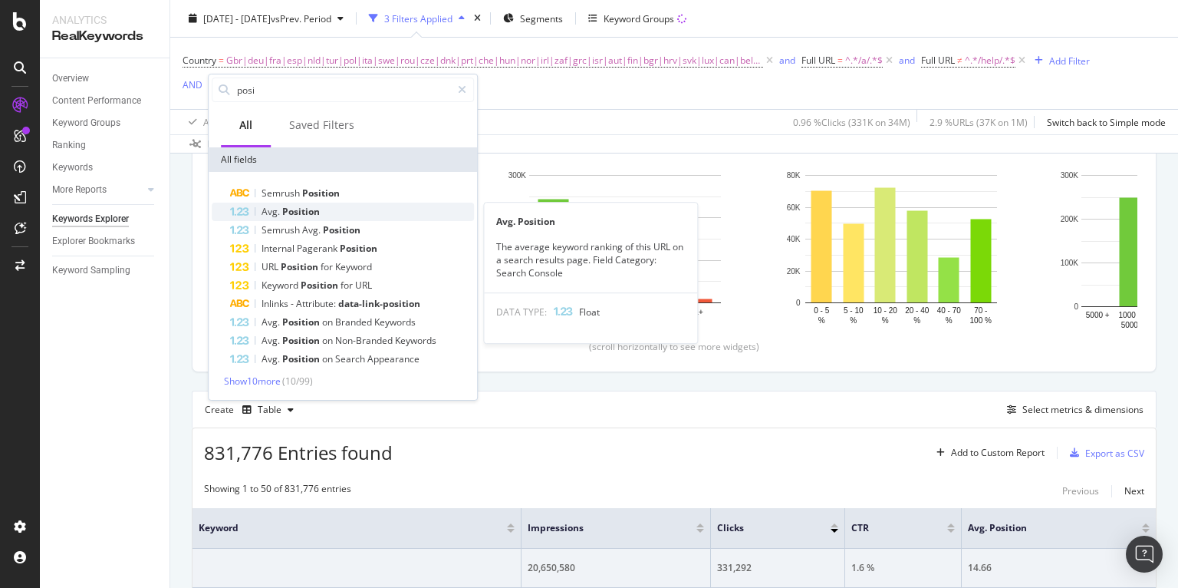
type input "posi"
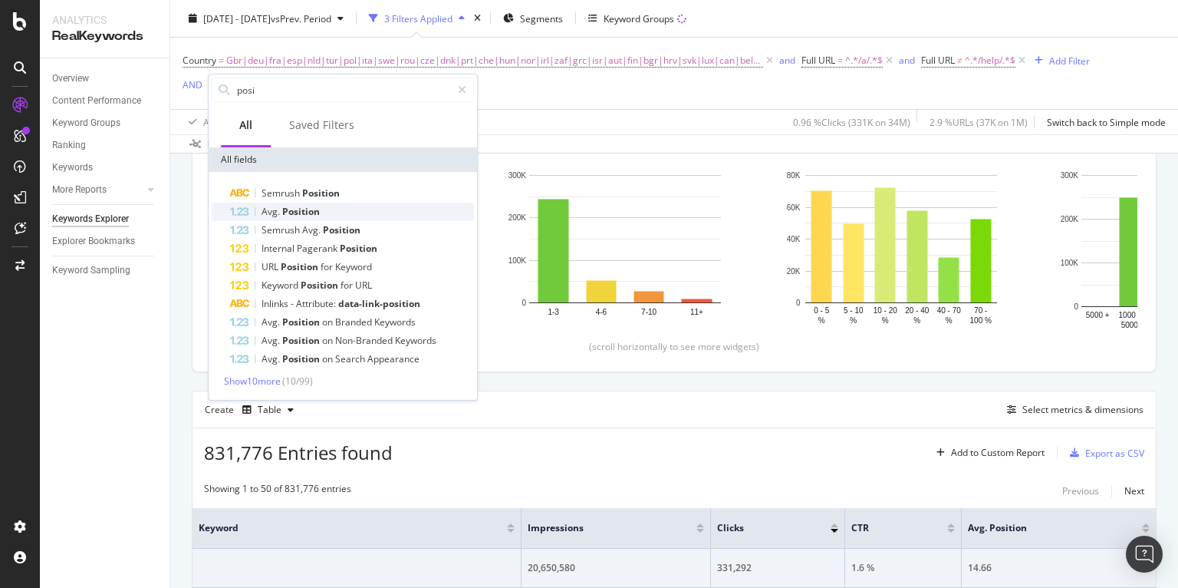
click at [340, 208] on div "Avg. Position" at bounding box center [352, 211] width 244 height 18
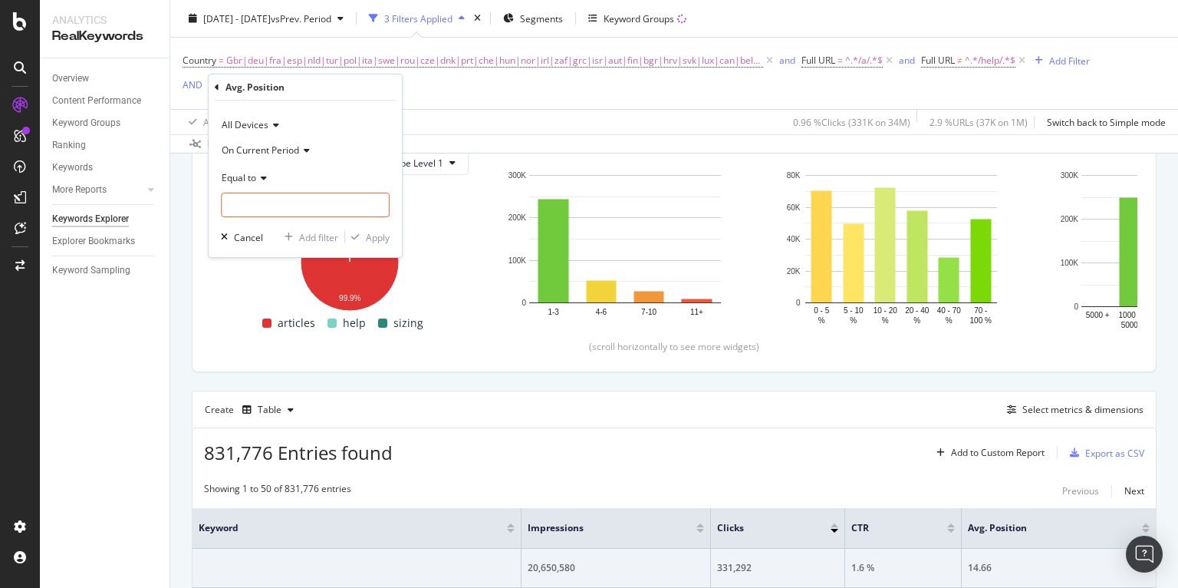
click at [285, 150] on span "On Current Period" at bounding box center [260, 149] width 77 height 13
drag, startPoint x: 329, startPoint y: 242, endPoint x: 302, endPoint y: 210, distance: 41.9
click at [329, 242] on span "Diff. Between Period - value" at bounding box center [288, 241] width 118 height 13
drag, startPoint x: 267, startPoint y: 210, endPoint x: 262, endPoint y: 195, distance: 16.3
click at [267, 210] on input "number" at bounding box center [305, 205] width 169 height 25
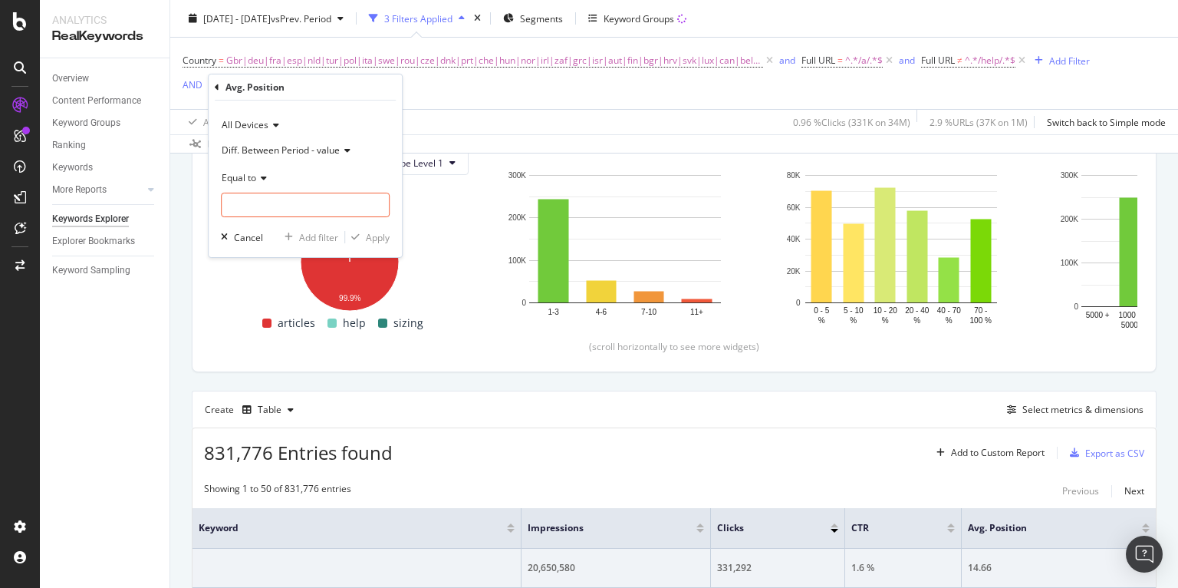
click at [260, 180] on icon at bounding box center [261, 177] width 11 height 9
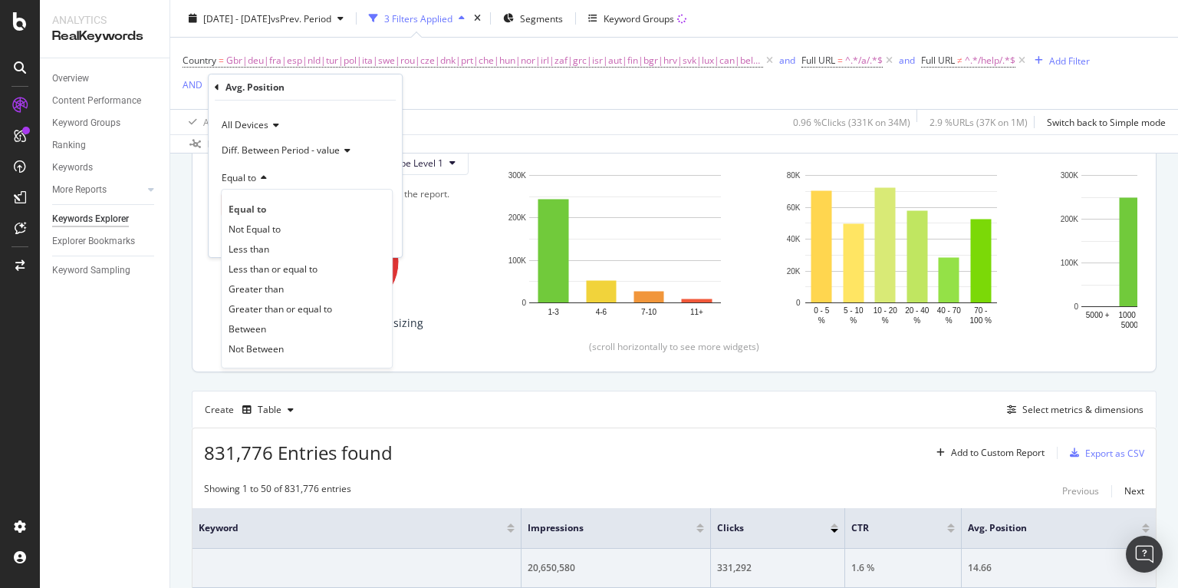
drag, startPoint x: 258, startPoint y: 289, endPoint x: 259, endPoint y: 278, distance: 11.6
click at [258, 289] on span "Greater than" at bounding box center [256, 288] width 55 height 13
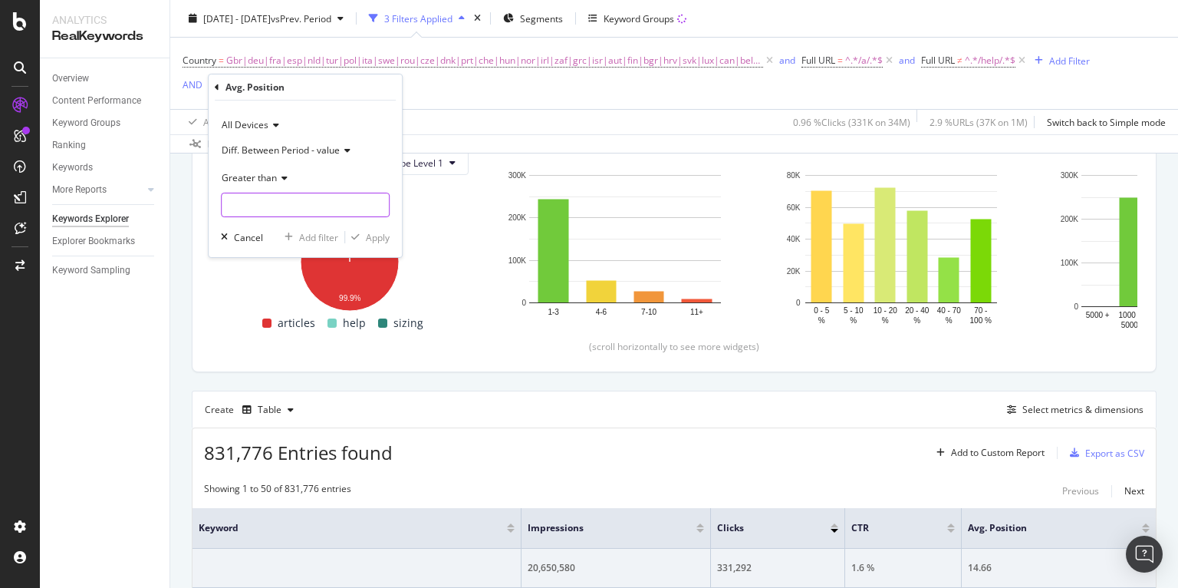
click at [285, 210] on input "number" at bounding box center [305, 205] width 169 height 25
type input "0"
type input "0.5"
click at [376, 239] on div "Apply" at bounding box center [378, 237] width 24 height 13
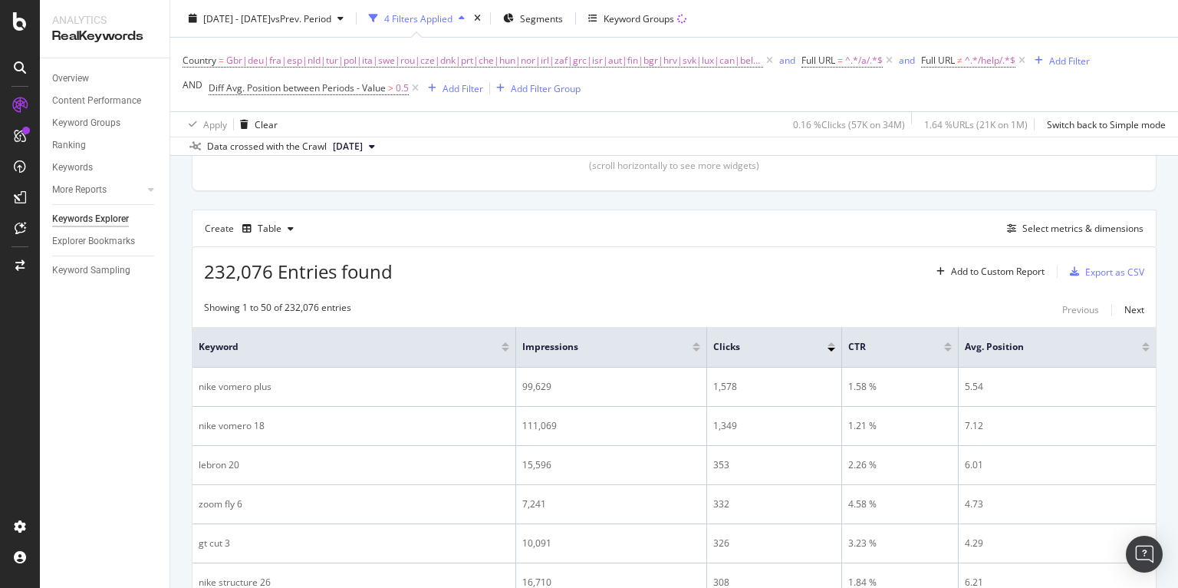
scroll to position [369, 0]
click at [1012, 225] on icon "button" at bounding box center [1011, 226] width 9 height 9
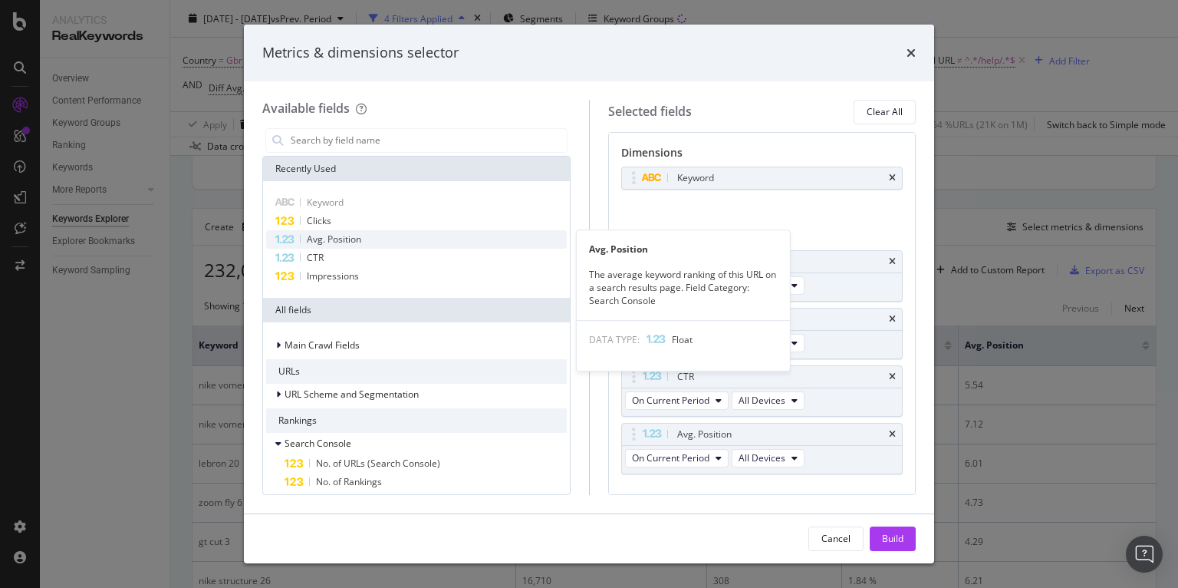
click at [385, 235] on div "Avg. Position" at bounding box center [416, 239] width 301 height 18
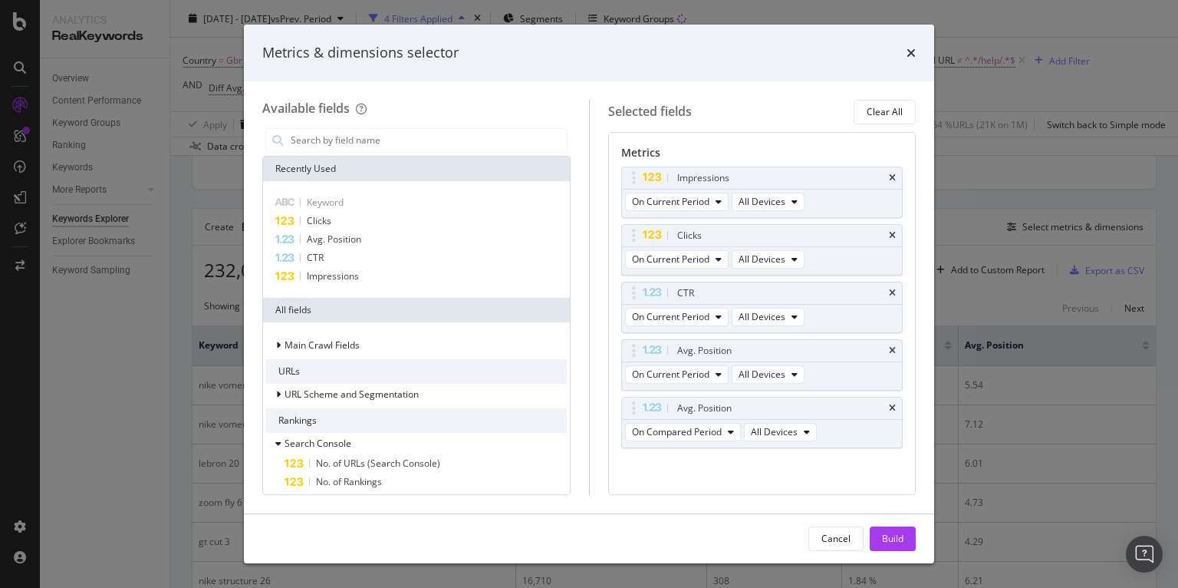
scroll to position [86, 0]
click at [712, 432] on span "On Compared Period" at bounding box center [677, 429] width 90 height 13
drag, startPoint x: 722, startPoint y: 536, endPoint x: 929, endPoint y: 543, distance: 207.2
click at [722, 536] on span "Diff. between Periods - Value" at bounding box center [711, 539] width 148 height 14
click at [892, 534] on div "Build" at bounding box center [892, 538] width 21 height 13
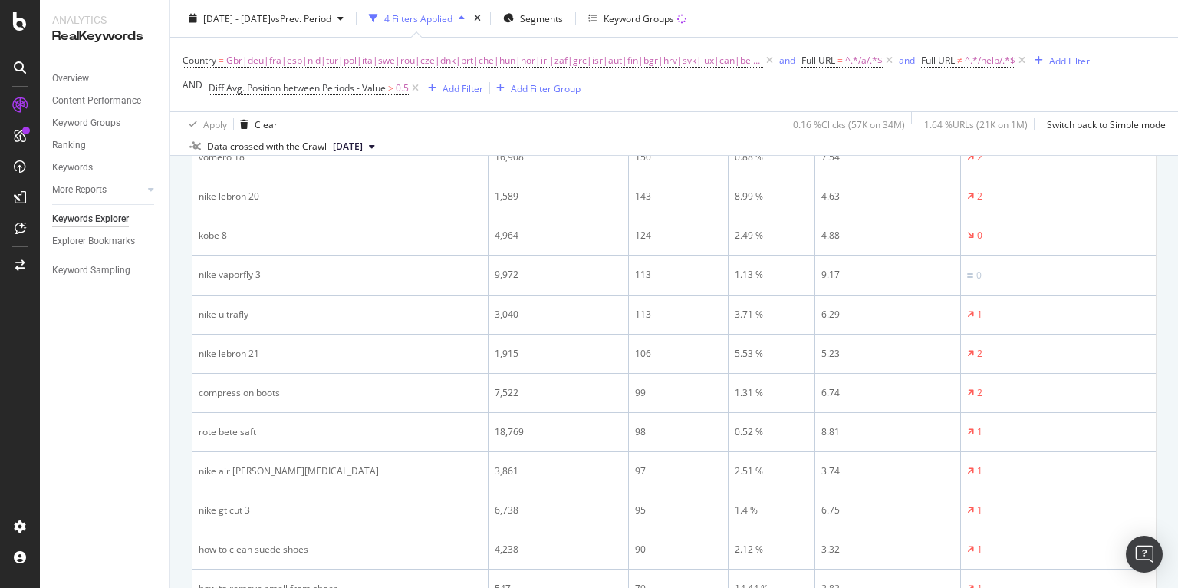
scroll to position [1197, 0]
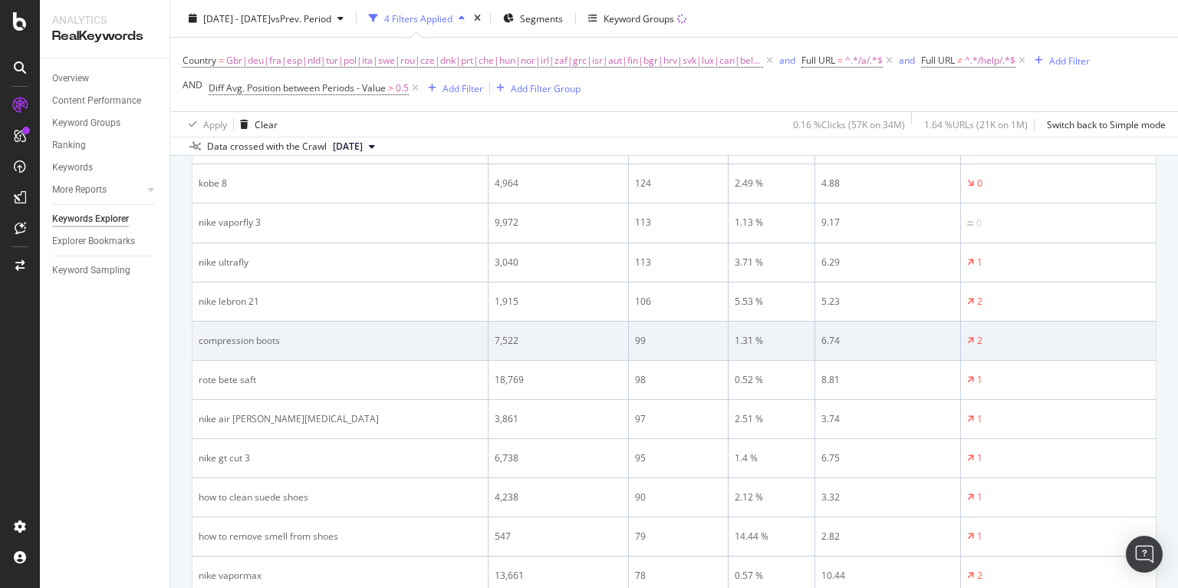
click at [327, 336] on div "compression boots" at bounding box center [340, 341] width 283 height 14
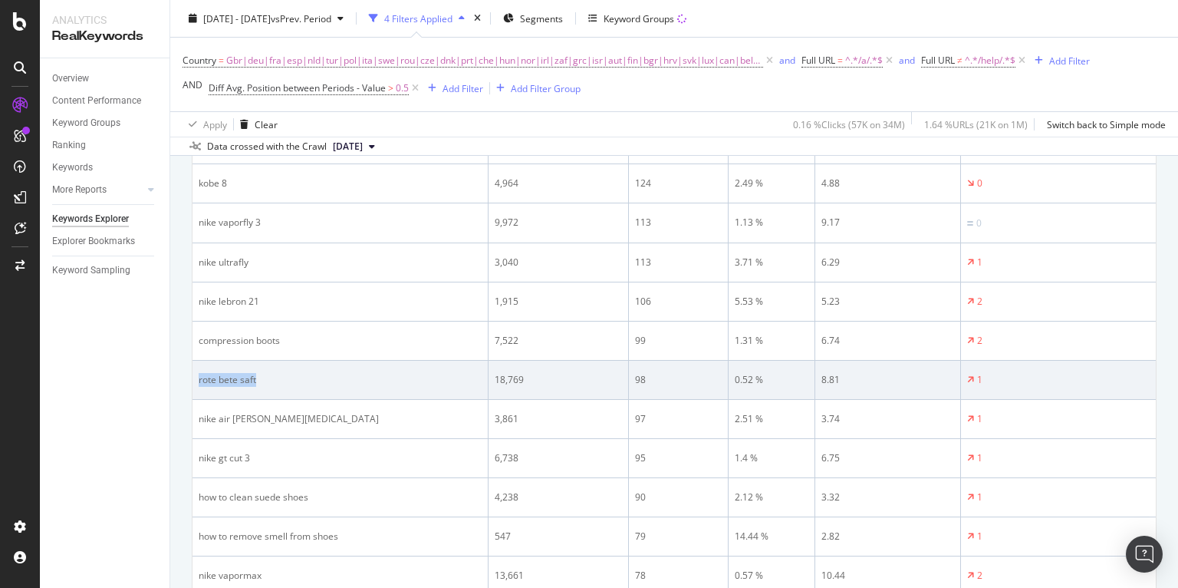
drag, startPoint x: 278, startPoint y: 378, endPoint x: 192, endPoint y: 377, distance: 86.7
click at [193, 377] on td "rote bete saft" at bounding box center [341, 380] width 296 height 39
copy div "rote bete saft"
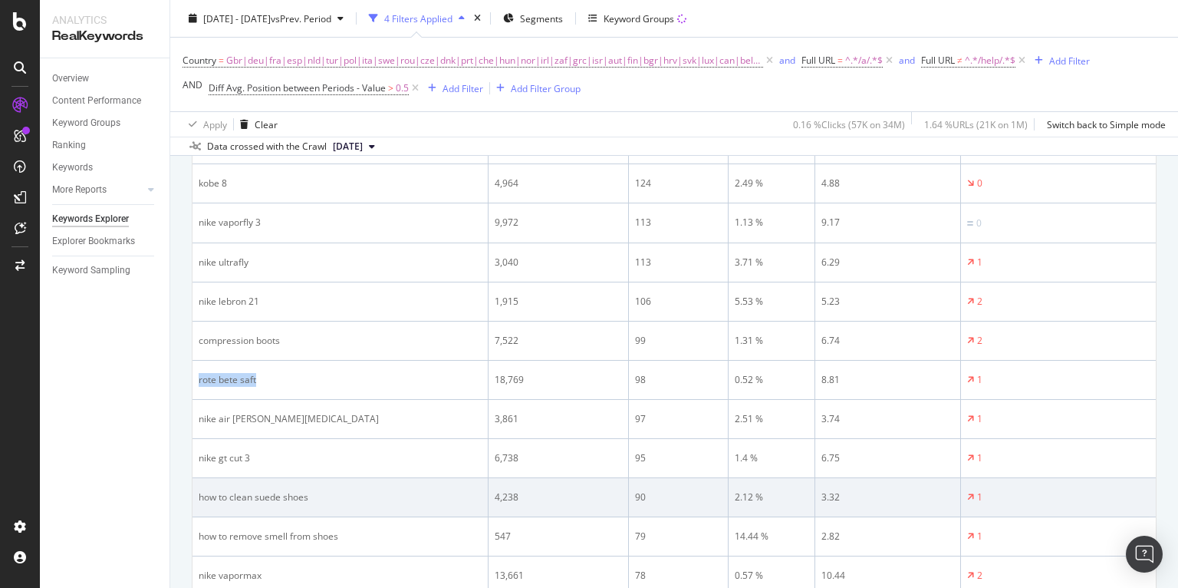
click at [261, 492] on div "how to clean suede shoes" at bounding box center [340, 497] width 283 height 14
copy div "how to clean suede shoes"
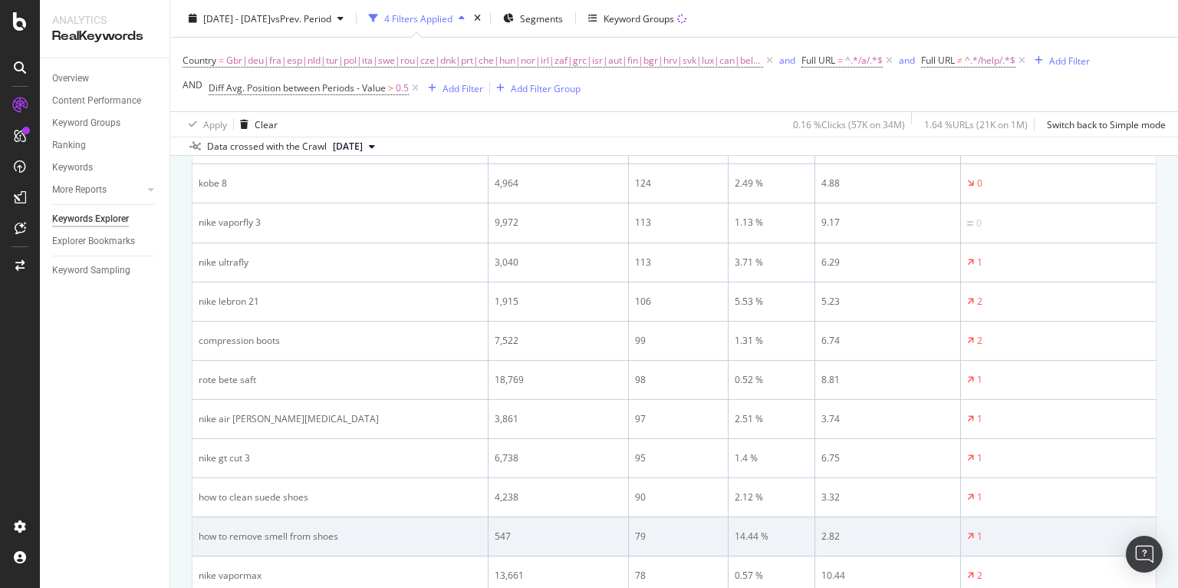
click at [236, 543] on td "how to remove smell from shoes" at bounding box center [341, 536] width 296 height 39
click at [234, 541] on div "how to remove smell from shoes" at bounding box center [340, 536] width 283 height 14
click at [235, 536] on div "how to remove smell from shoes" at bounding box center [340, 536] width 283 height 14
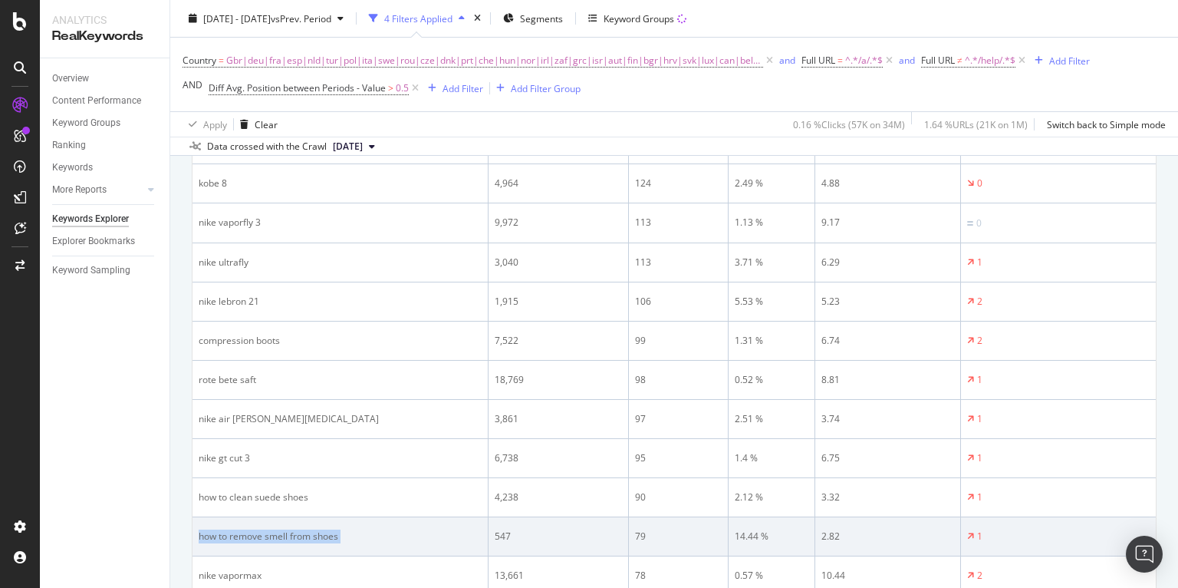
copy div "how to remove smell from shoes"
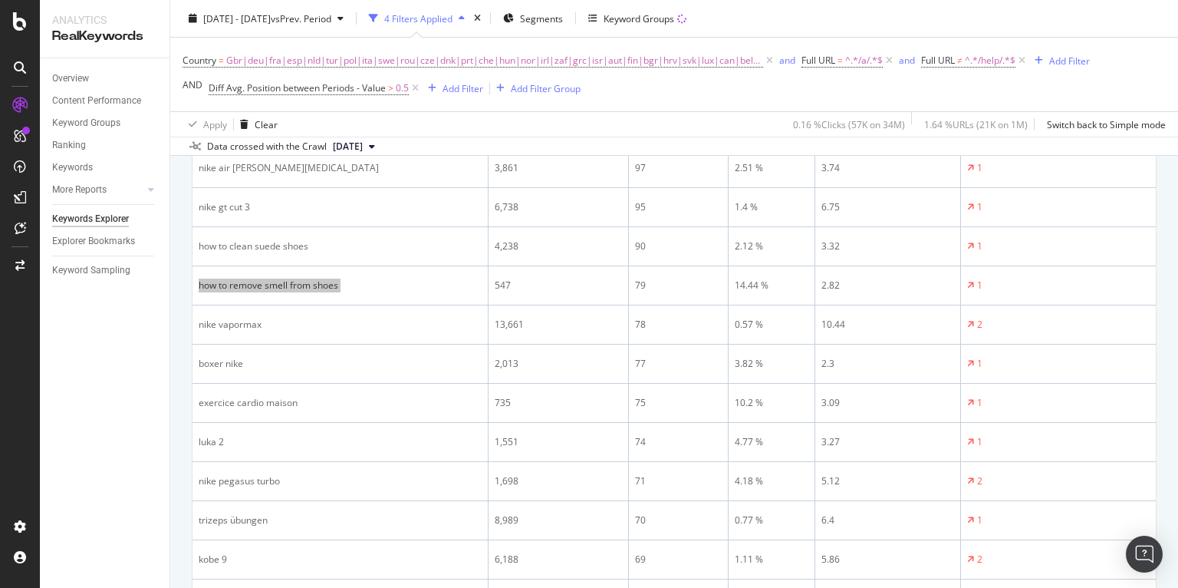
scroll to position [1448, 0]
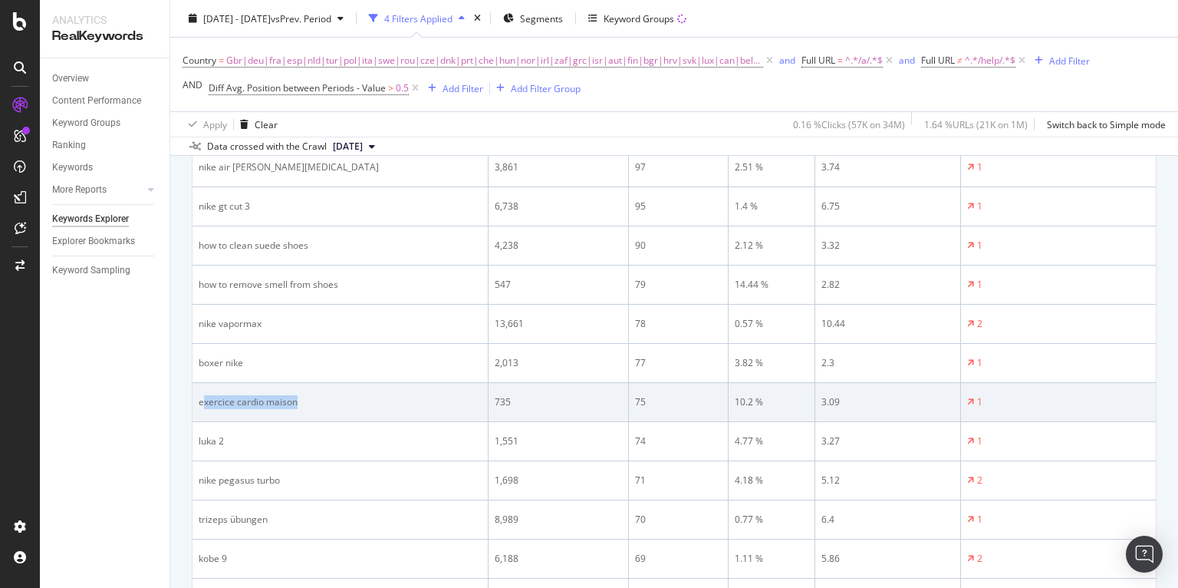
drag, startPoint x: 348, startPoint y: 400, endPoint x: 353, endPoint y: 409, distance: 9.6
click at [205, 399] on div "exercice cardio maison" at bounding box center [340, 402] width 283 height 14
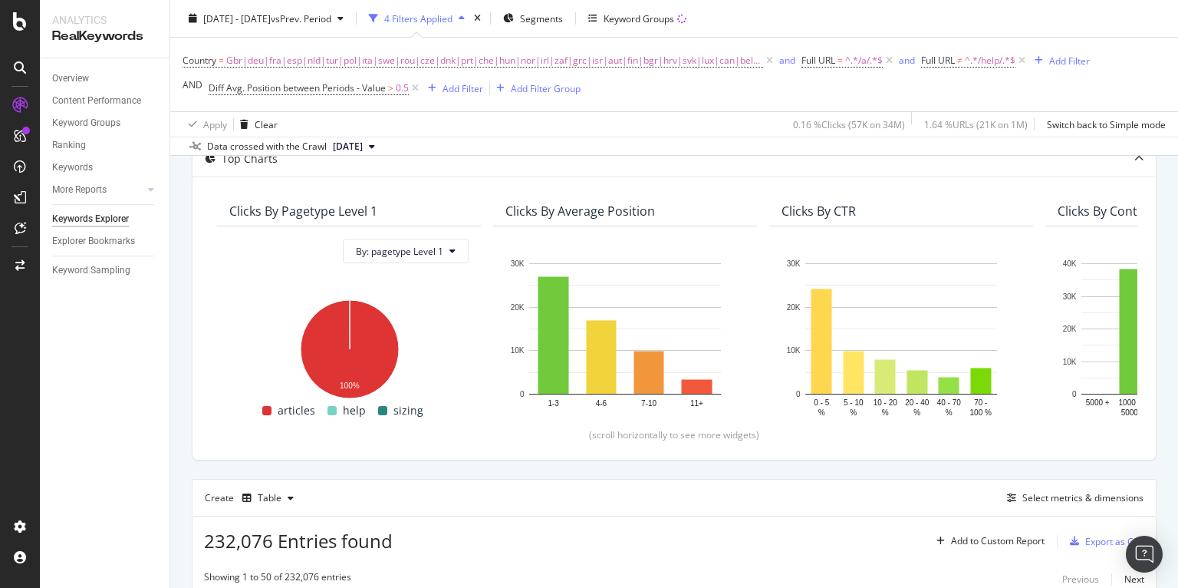
scroll to position [0, 0]
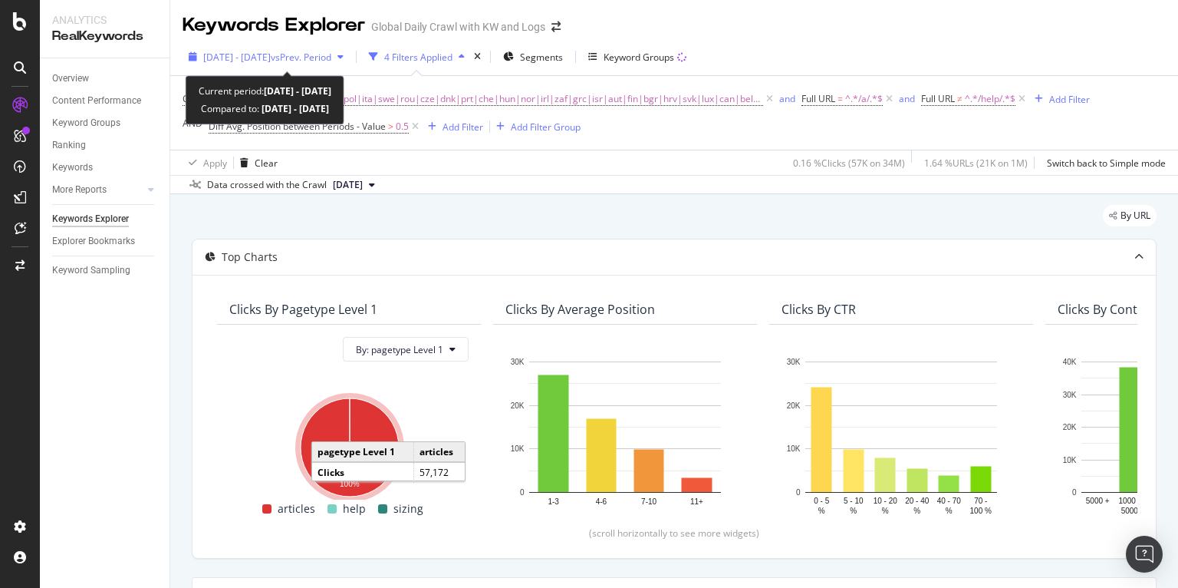
click at [331, 54] on span "vs Prev. Period" at bounding box center [301, 57] width 61 height 13
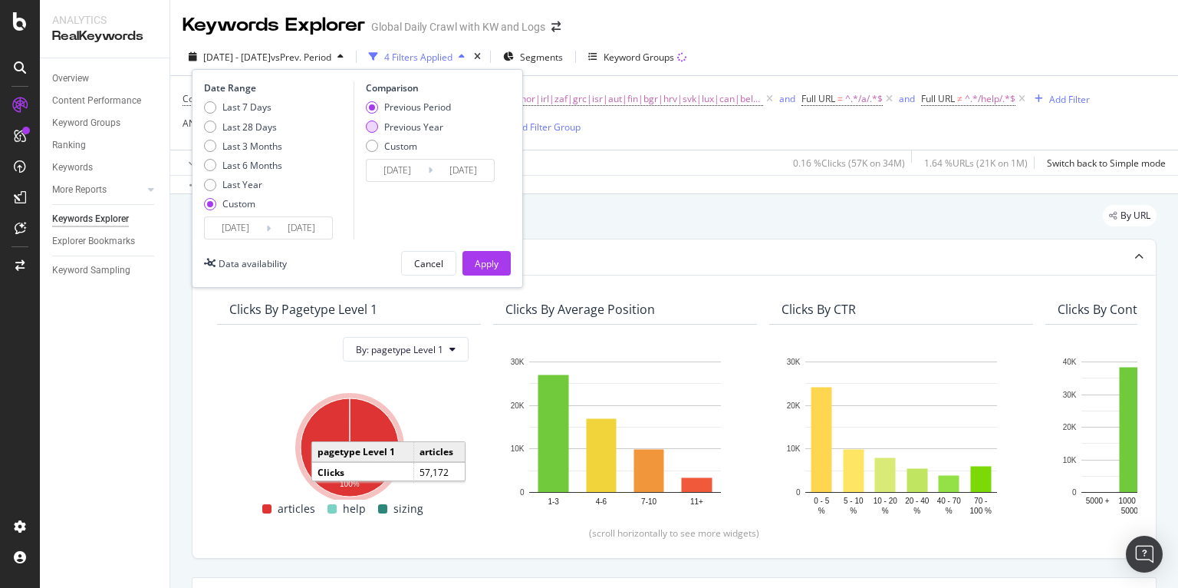
click at [423, 125] on div "Previous Year" at bounding box center [413, 126] width 59 height 13
type input "2024/08/02"
type input "2024/09/01"
click at [482, 258] on div "Apply" at bounding box center [487, 263] width 24 height 13
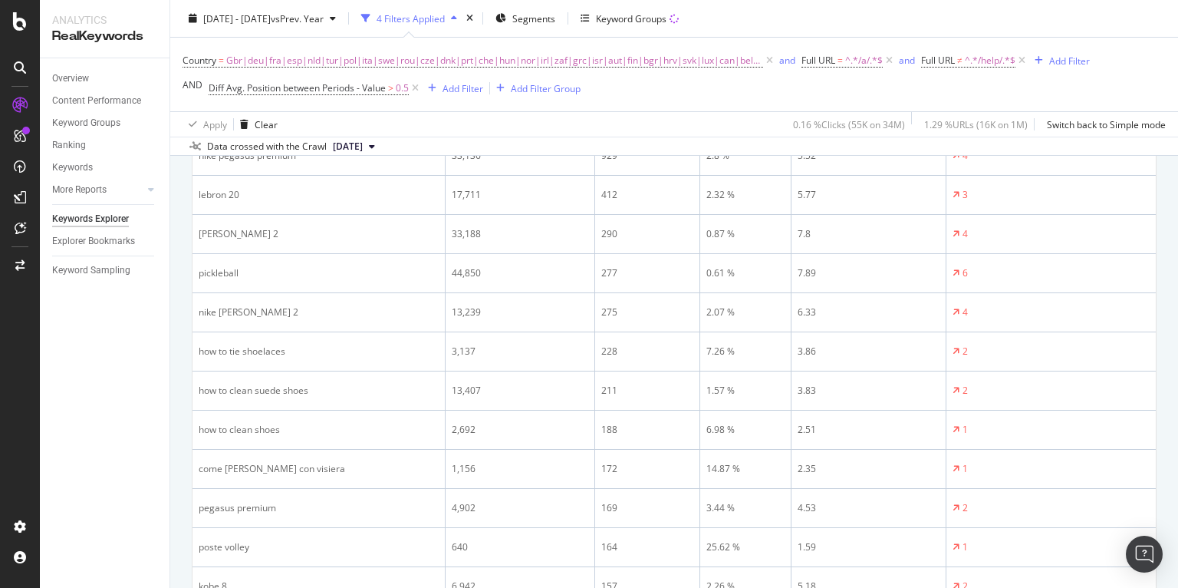
scroll to position [623, 0]
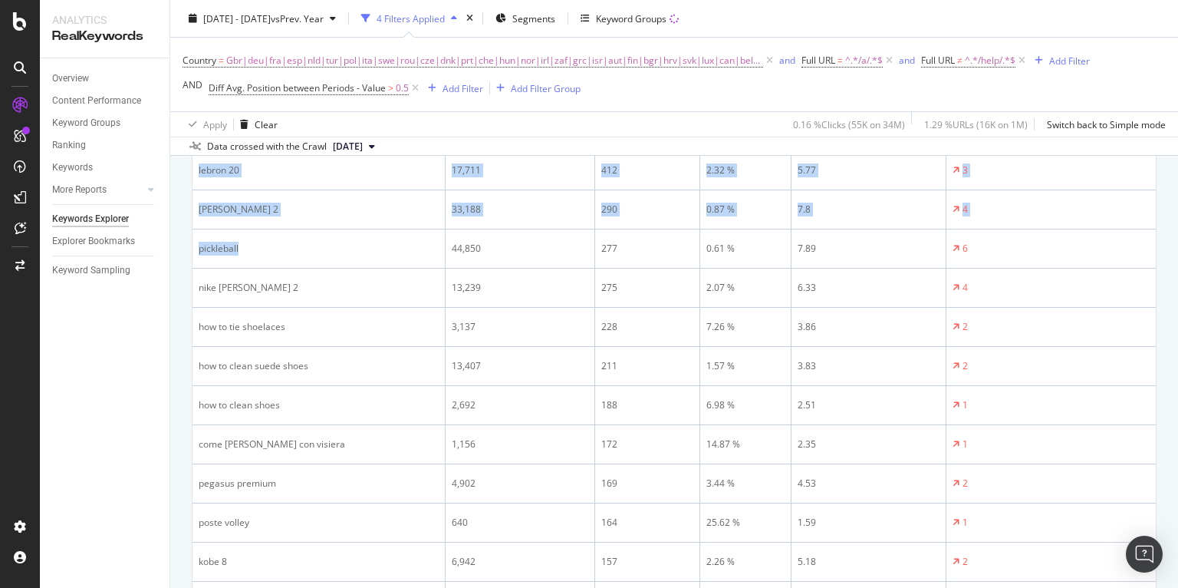
drag, startPoint x: 249, startPoint y: 249, endPoint x: 186, endPoint y: 242, distance: 63.3
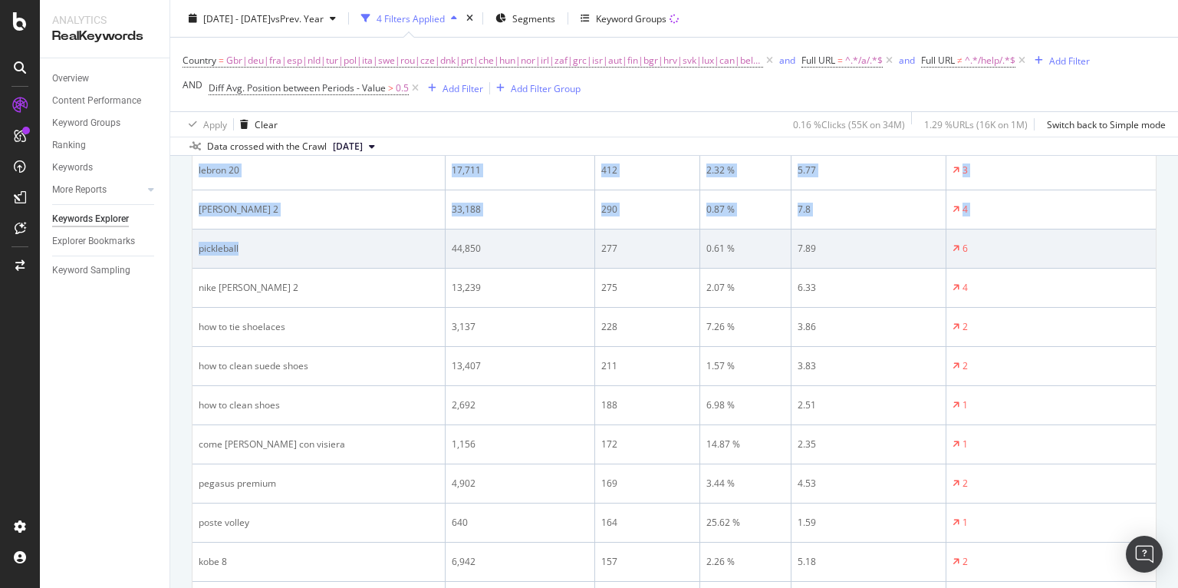
click at [241, 242] on div "pickleball" at bounding box center [319, 249] width 240 height 14
drag, startPoint x: 247, startPoint y: 245, endPoint x: 196, endPoint y: 245, distance: 50.6
click at [196, 245] on td "pickleball" at bounding box center [319, 248] width 253 height 39
copy div "pickleball"
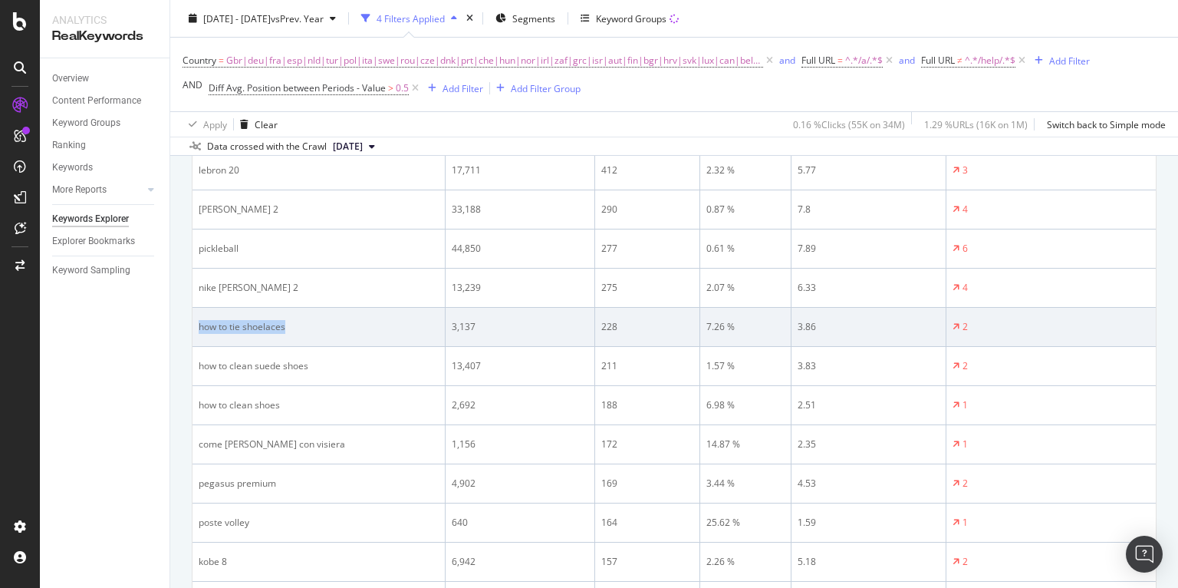
drag, startPoint x: 299, startPoint y: 326, endPoint x: 199, endPoint y: 323, distance: 100.5
click at [199, 323] on div "how to tie shoelaces" at bounding box center [319, 327] width 240 height 14
copy div "how to tie shoelaces"
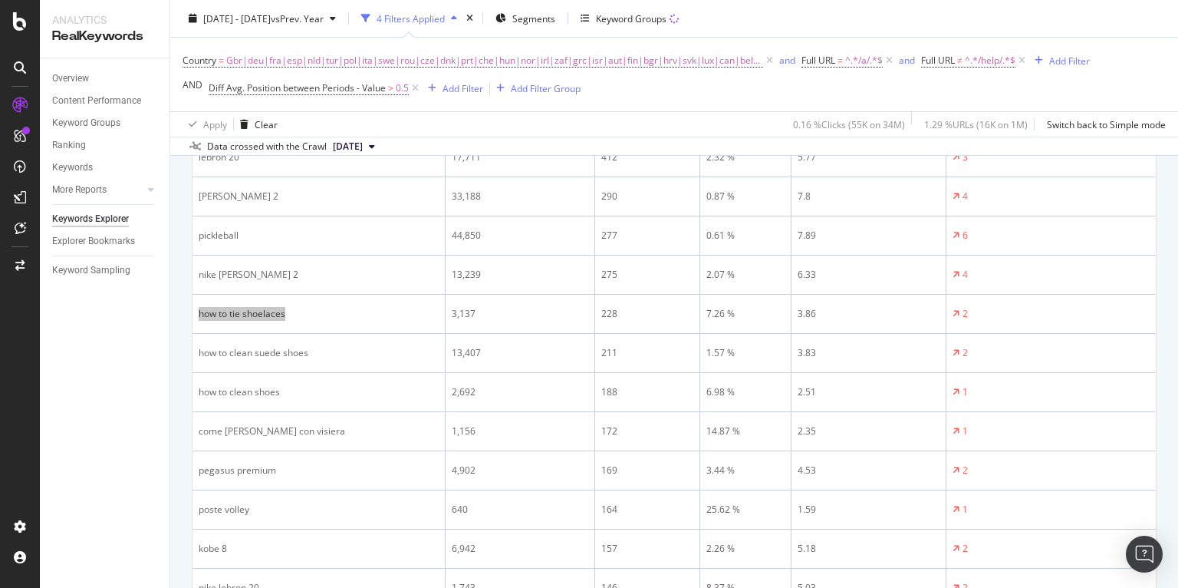
scroll to position [637, 0]
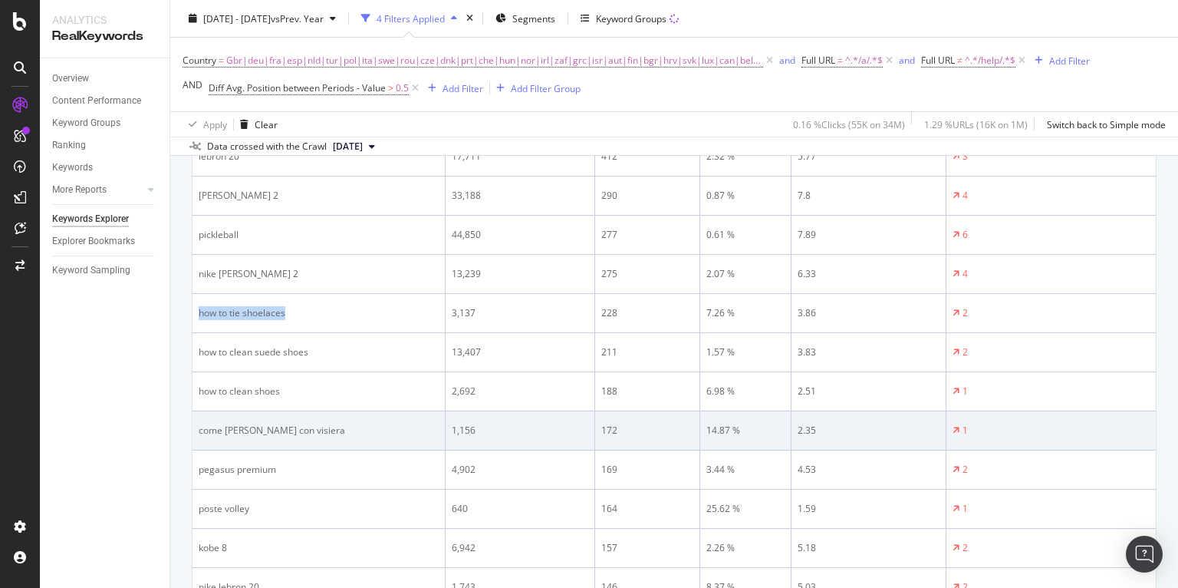
drag, startPoint x: 359, startPoint y: 431, endPoint x: 199, endPoint y: 434, distance: 159.6
click at [199, 434] on div "come lavare cappello con visiera" at bounding box center [319, 430] width 240 height 14
copy div "come lavare cappello con visiera"
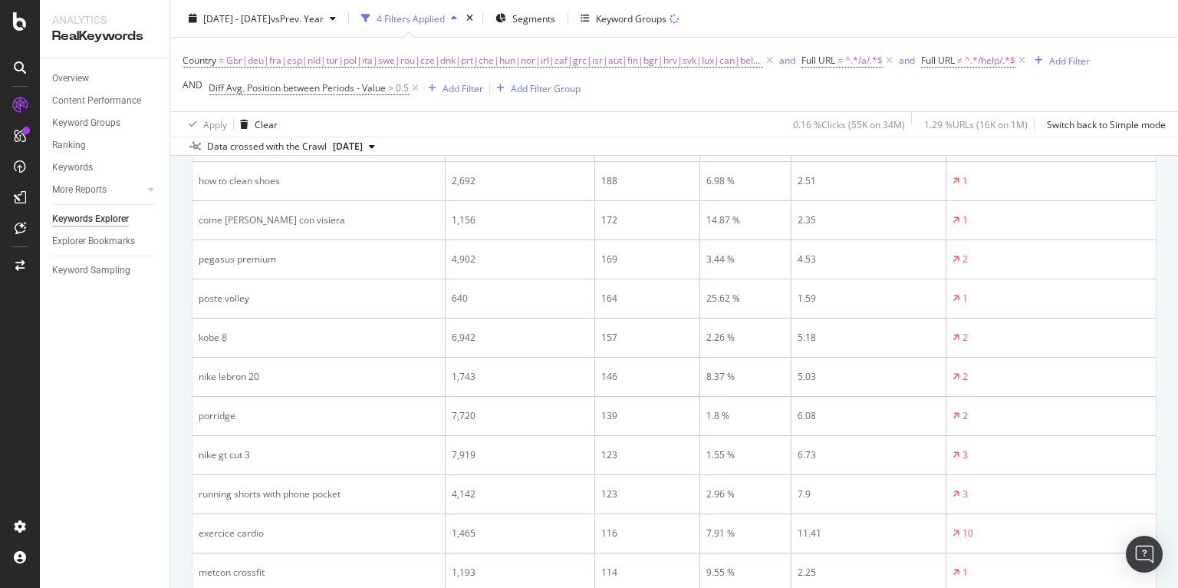
scroll to position [849, 0]
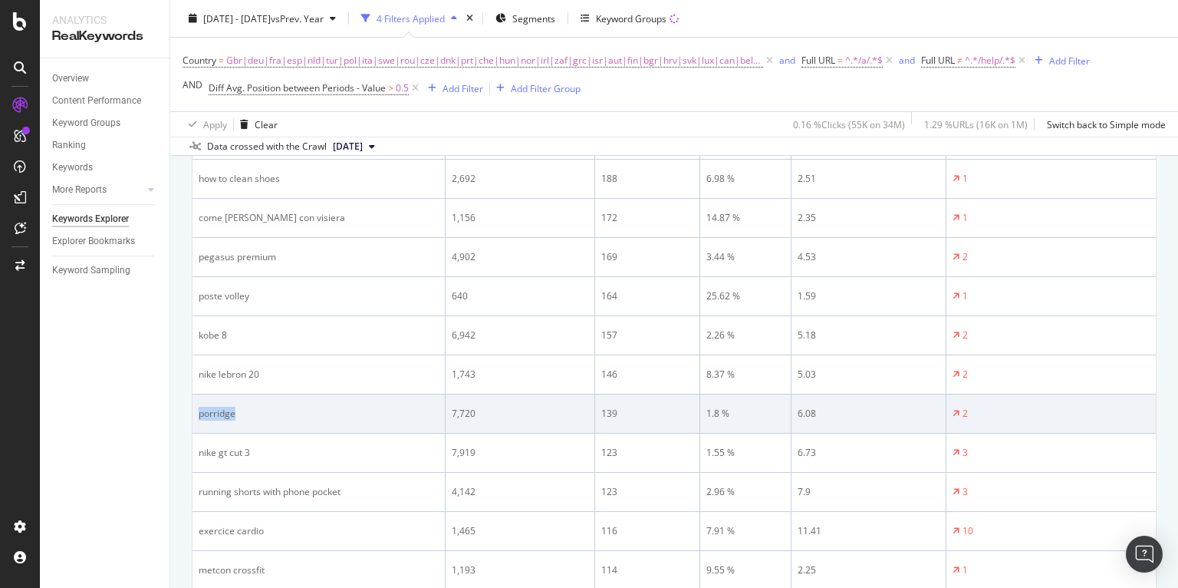
drag, startPoint x: 241, startPoint y: 414, endPoint x: 198, endPoint y: 416, distance: 43.0
click at [199, 416] on div "porridge" at bounding box center [319, 414] width 240 height 14
copy div "porridge"
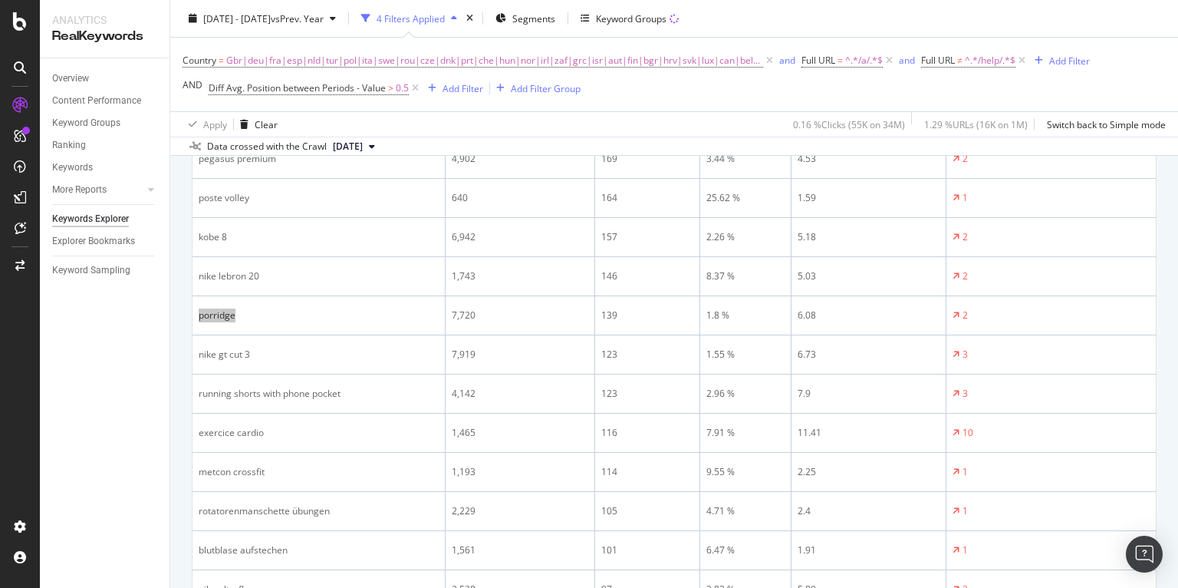
scroll to position [957, 0]
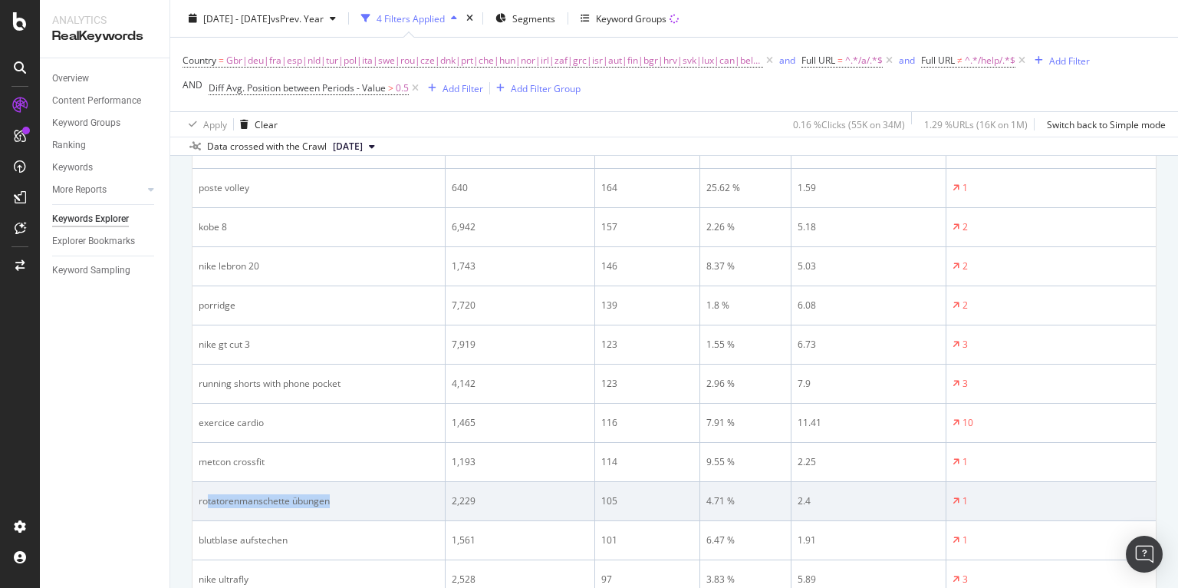
drag, startPoint x: 347, startPoint y: 498, endPoint x: 206, endPoint y: 494, distance: 141.2
click at [206, 494] on div "rotatorenmanschette übungen" at bounding box center [319, 501] width 240 height 14
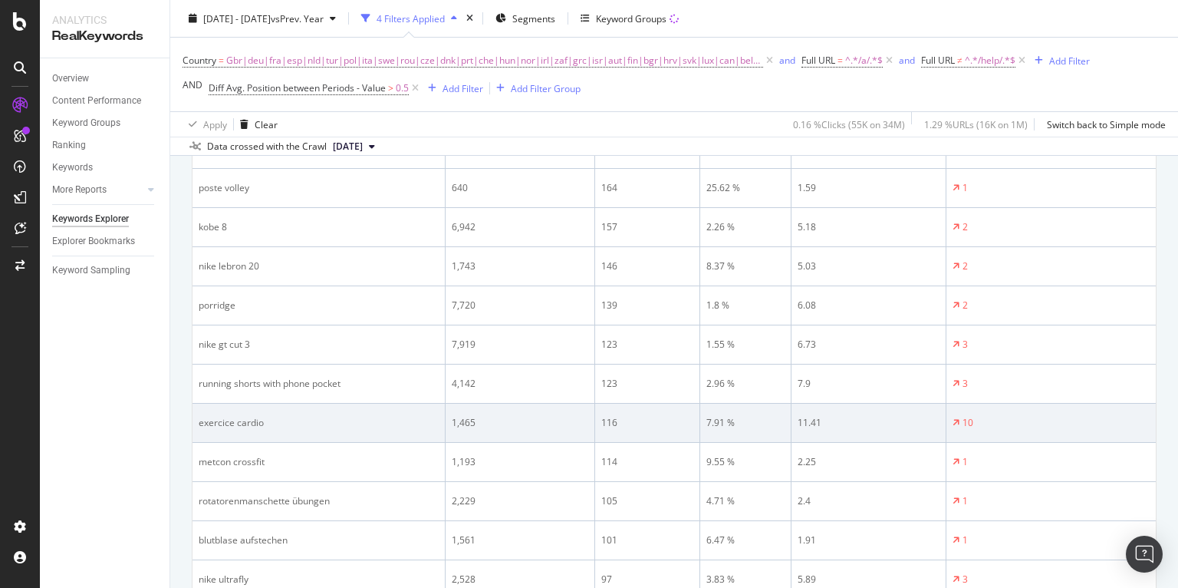
click at [280, 438] on td "exercice cardio" at bounding box center [319, 422] width 253 height 39
drag, startPoint x: 302, startPoint y: 423, endPoint x: 194, endPoint y: 423, distance: 108.2
click at [194, 423] on td "exercice cardio" at bounding box center [319, 422] width 253 height 39
copy div "exercice cardio"
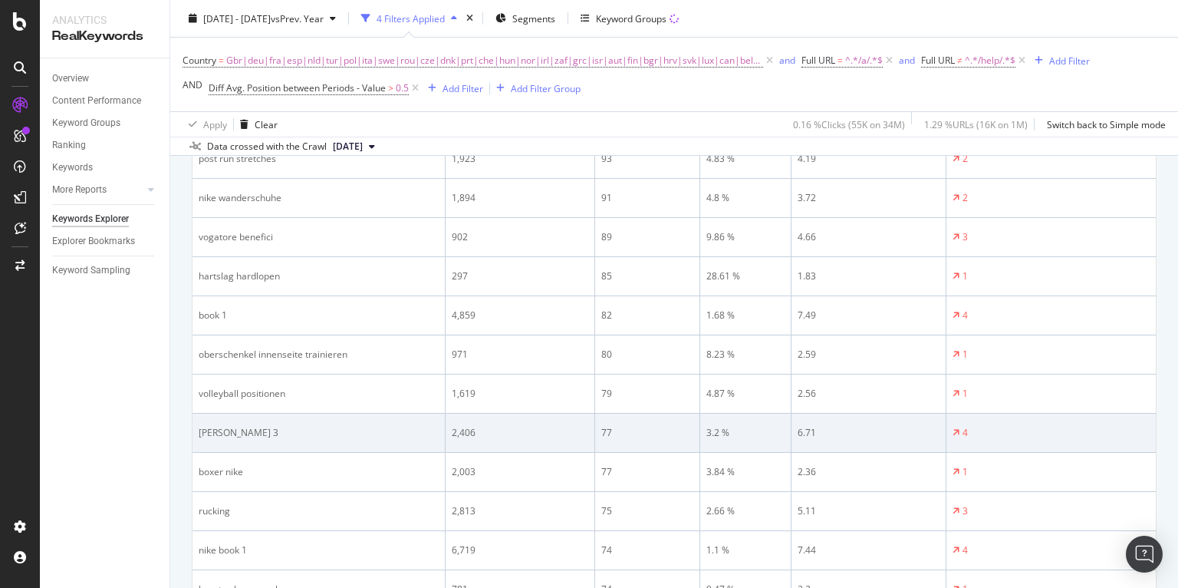
scroll to position [1506, 0]
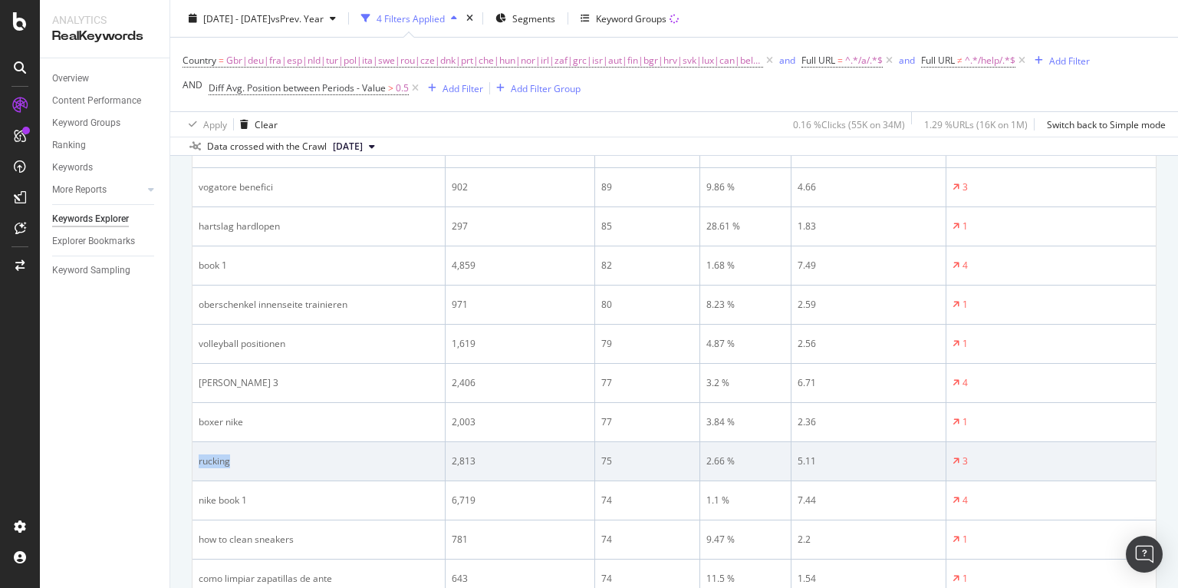
drag, startPoint x: 319, startPoint y: 461, endPoint x: 202, endPoint y: 447, distance: 117.4
click at [202, 447] on td "rucking" at bounding box center [319, 461] width 253 height 39
copy div "rucking"
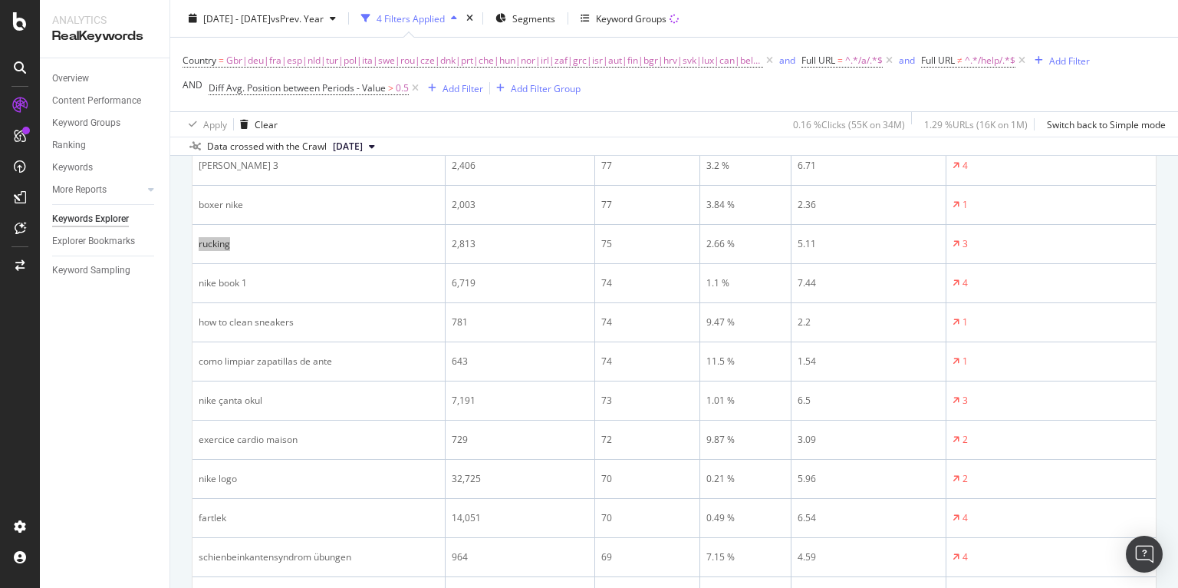
scroll to position [1785, 0]
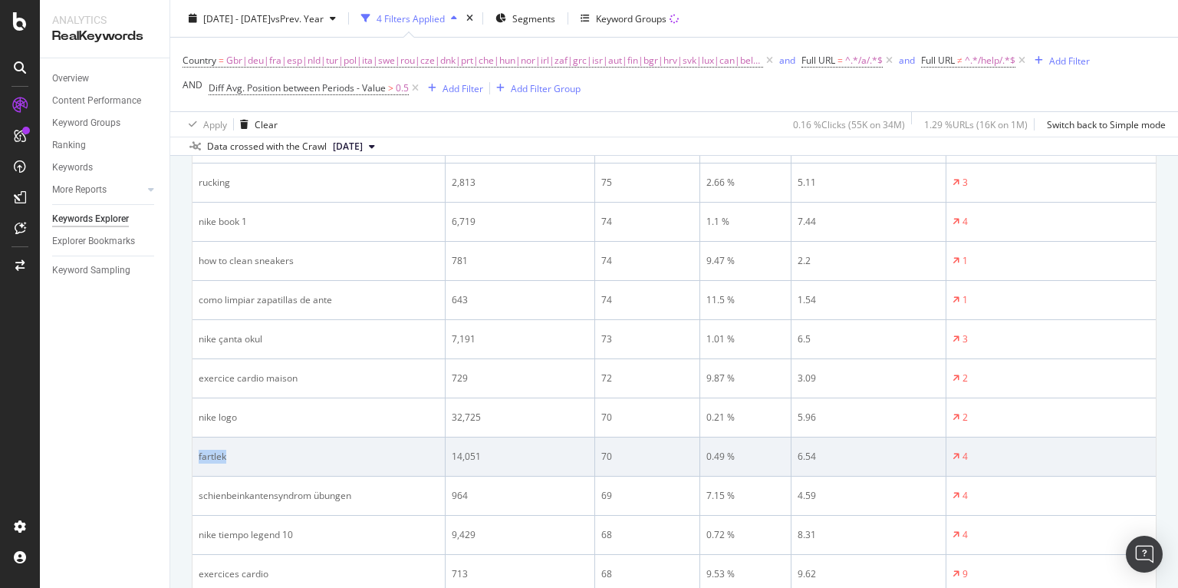
drag, startPoint x: 243, startPoint y: 454, endPoint x: 194, endPoint y: 453, distance: 49.1
click at [194, 453] on td "fartlek" at bounding box center [319, 456] width 253 height 39
copy div "fartlek"
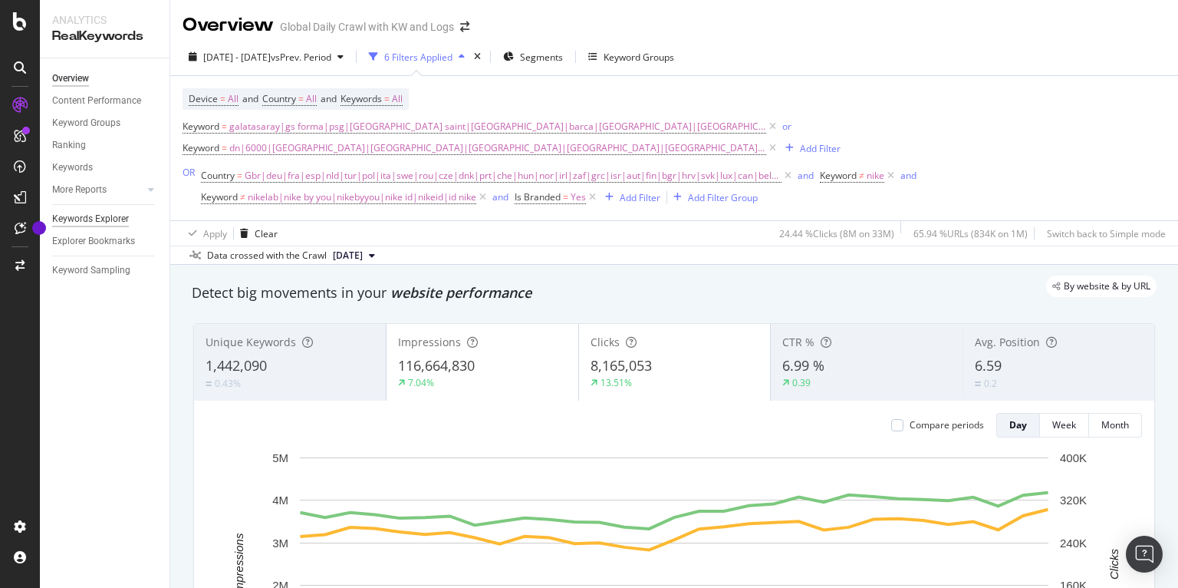
scroll to position [84, 0]
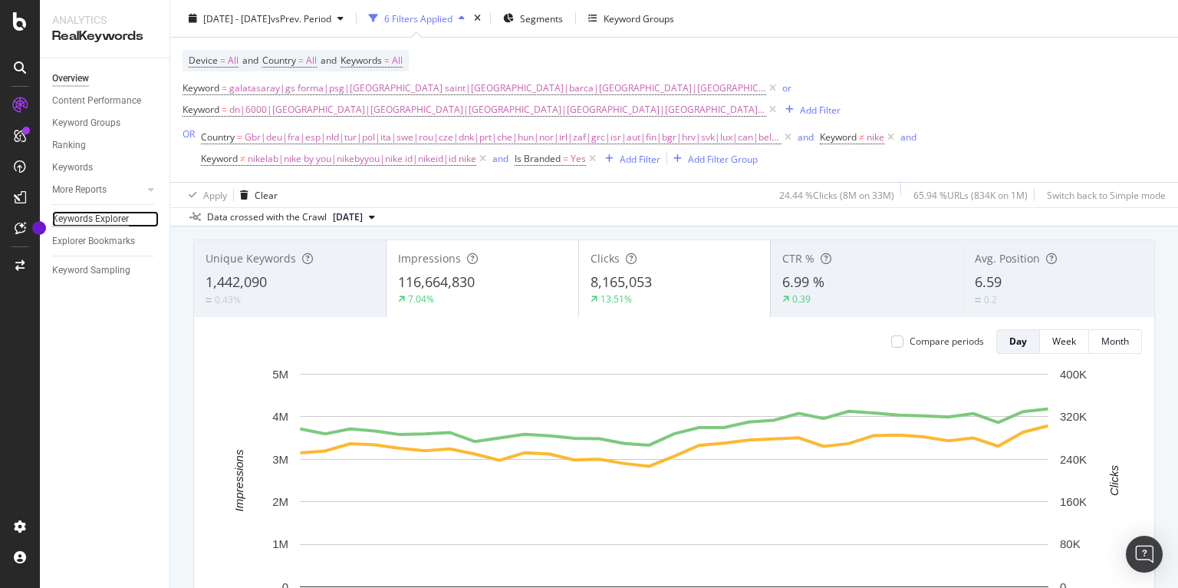
click at [107, 216] on div "Keywords Explorer" at bounding box center [90, 219] width 77 height 16
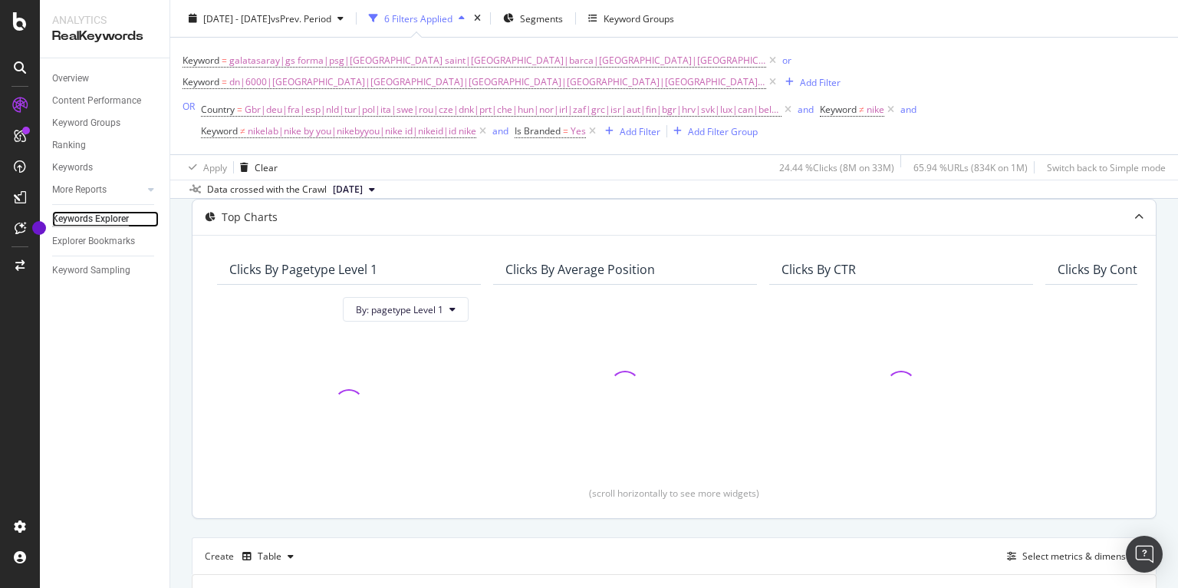
scroll to position [88, 0]
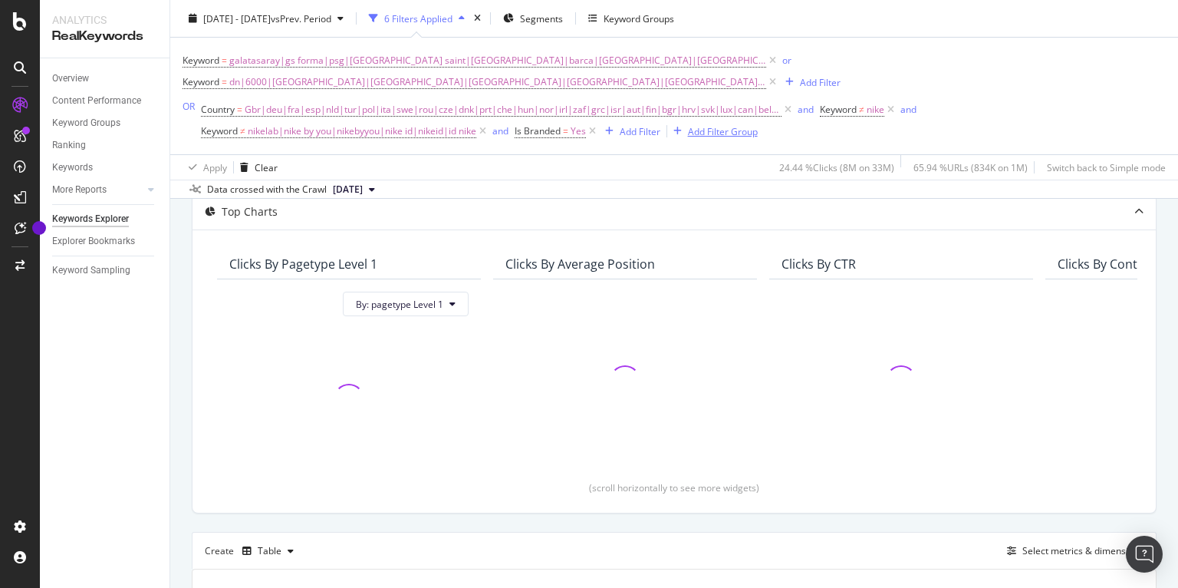
click at [735, 131] on div "Add Filter Group" at bounding box center [723, 130] width 70 height 13
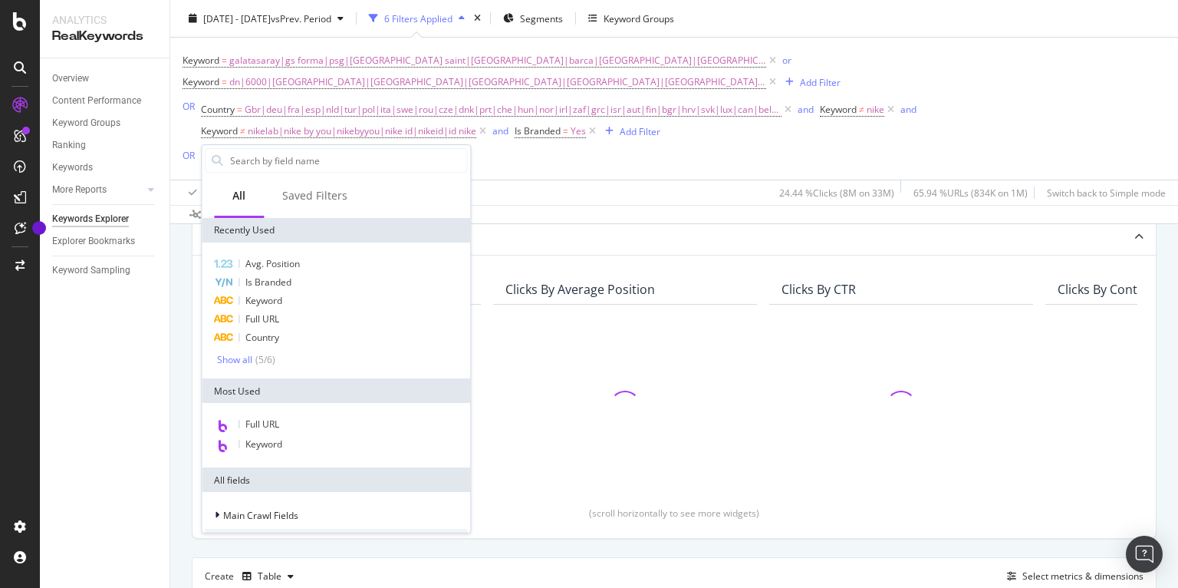
scroll to position [114, 0]
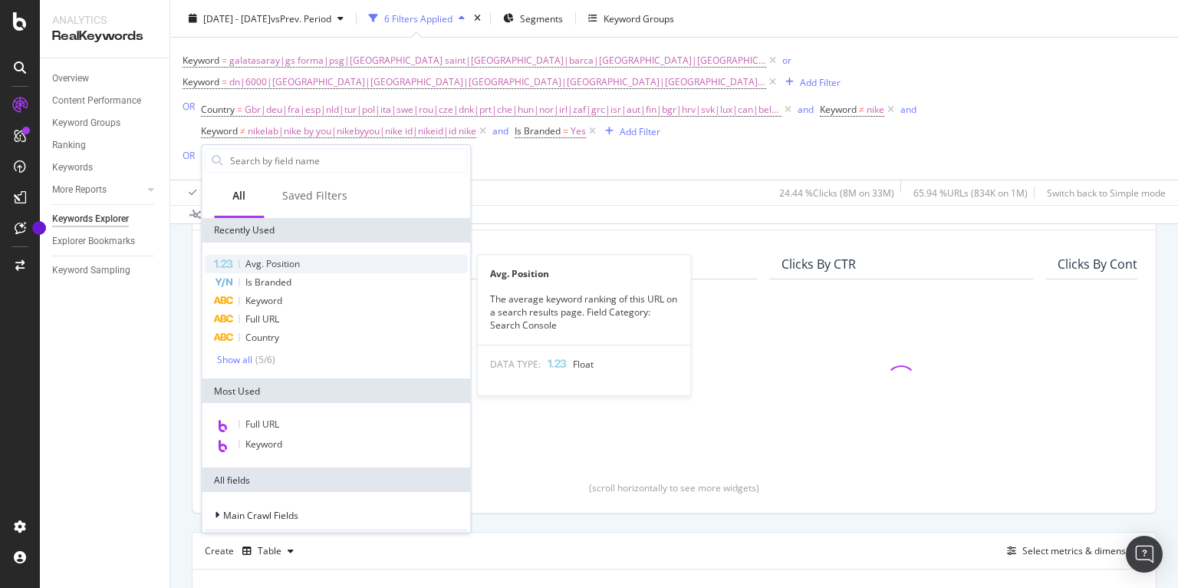
click at [304, 261] on div "Avg. Position" at bounding box center [336, 264] width 262 height 18
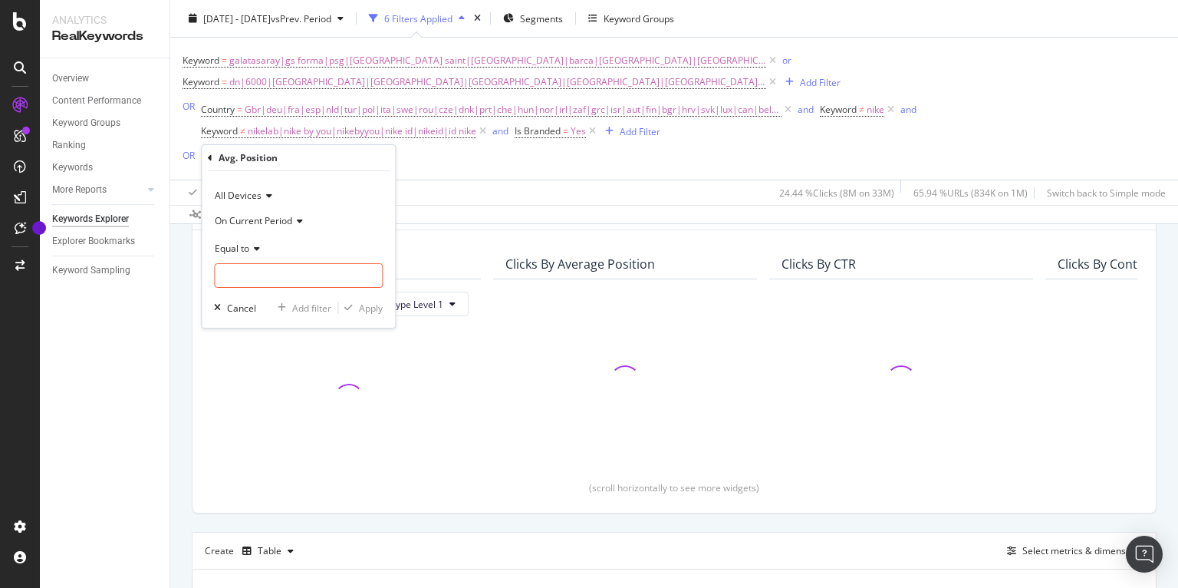
click at [275, 217] on span "On Current Period" at bounding box center [253, 220] width 77 height 13
click at [305, 313] on span "Diff. Between Period - value" at bounding box center [281, 311] width 118 height 13
click at [245, 244] on span "Equal to" at bounding box center [232, 248] width 35 height 13
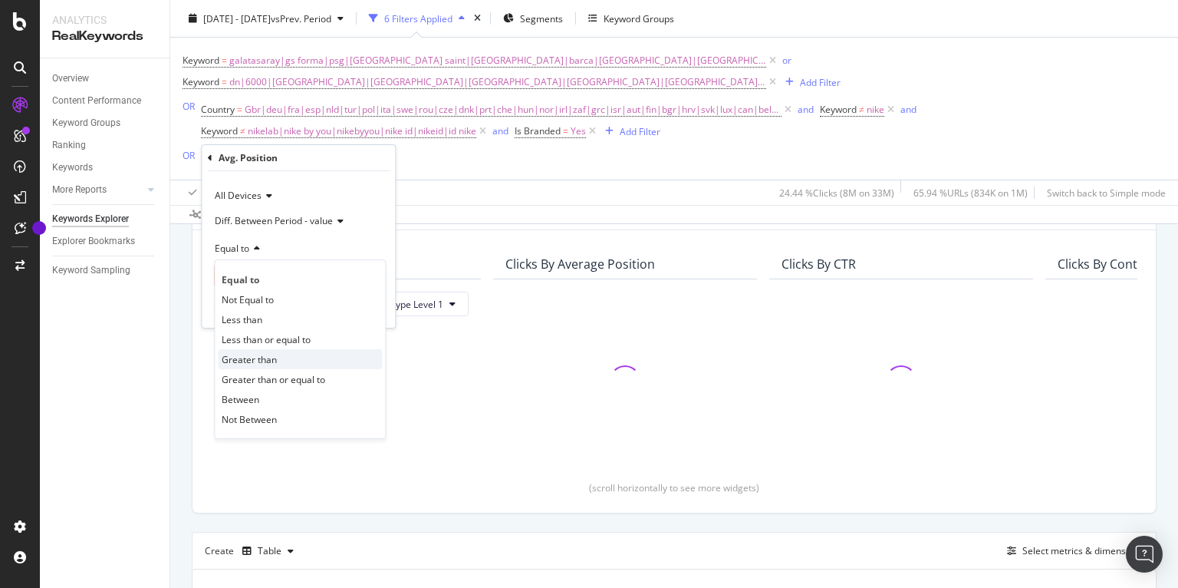
click at [275, 350] on div "Greater than" at bounding box center [300, 359] width 164 height 20
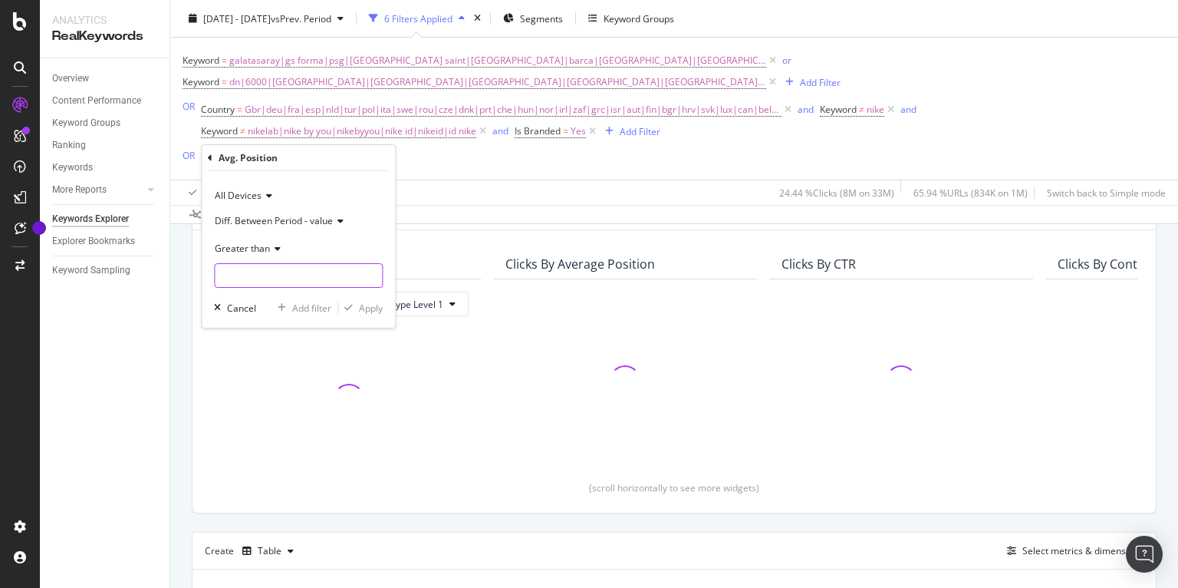
click at [281, 274] on input "number" at bounding box center [298, 275] width 169 height 25
type input "0"
type input "0.5"
click at [374, 312] on div "Apply" at bounding box center [371, 307] width 24 height 13
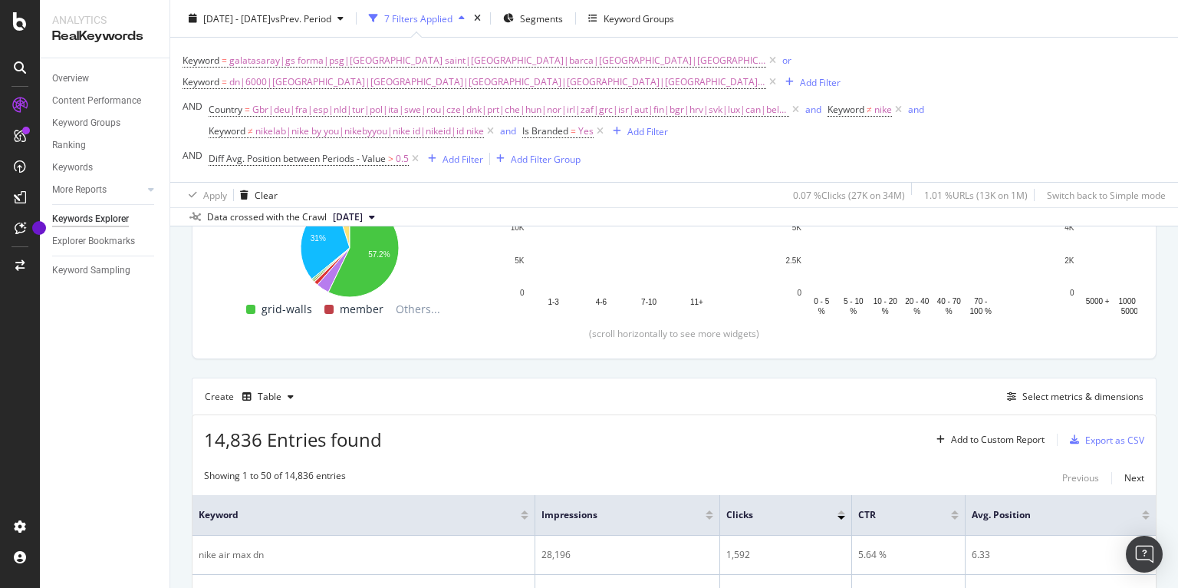
scroll to position [339, 0]
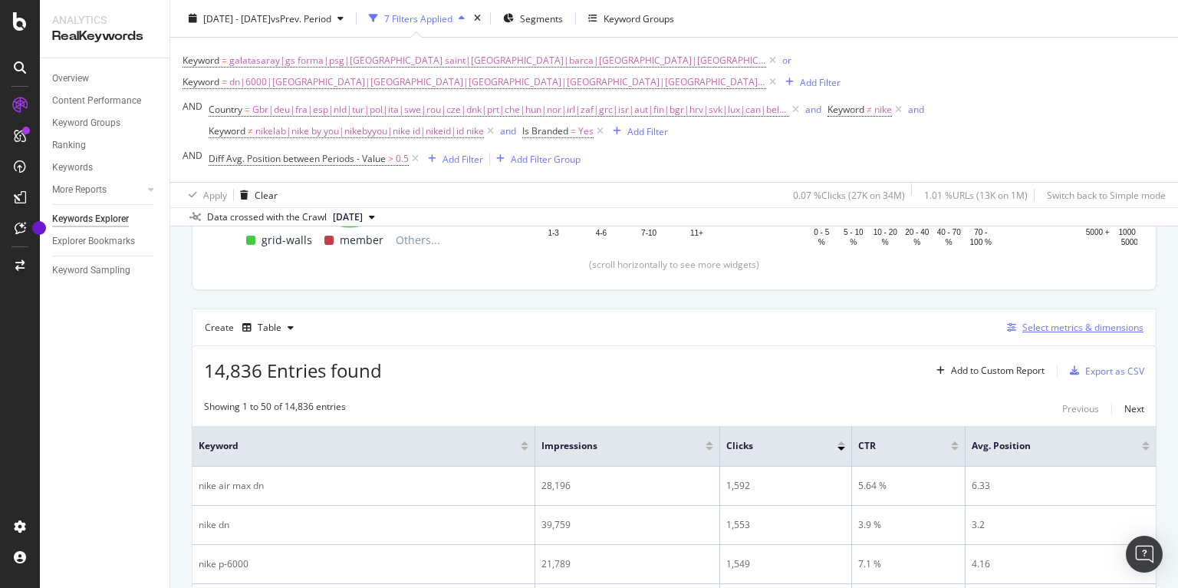
click at [1023, 330] on div "Select metrics & dimensions" at bounding box center [1082, 327] width 121 height 13
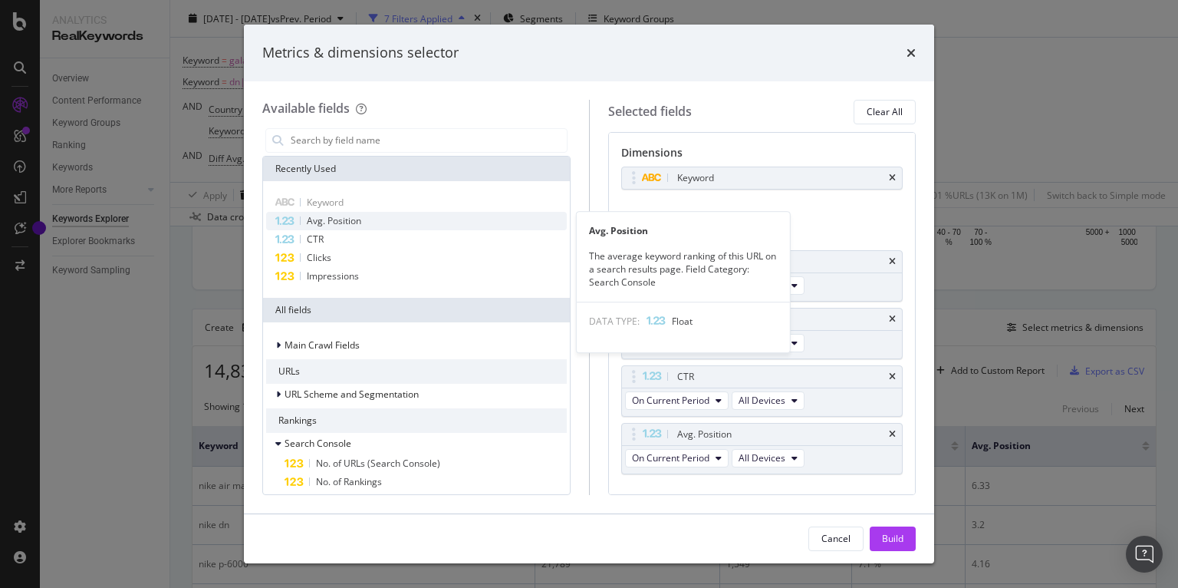
click at [360, 220] on span "Avg. Position" at bounding box center [334, 220] width 54 height 13
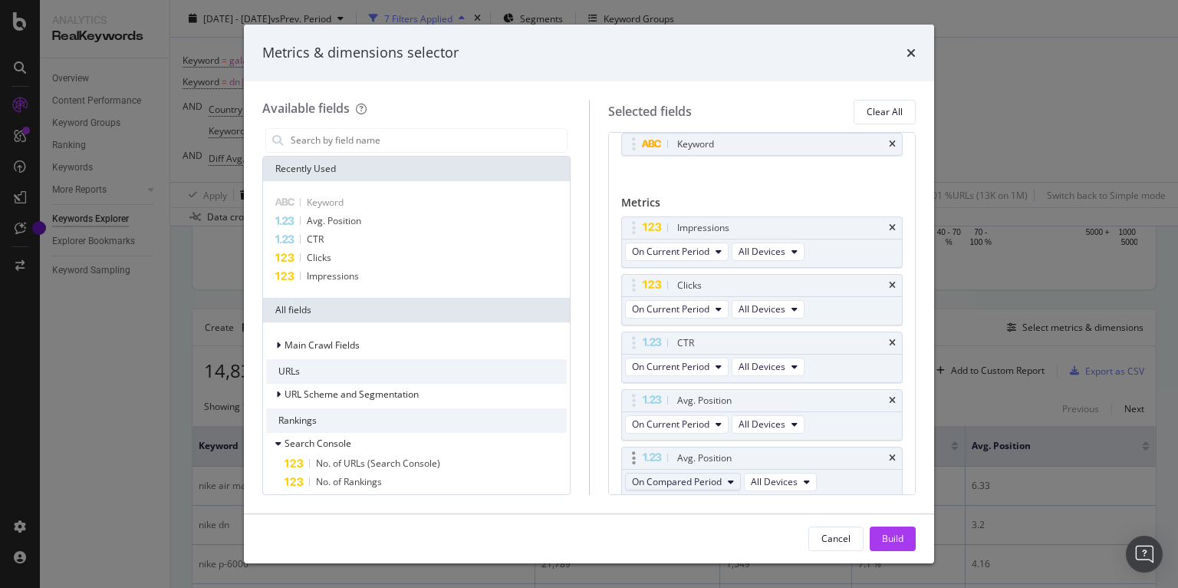
scroll to position [35, 0]
click at [657, 474] on span "On Compared Period" at bounding box center [677, 480] width 90 height 13
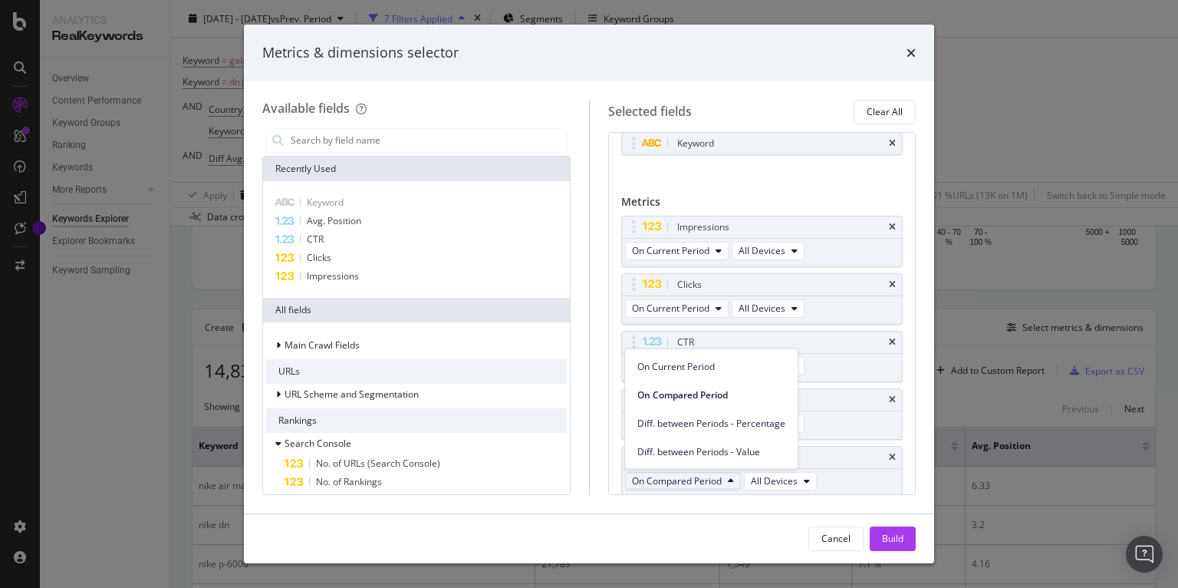
drag, startPoint x: 675, startPoint y: 447, endPoint x: 861, endPoint y: 497, distance: 192.9
click at [676, 447] on span "Diff. between Periods - Value" at bounding box center [711, 451] width 148 height 14
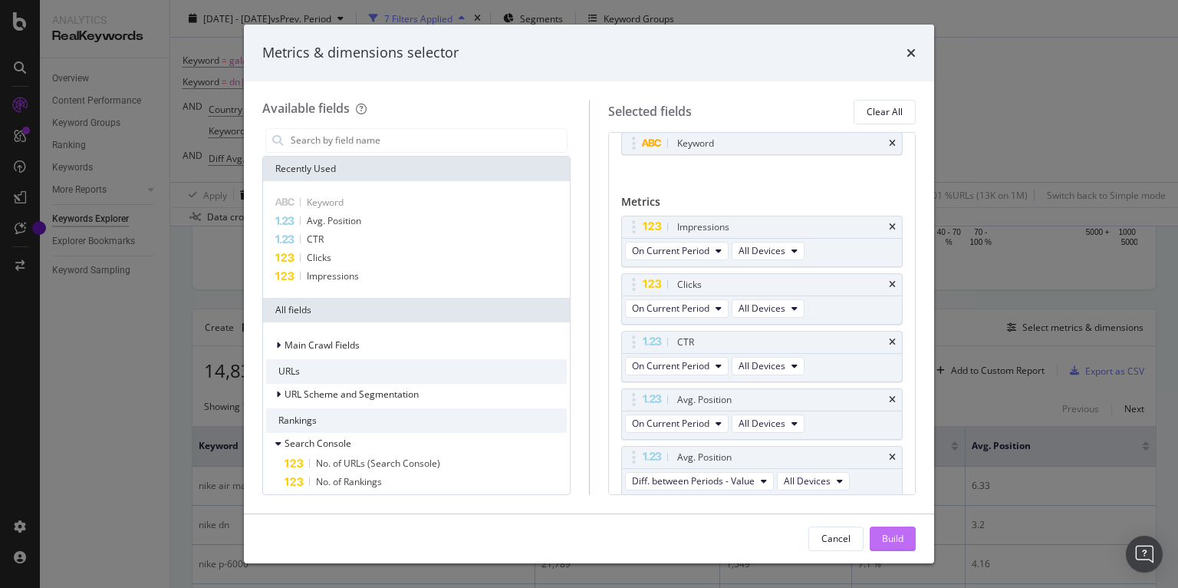
click at [892, 530] on div "Build" at bounding box center [892, 538] width 21 height 23
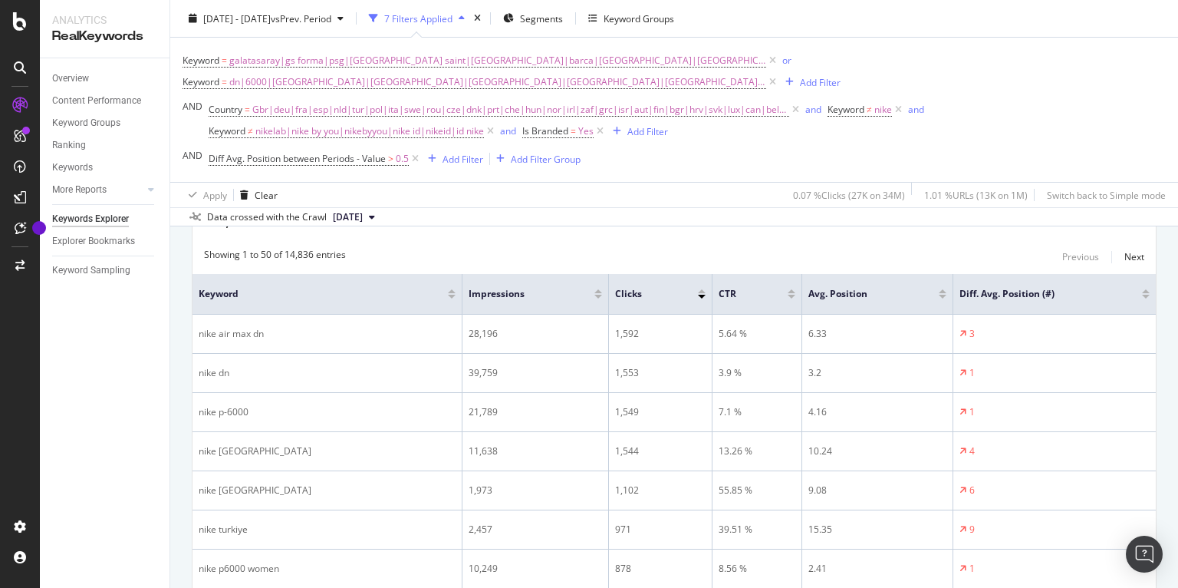
scroll to position [517, 0]
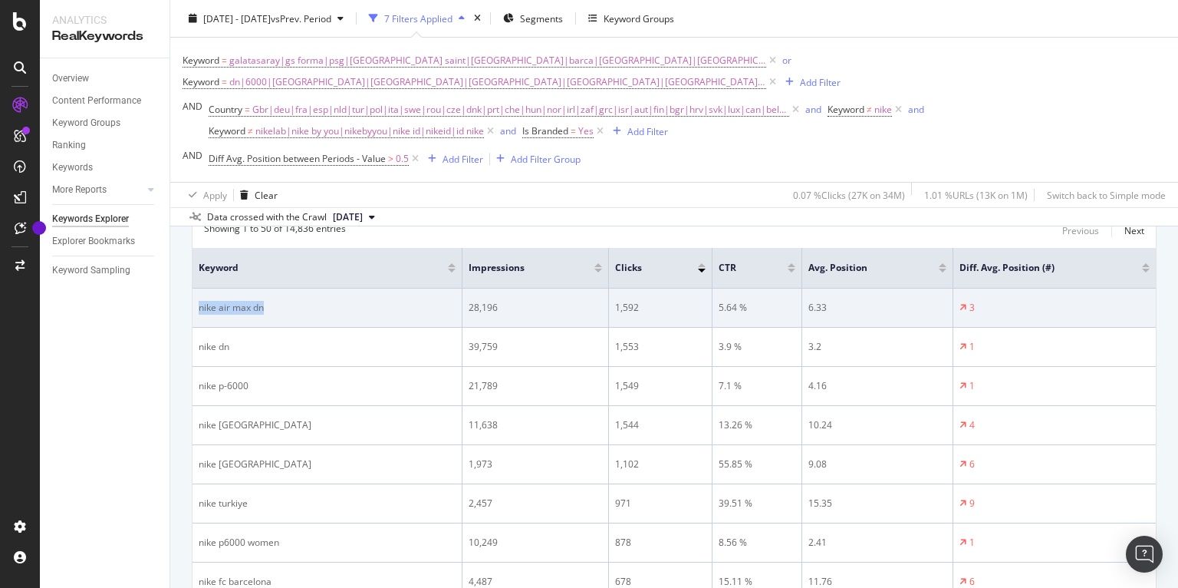
drag, startPoint x: 276, startPoint y: 305, endPoint x: 199, endPoint y: 307, distance: 77.5
click at [199, 307] on div "nike air max dn" at bounding box center [327, 308] width 257 height 14
copy div "nike air max dn"
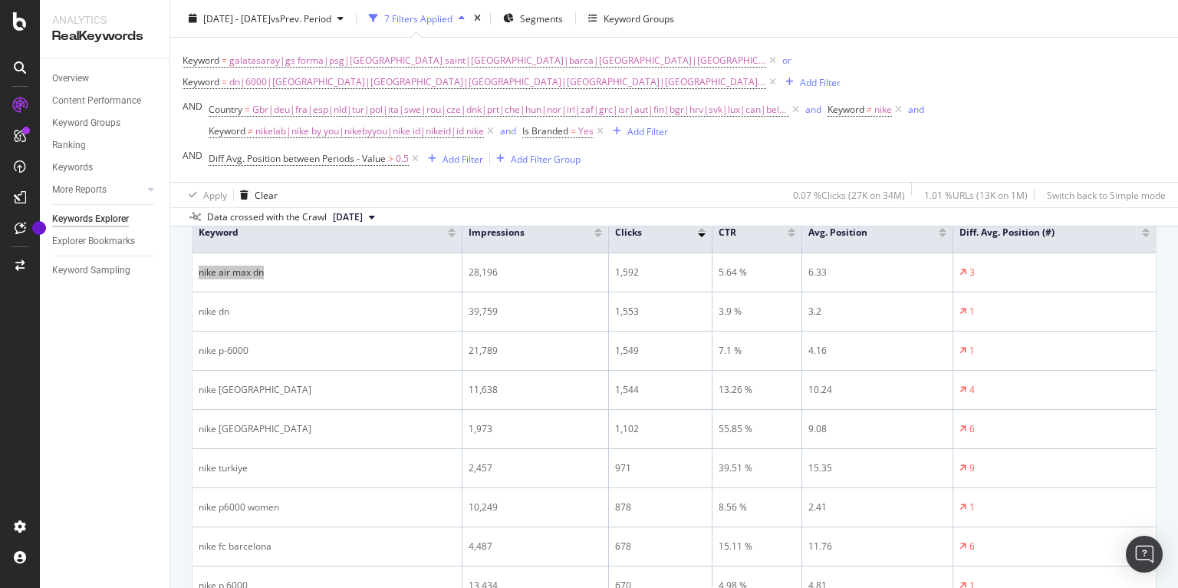
scroll to position [571, 0]
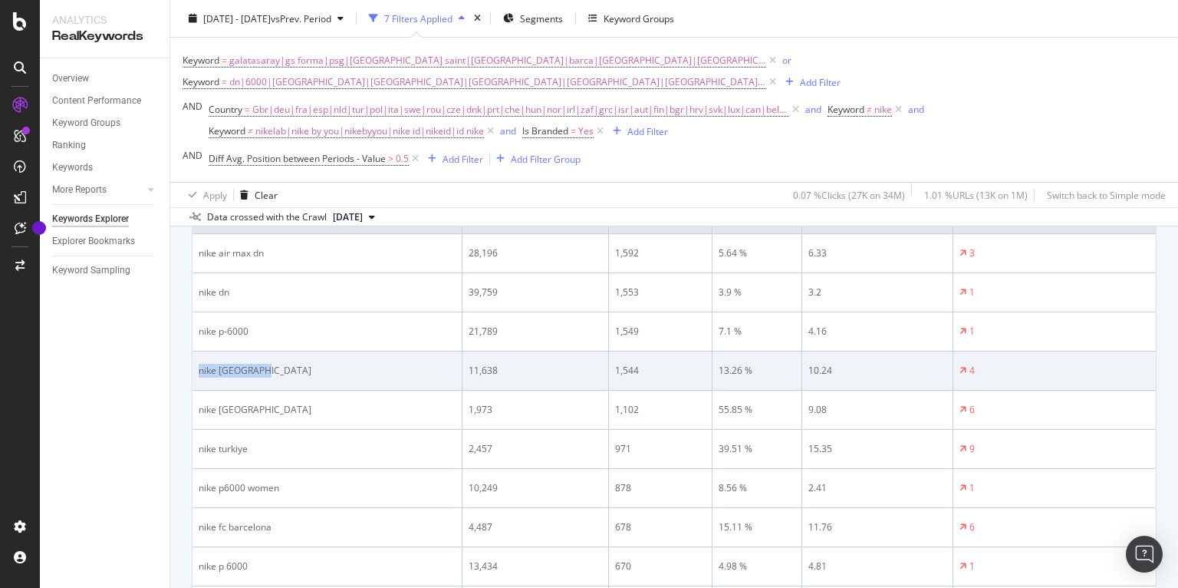
drag, startPoint x: 242, startPoint y: 371, endPoint x: 199, endPoint y: 371, distance: 42.2
click at [201, 373] on div "nike barcelona" at bounding box center [327, 371] width 257 height 14
copy div "nike barcelona"
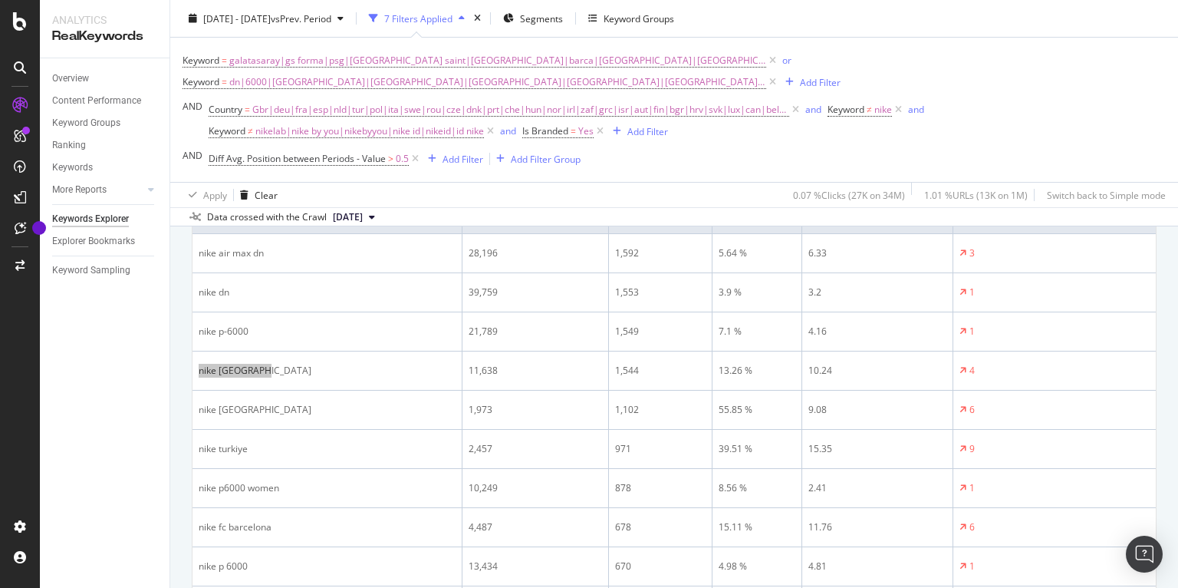
scroll to position [590, 0]
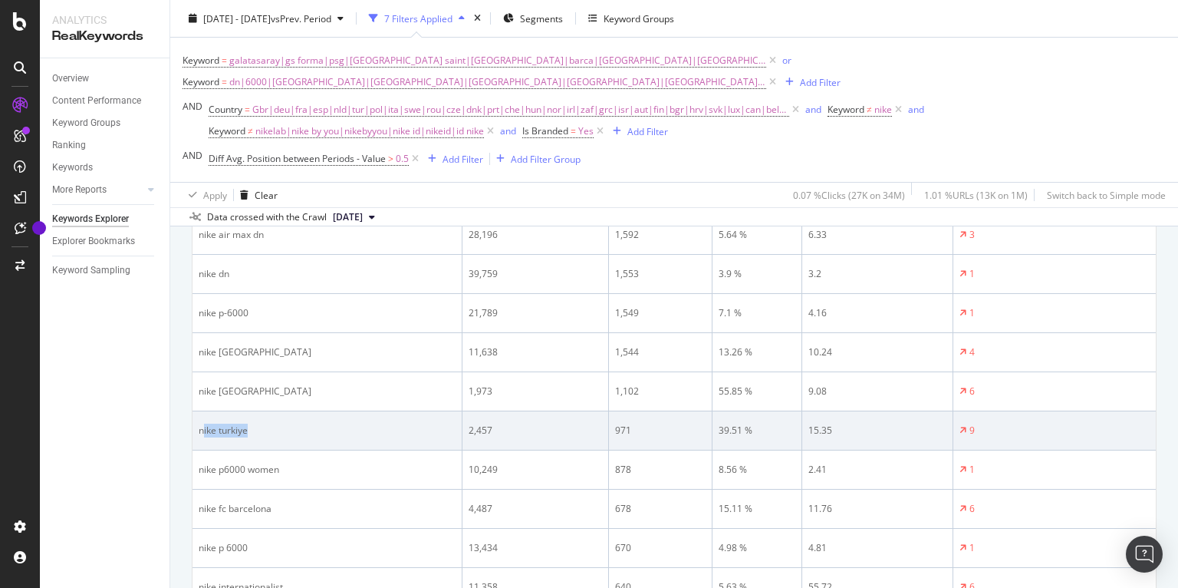
click at [248, 431] on div "nike turkiye" at bounding box center [327, 430] width 257 height 14
click at [249, 431] on div "nike turkiye" at bounding box center [327, 430] width 257 height 14
drag, startPoint x: 256, startPoint y: 430, endPoint x: 199, endPoint y: 432, distance: 57.6
click at [199, 432] on div "nike turkiye" at bounding box center [327, 430] width 257 height 14
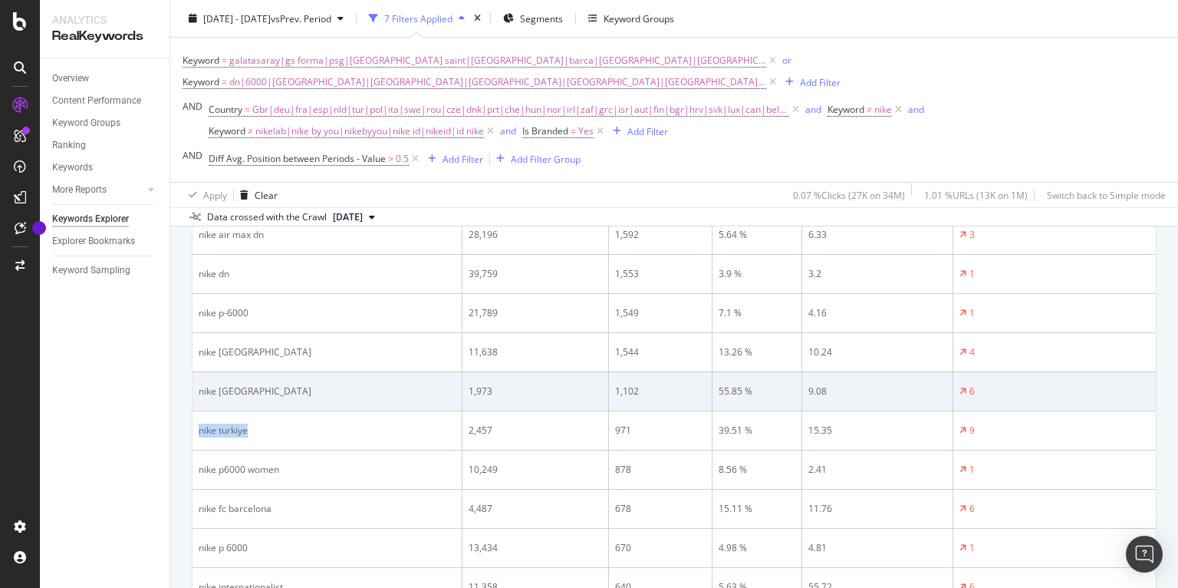
copy div "nike turkiye"
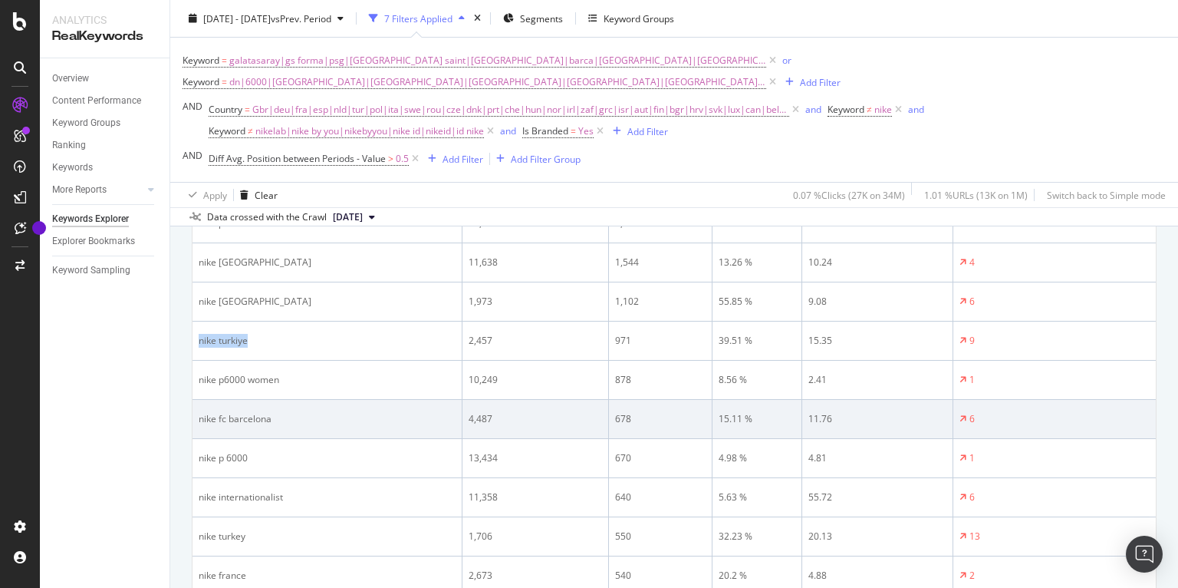
scroll to position [723, 0]
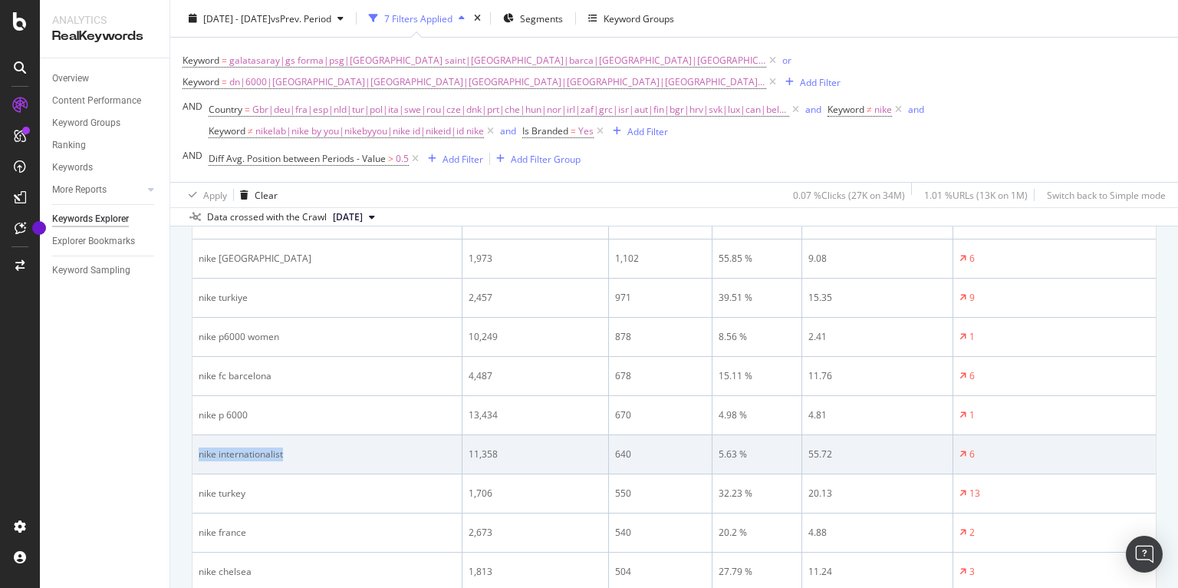
drag, startPoint x: 298, startPoint y: 453, endPoint x: 198, endPoint y: 453, distance: 100.5
click at [199, 453] on div "nike internationalist" at bounding box center [327, 454] width 257 height 14
copy div "nike internationalist"
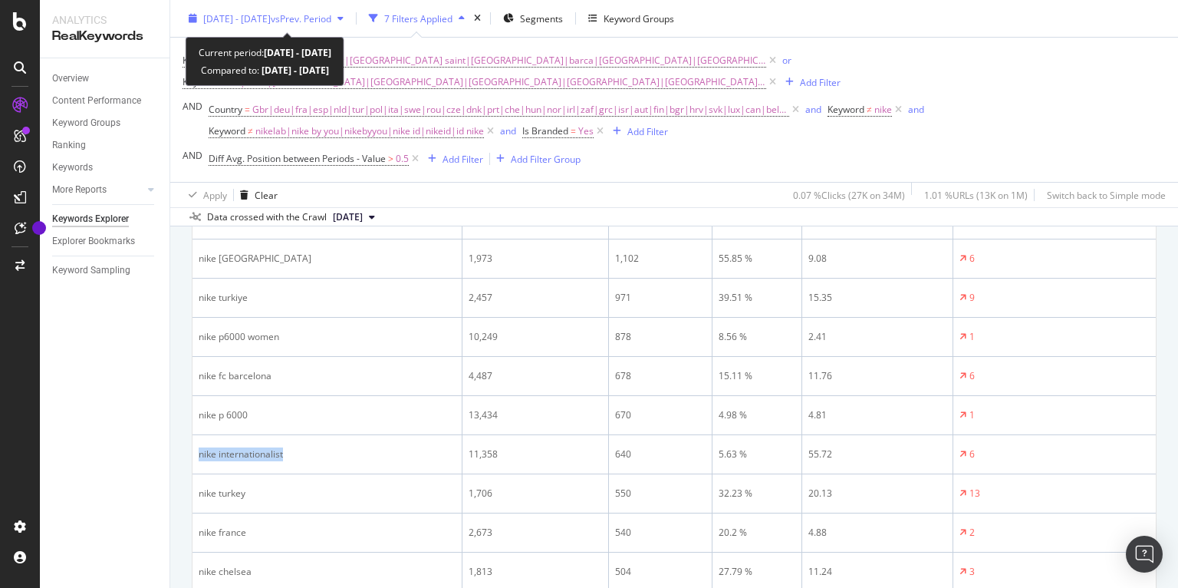
click at [324, 24] on div "2025 Aug. 1st - Aug. 31st vs Prev. Period" at bounding box center [267, 18] width 128 height 13
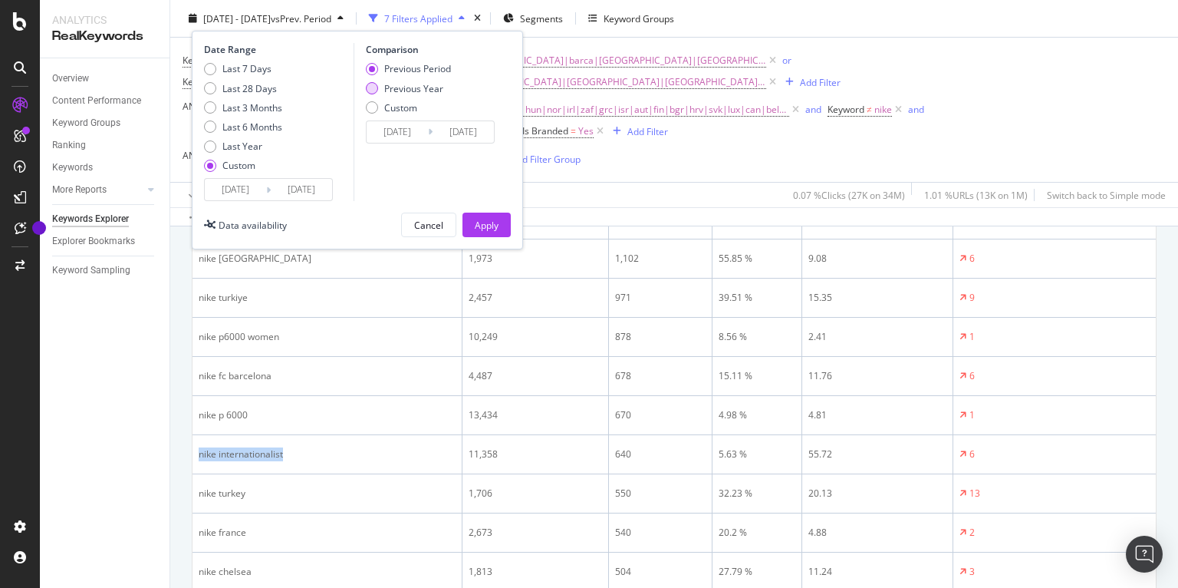
click at [412, 84] on div "Previous Year" at bounding box center [413, 87] width 59 height 13
type input "2024/08/02"
type input "2024/09/01"
click at [489, 222] on div "Apply" at bounding box center [487, 224] width 24 height 13
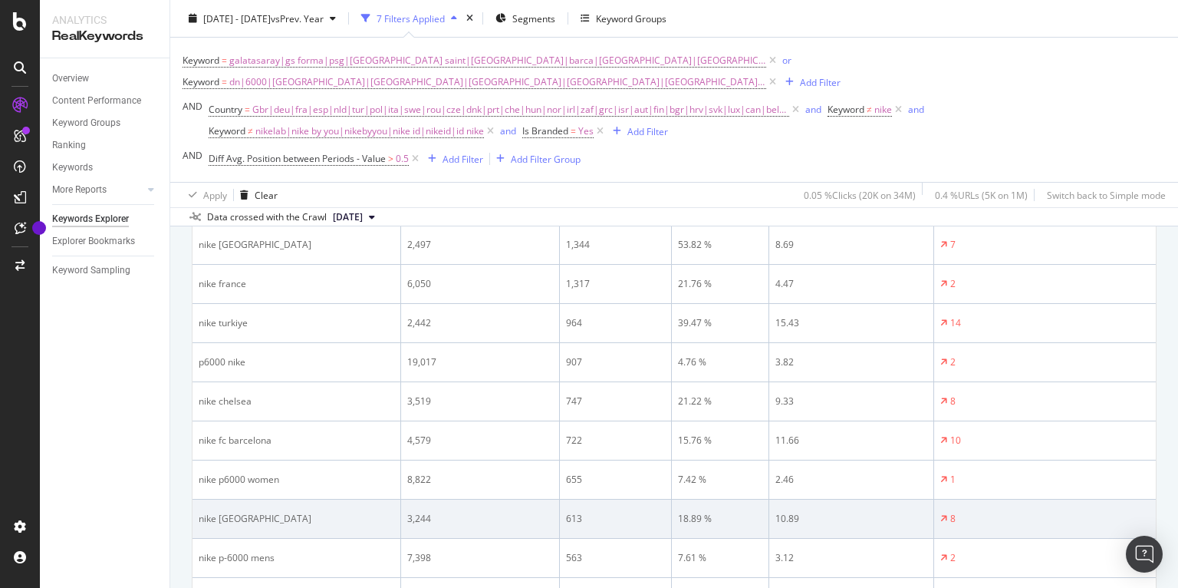
scroll to position [897, 0]
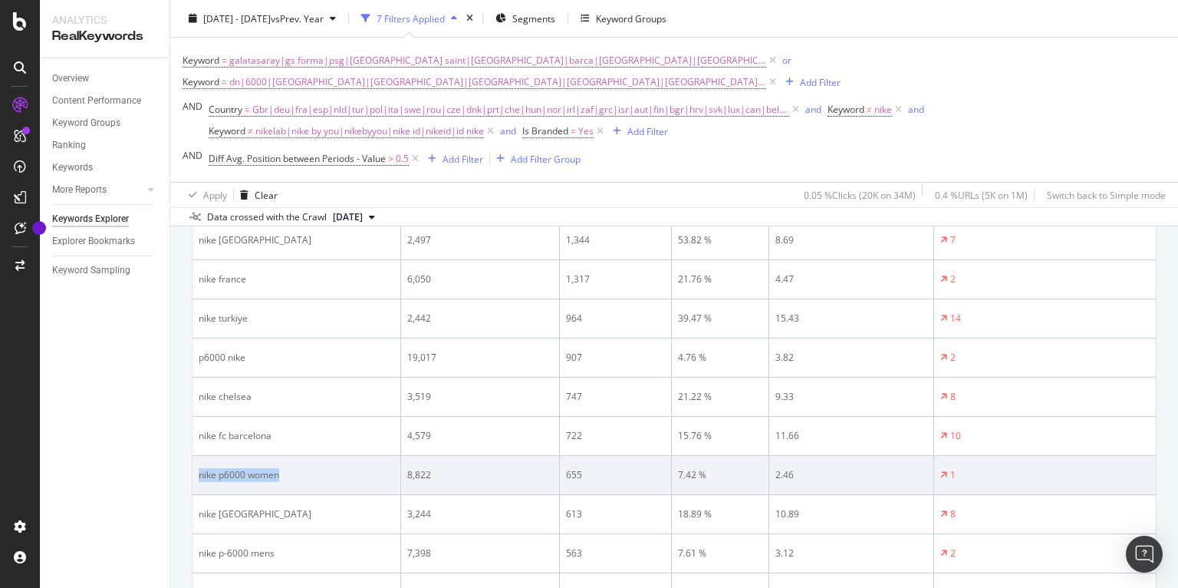
drag, startPoint x: 285, startPoint y: 474, endPoint x: 196, endPoint y: 473, distance: 89.0
click at [196, 472] on td "nike p6000 women" at bounding box center [297, 475] width 209 height 39
copy div "nike p6000 women"
drag, startPoint x: 281, startPoint y: 475, endPoint x: 195, endPoint y: 469, distance: 86.1
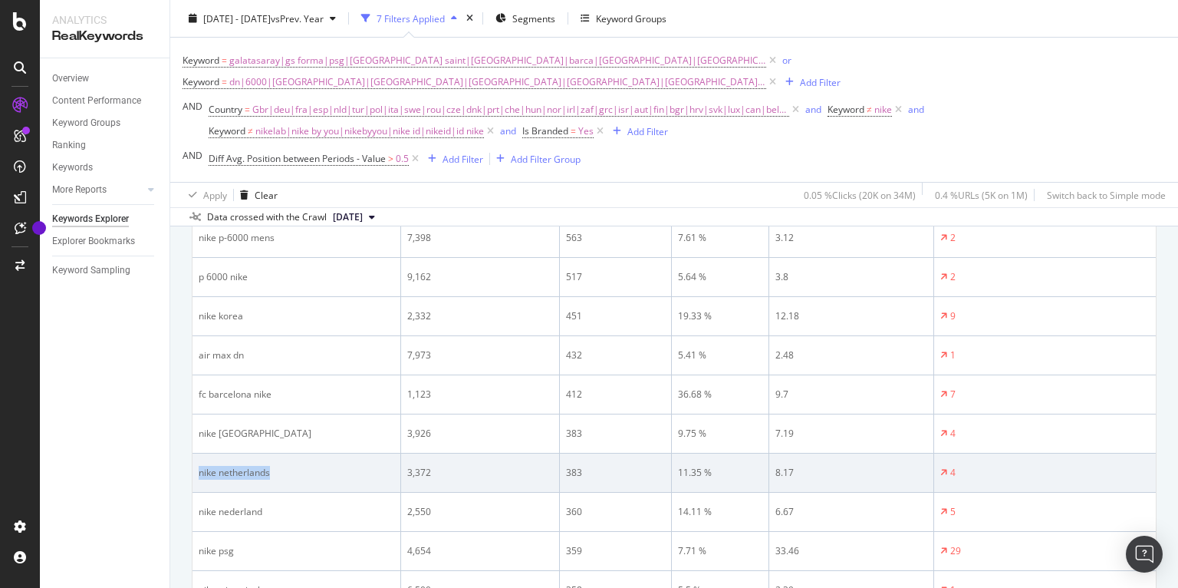
click at [195, 469] on td "nike netherlands" at bounding box center [297, 472] width 209 height 39
copy div "nike netherlands"
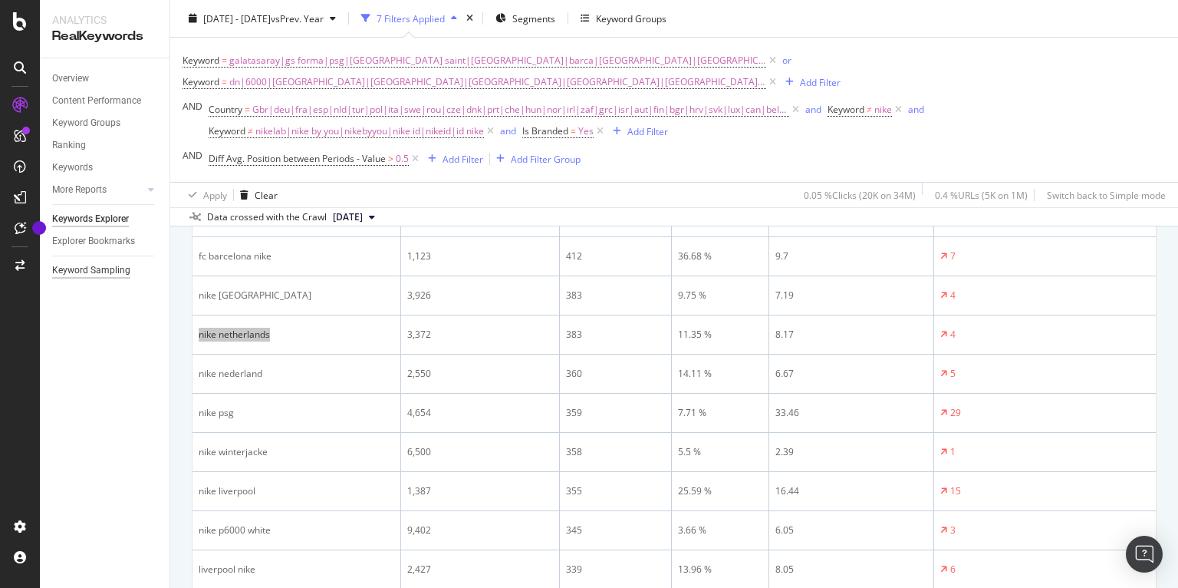
scroll to position [1390, 0]
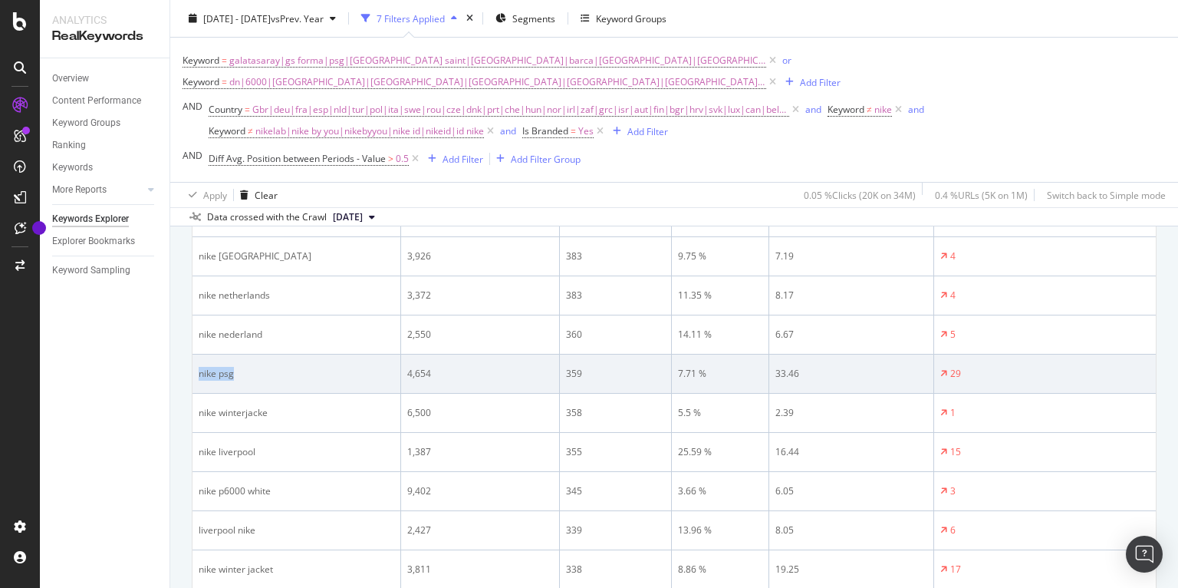
drag, startPoint x: 243, startPoint y: 377, endPoint x: 195, endPoint y: 376, distance: 48.3
click at [195, 376] on td "nike psg" at bounding box center [297, 373] width 209 height 39
copy div "nike psg"
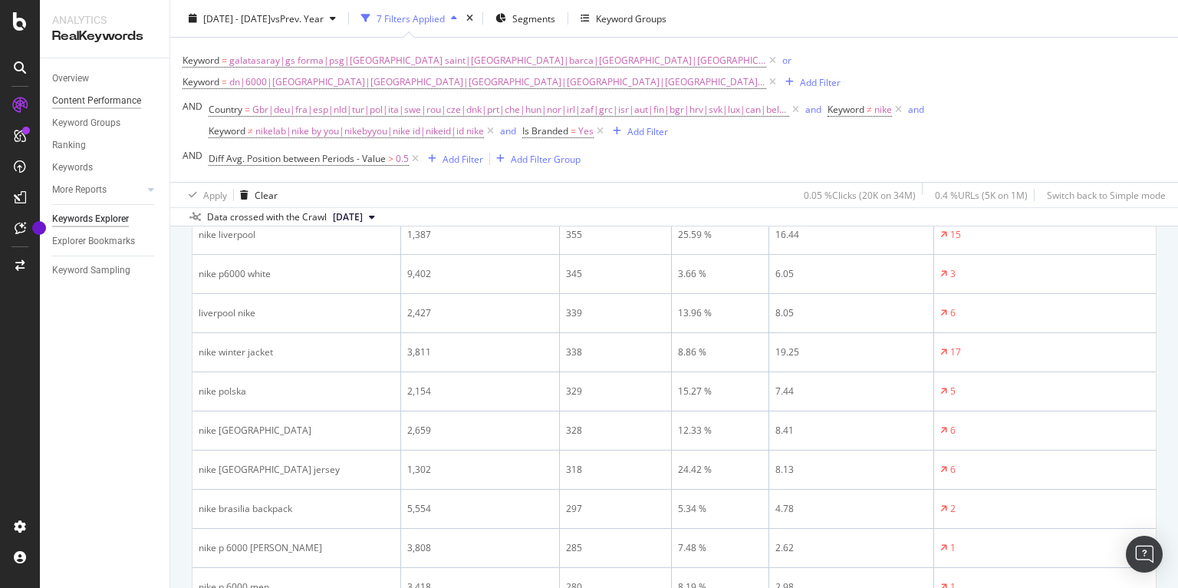
scroll to position [1644, 0]
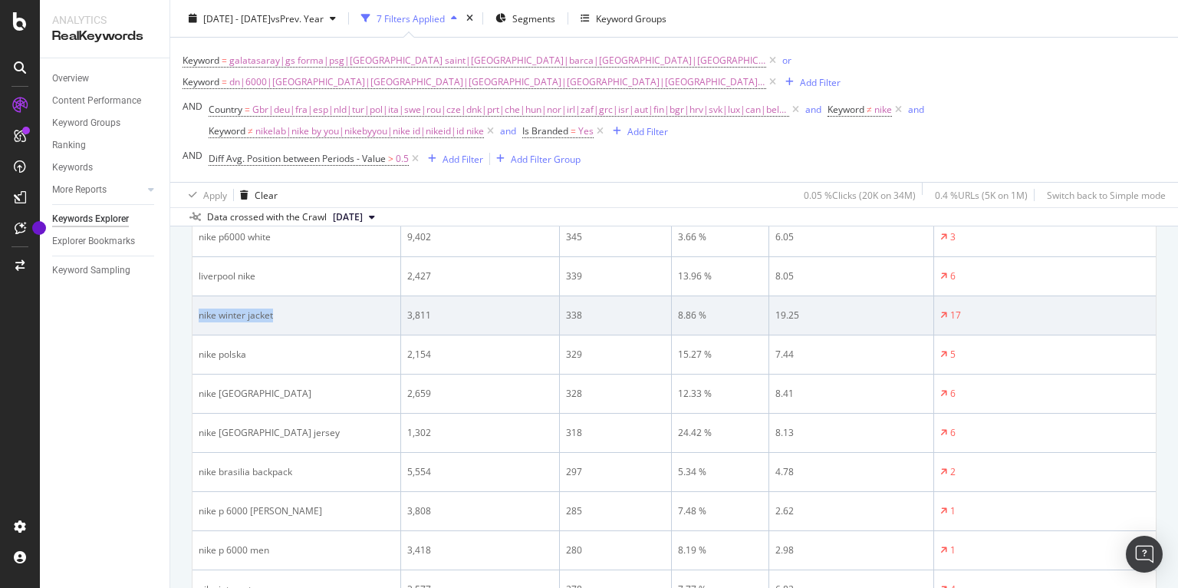
drag, startPoint x: 268, startPoint y: 315, endPoint x: 199, endPoint y: 315, distance: 69.0
click at [199, 315] on div "nike winter jacket" at bounding box center [297, 315] width 196 height 14
copy div "nike winter jacket"
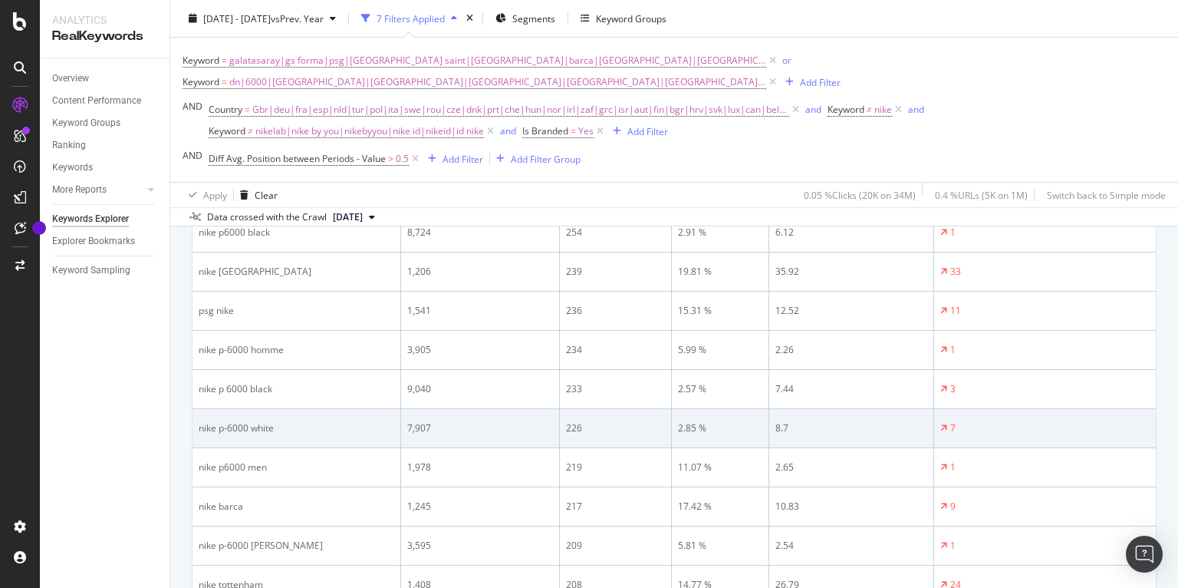
scroll to position [2260, 0]
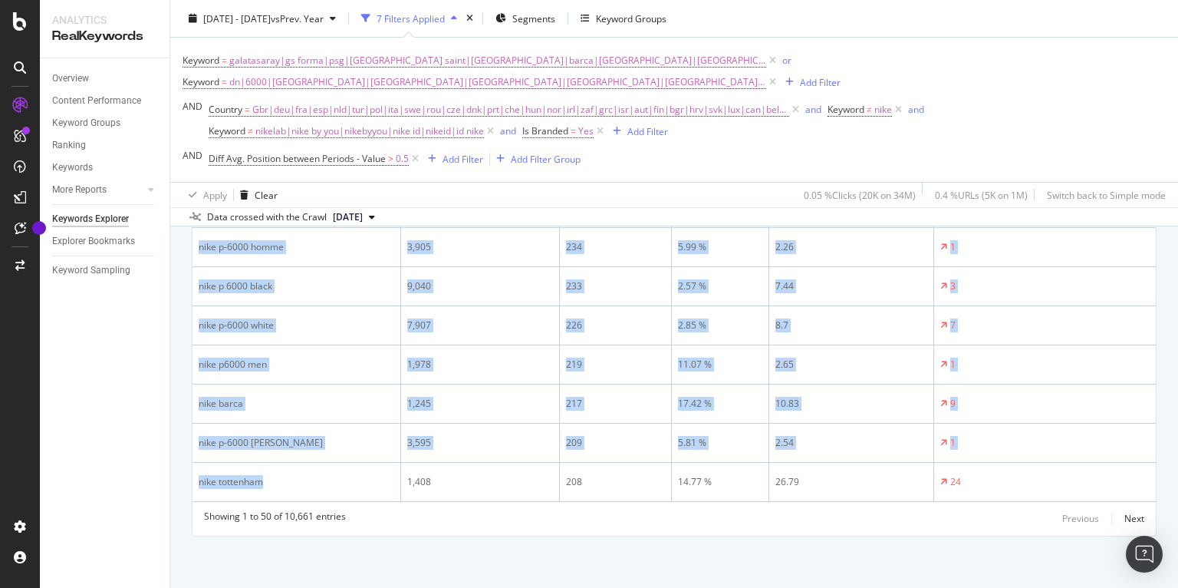
drag, startPoint x: 268, startPoint y: 478, endPoint x: 190, endPoint y: 479, distance: 78.2
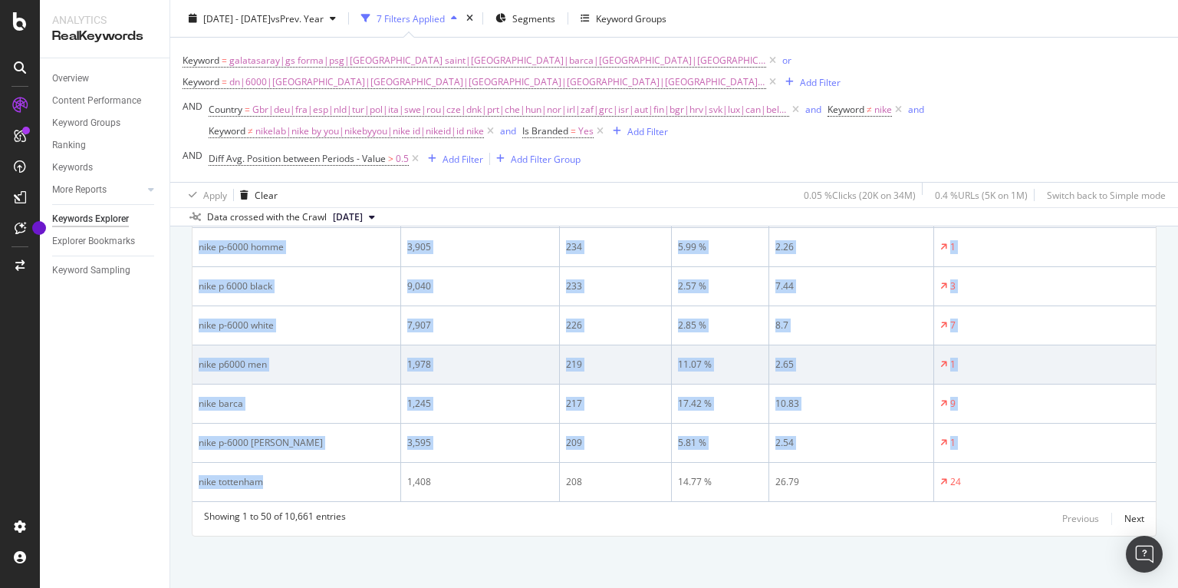
click at [418, 381] on td "1,978" at bounding box center [480, 364] width 159 height 39
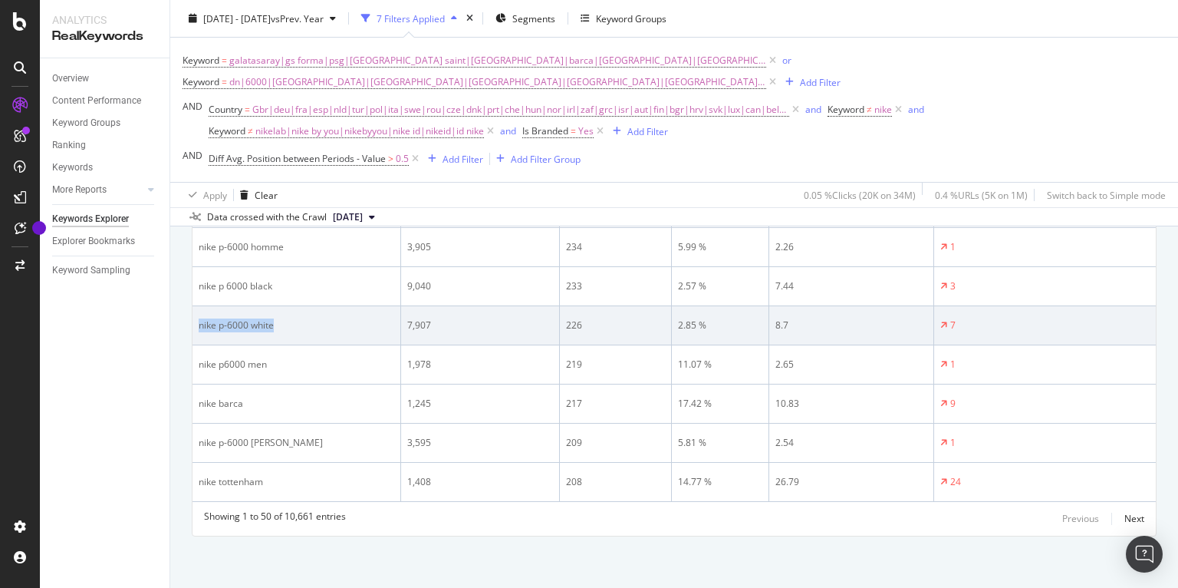
drag, startPoint x: 288, startPoint y: 322, endPoint x: 198, endPoint y: 328, distance: 90.7
click at [199, 328] on div "nike p-6000 white" at bounding box center [297, 325] width 196 height 14
copy div "nike p-6000 white"
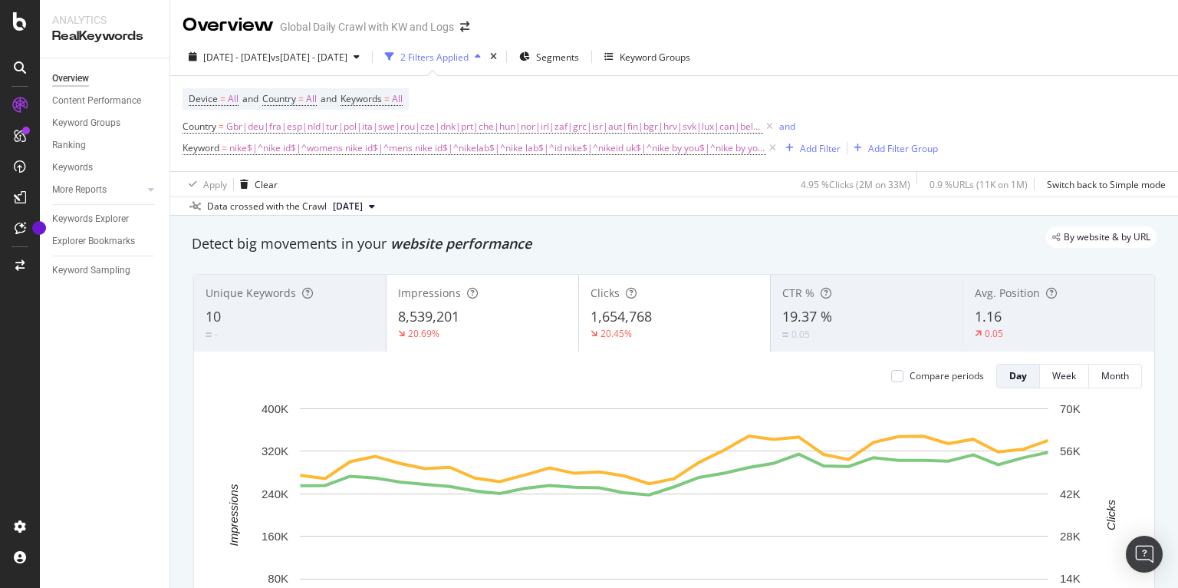
scroll to position [104, 0]
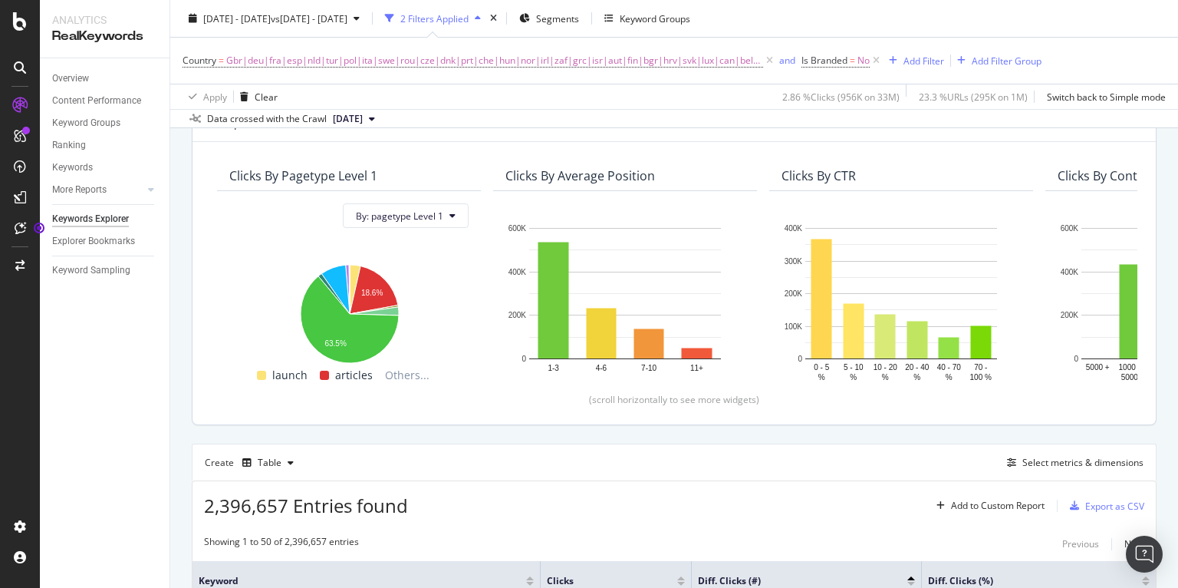
scroll to position [109, 0]
